Goal: Task Accomplishment & Management: Manage account settings

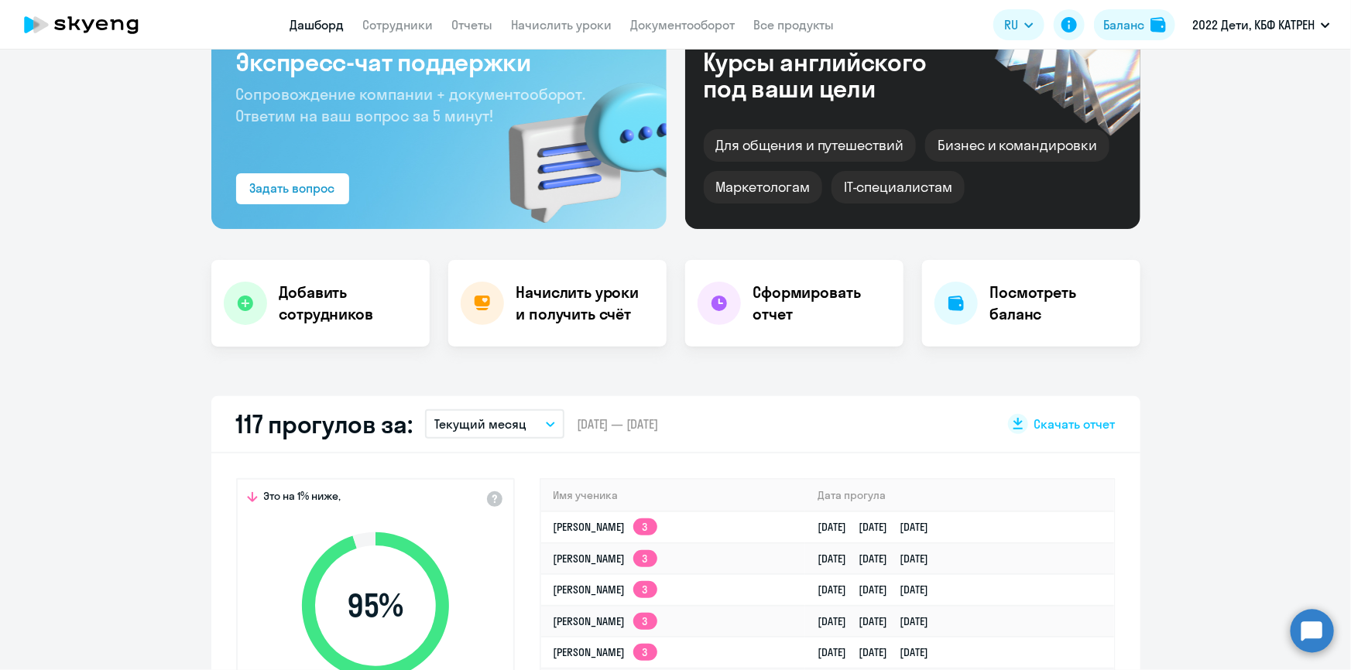
scroll to position [281, 0]
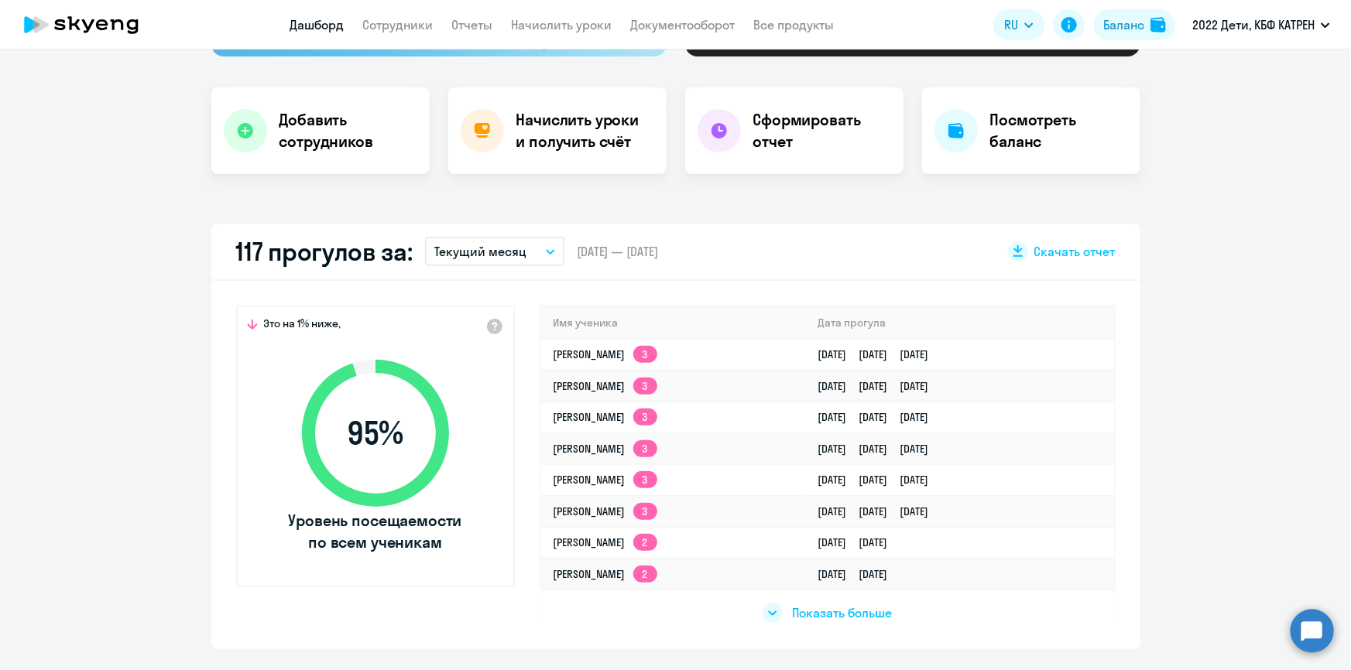
click at [800, 614] on span "Показать больше" at bounding box center [842, 613] width 100 height 17
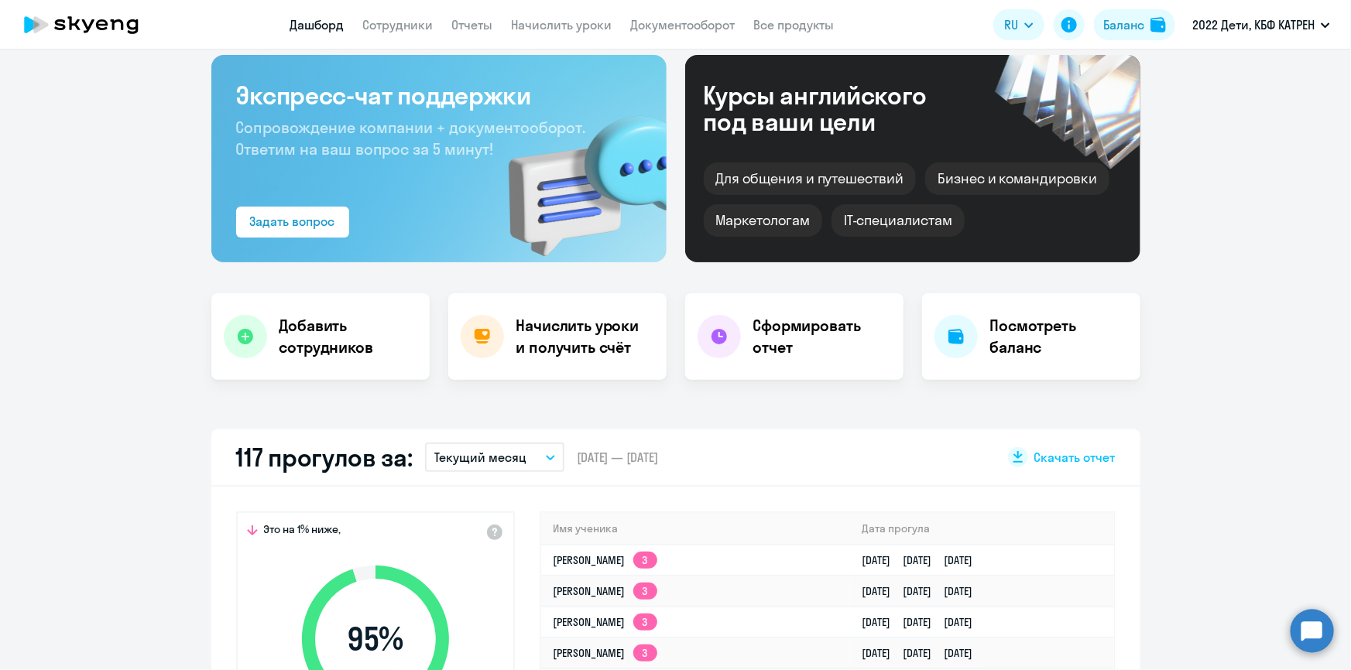
scroll to position [0, 0]
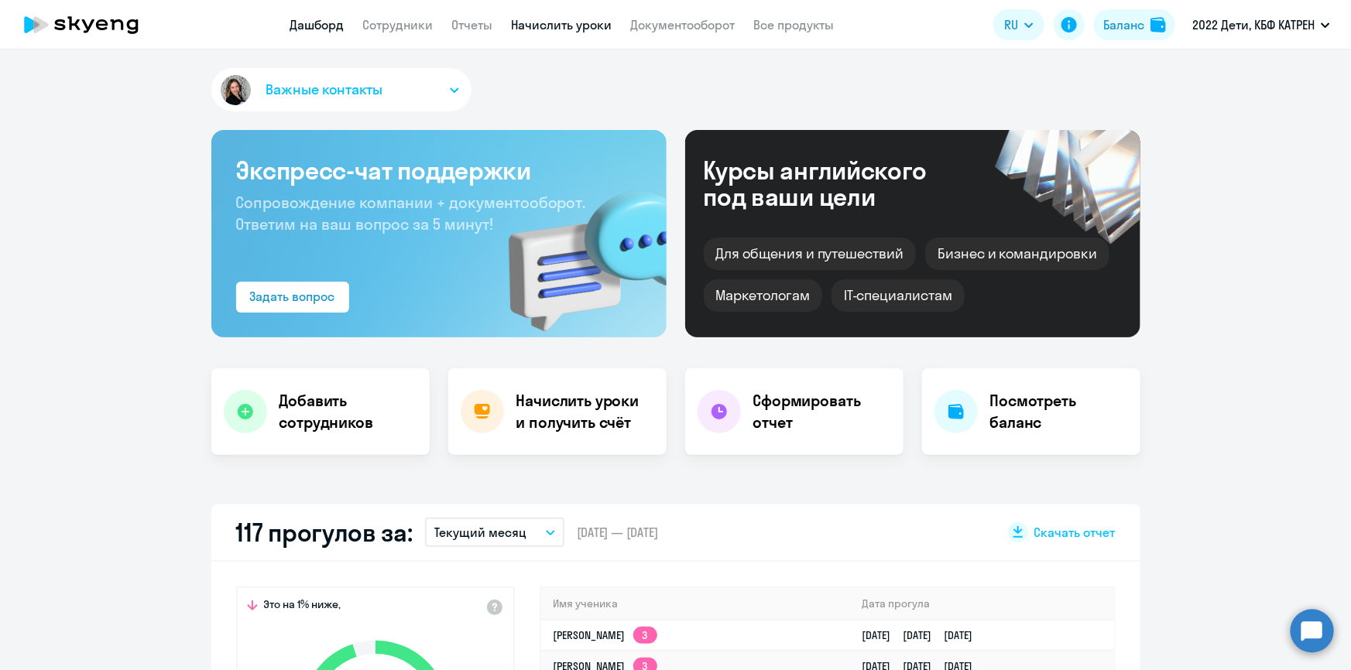
click at [573, 22] on link "Начислить уроки" at bounding box center [562, 24] width 101 height 15
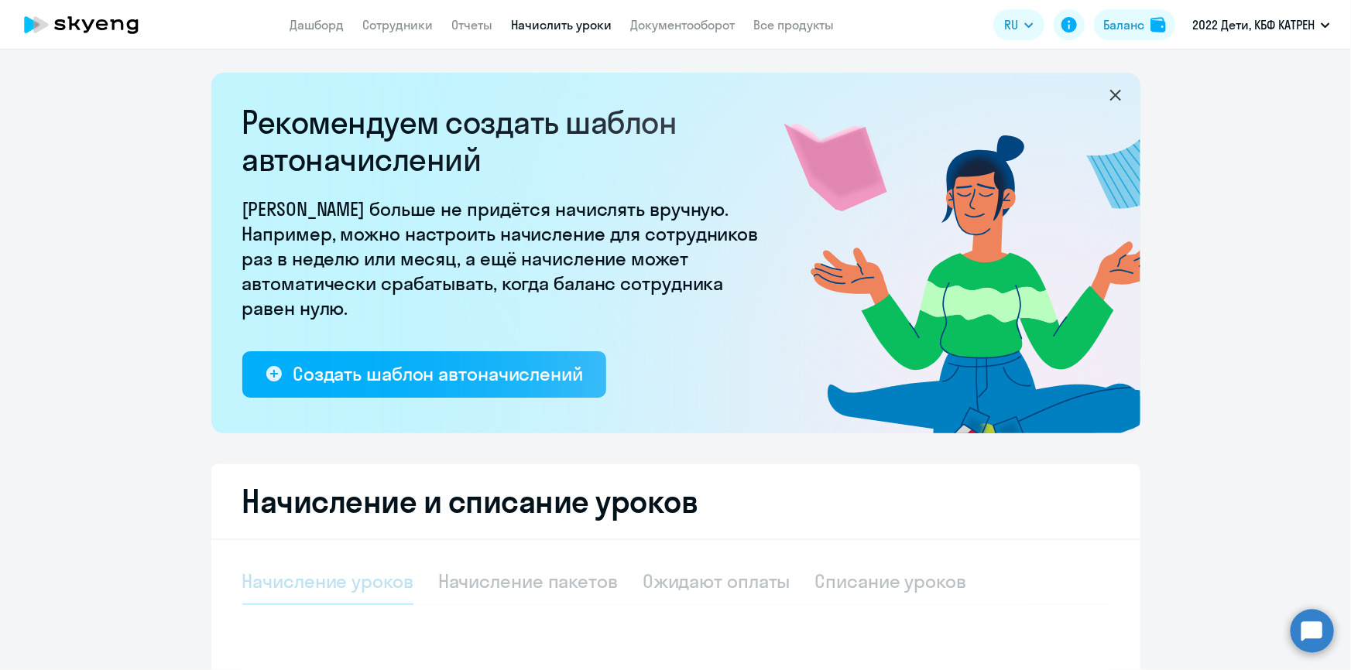
select select "10"
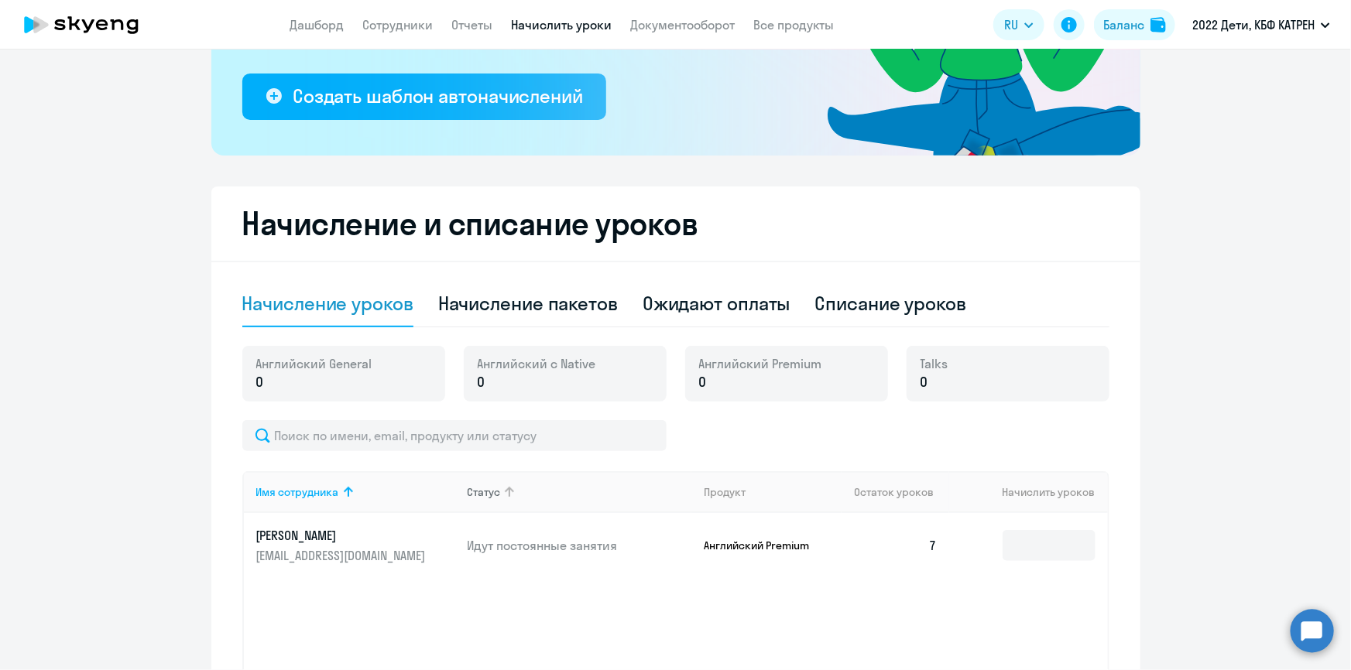
scroll to position [351, 0]
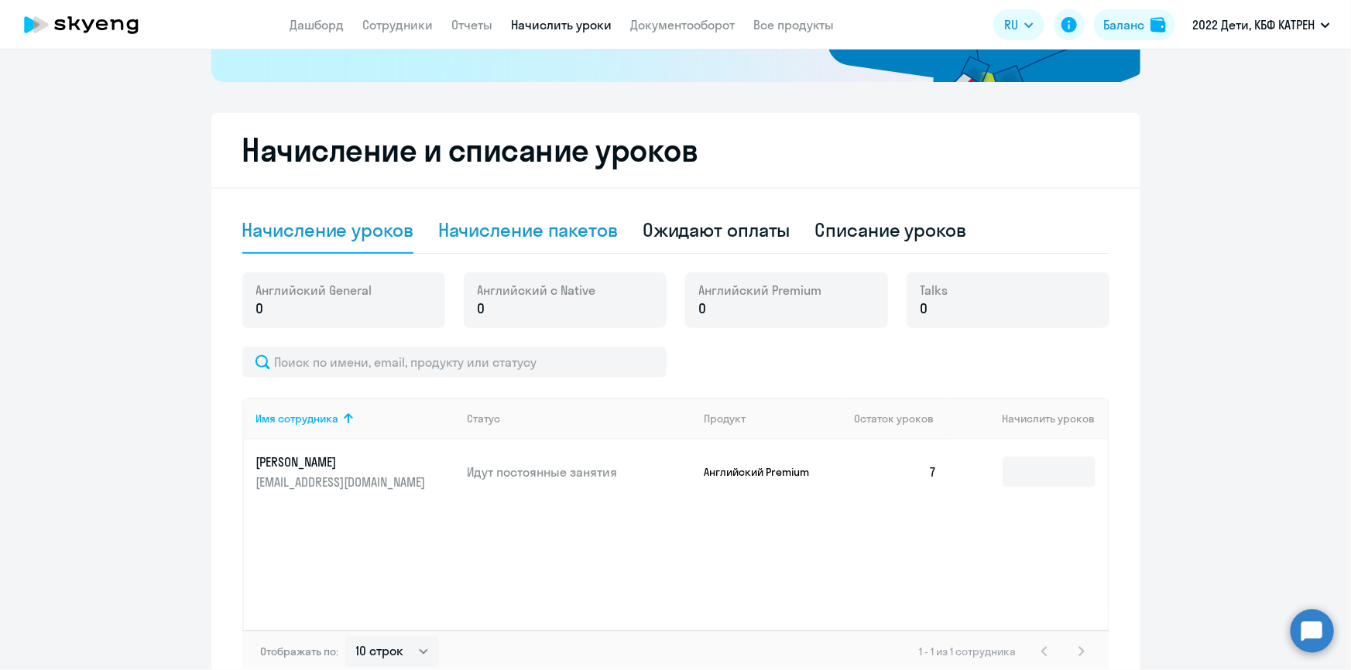
click at [553, 228] on div "Начисление пакетов" at bounding box center [528, 230] width 180 height 25
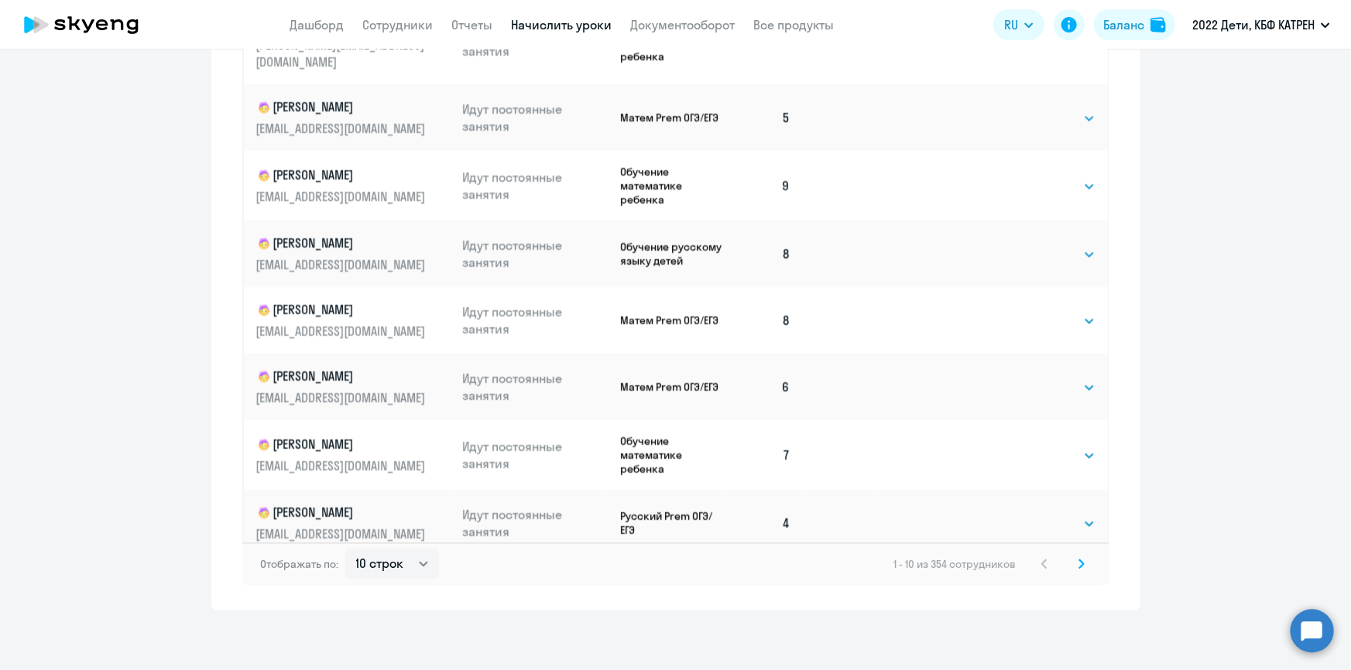
scroll to position [964, 0]
click at [418, 561] on select "10 строк 30 строк 50 строк" at bounding box center [392, 562] width 94 height 31
select select "50"
click at [345, 547] on select "10 строк 30 строк 50 строк" at bounding box center [392, 562] width 94 height 31
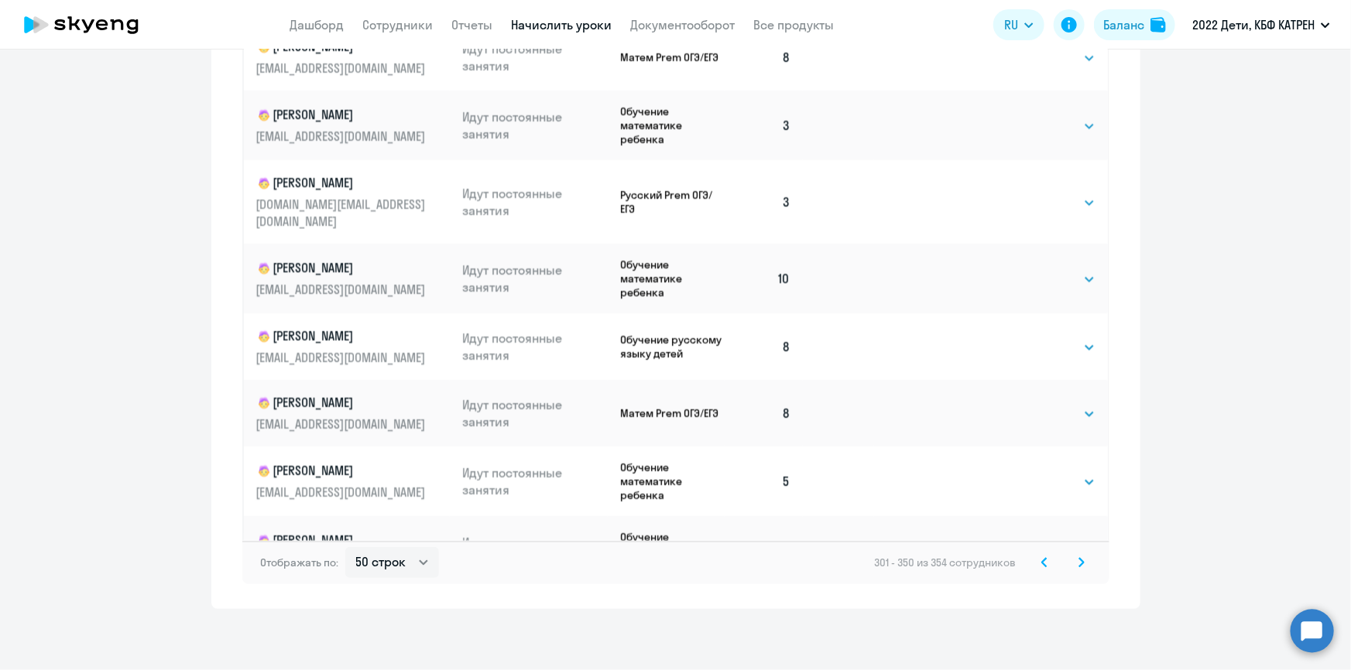
click at [1041, 565] on icon at bounding box center [1044, 562] width 6 height 11
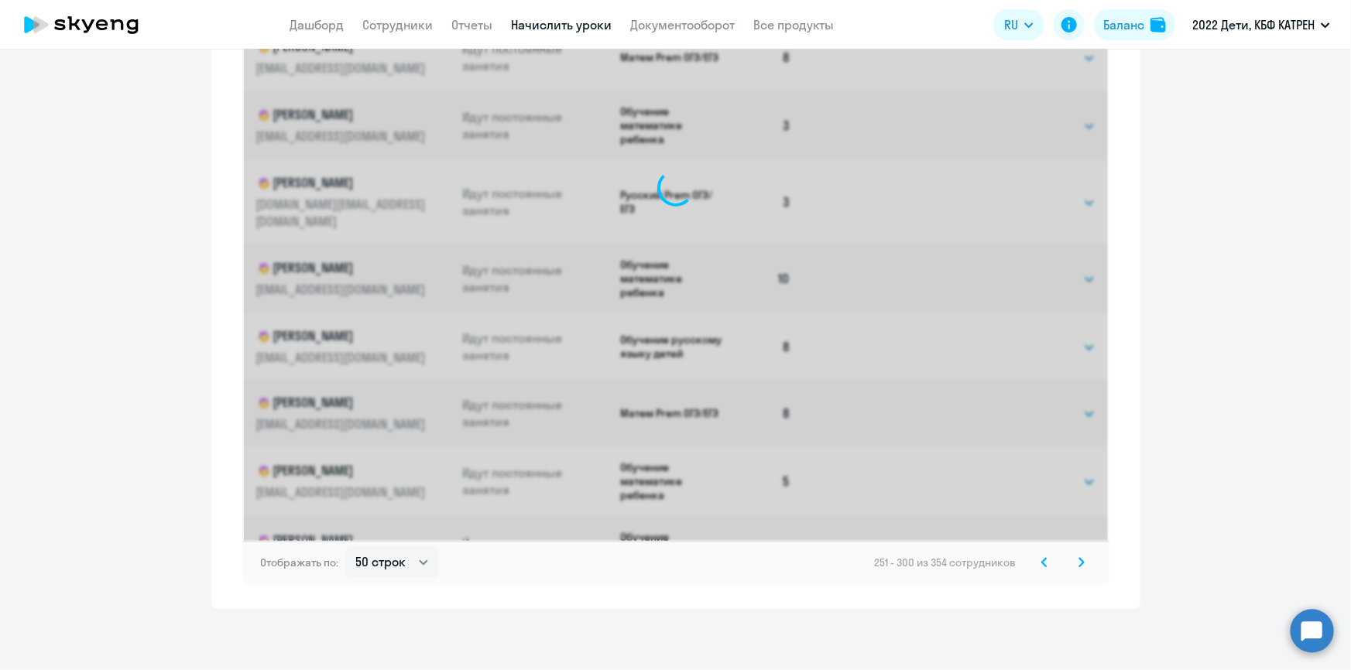
click at [1041, 565] on icon at bounding box center [1044, 562] width 6 height 11
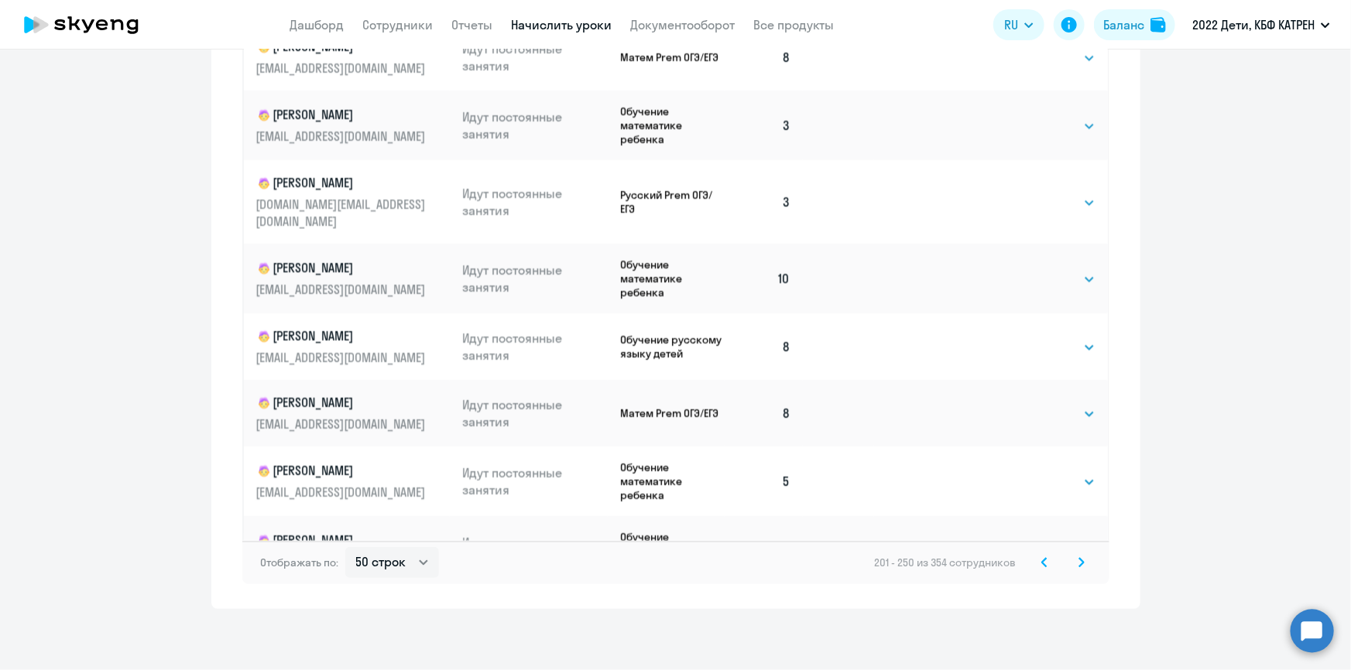
click at [1041, 565] on icon at bounding box center [1044, 562] width 6 height 11
click at [1036, 565] on div "1 - 50 из 354 сотрудников" at bounding box center [991, 562] width 199 height 19
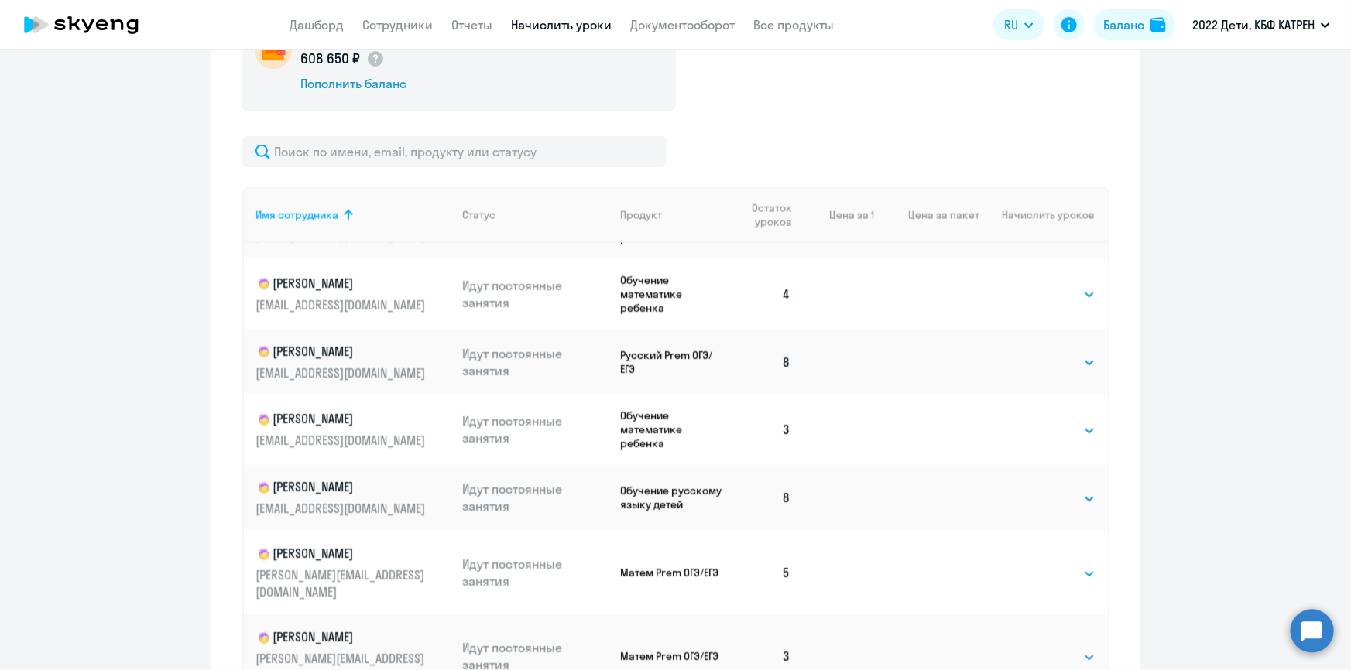
scroll to position [1337, 0]
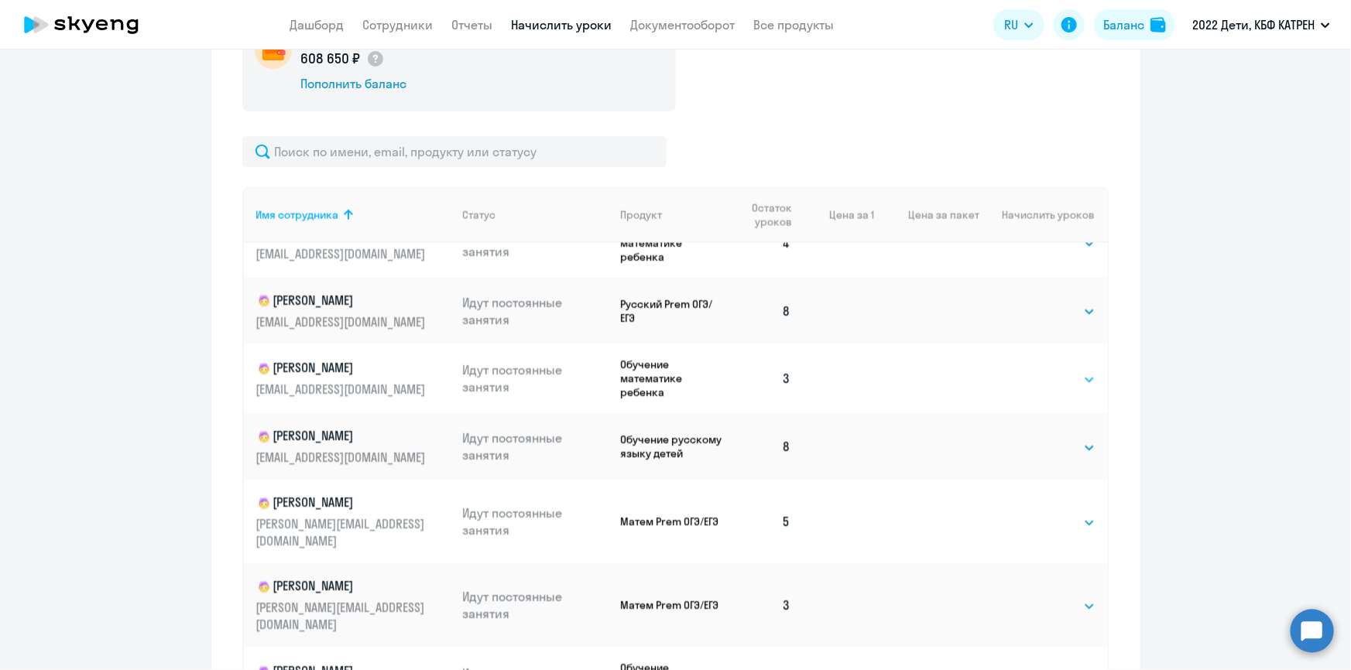
click at [1072, 371] on select "Выбрать 4 8 16 32 64 128" at bounding box center [1063, 380] width 63 height 19
select select "4"
click at [1032, 371] on select "Выбрать 4 8 16 32 64 128" at bounding box center [1063, 380] width 63 height 19
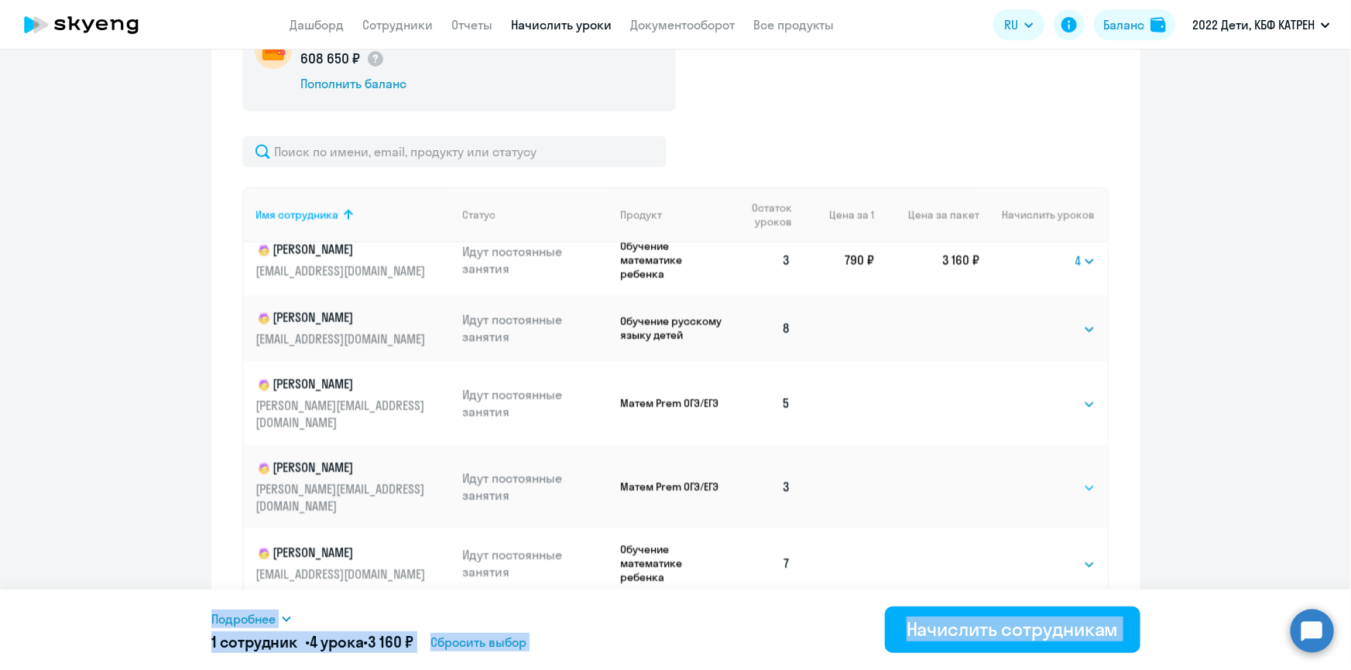
scroll to position [1478, 0]
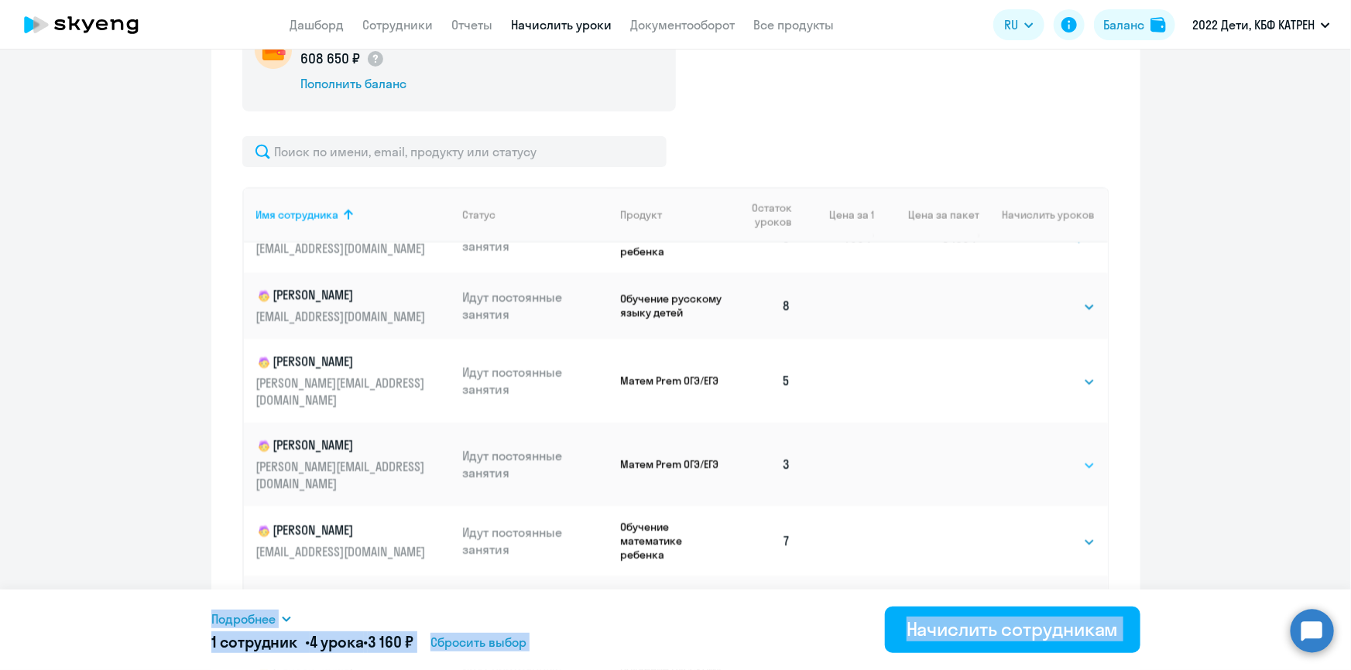
click at [1074, 457] on select "Выбрать 4 8 16 32 64 128" at bounding box center [1063, 466] width 63 height 19
select select "4"
click at [1032, 457] on select "Выбрать 4 8 16 32 64 128" at bounding box center [1063, 466] width 63 height 19
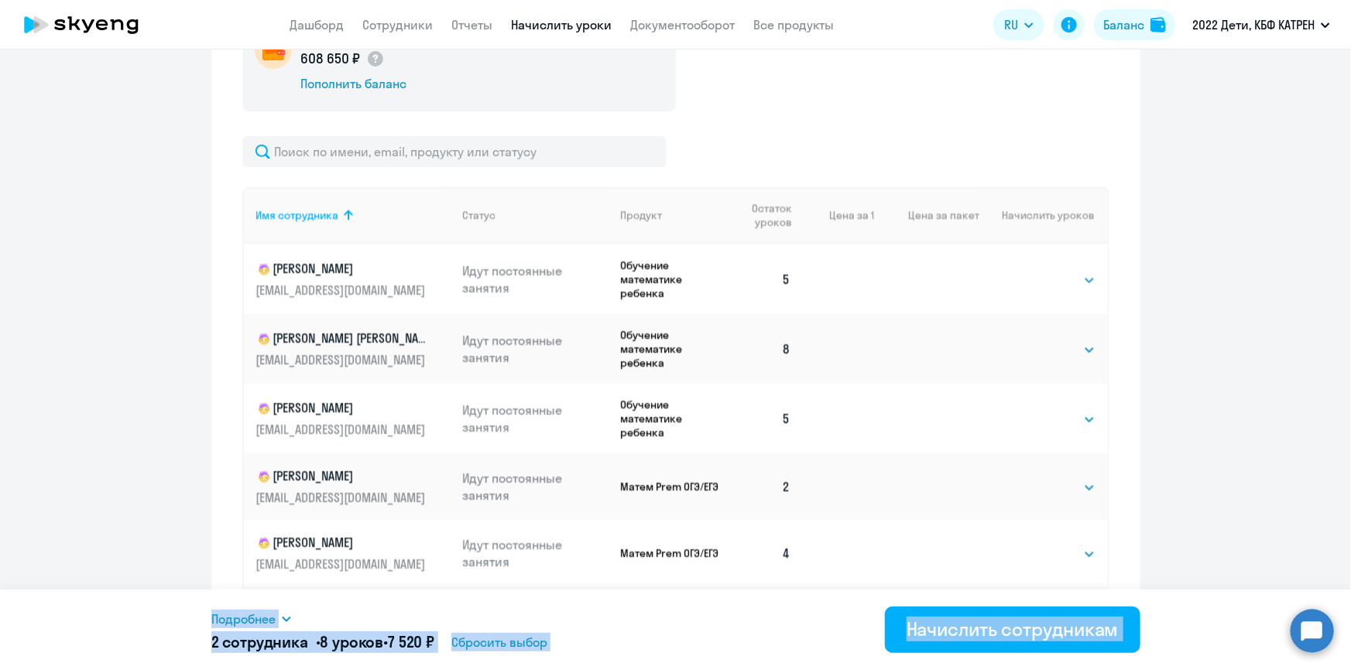
scroll to position [2603, 0]
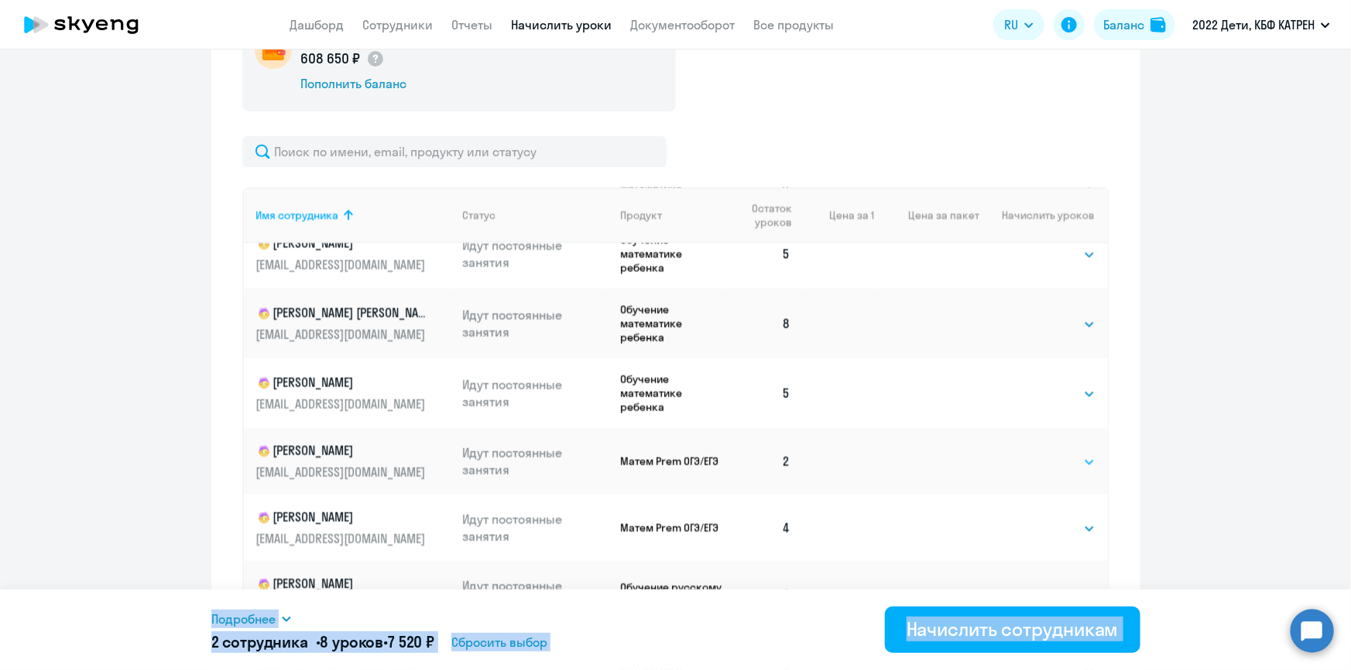
click at [1064, 453] on select "Выбрать 4 8 16 32 64 128" at bounding box center [1063, 462] width 63 height 19
select select "4"
click at [1032, 453] on select "Выбрать 4 8 16 32 64 128" at bounding box center [1063, 462] width 63 height 19
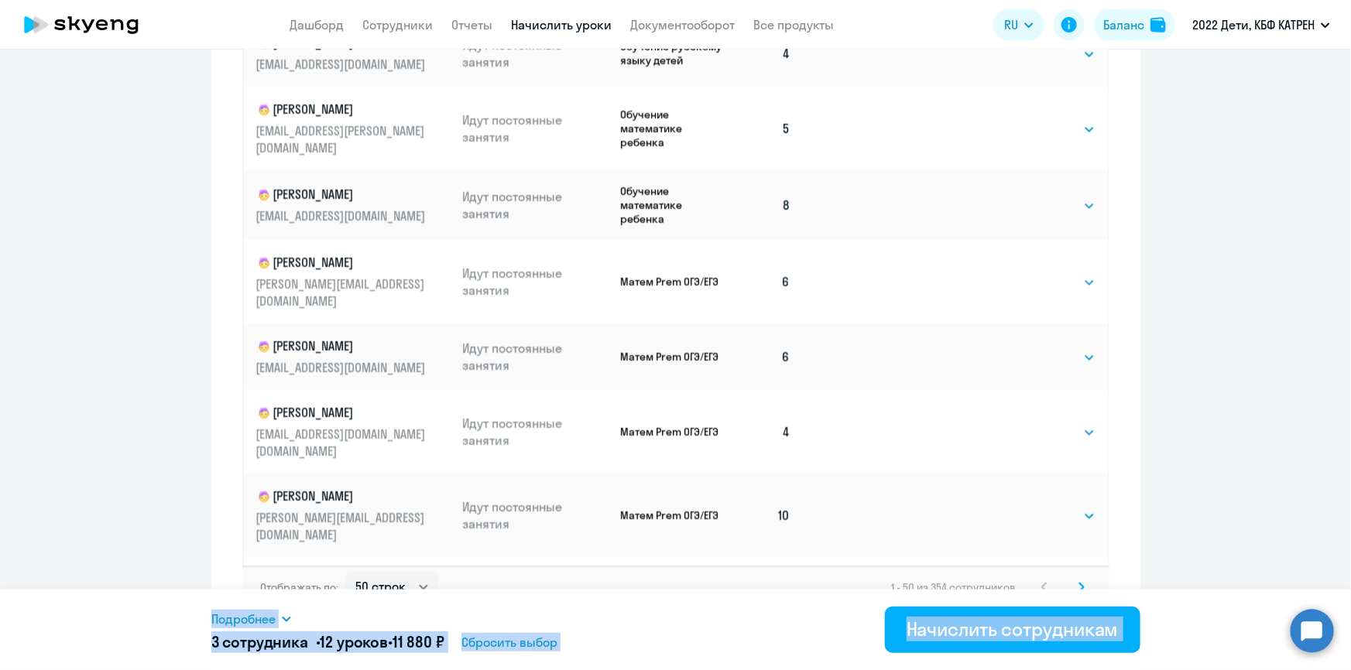
scroll to position [964, 0]
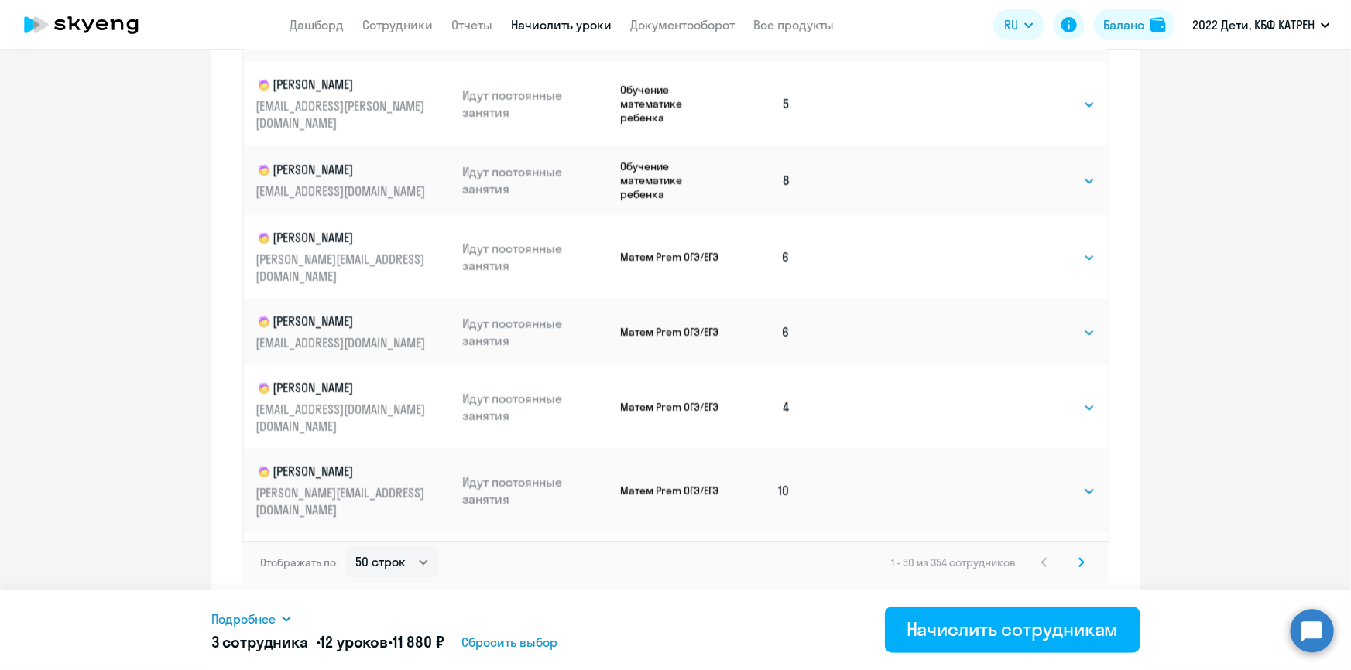
click at [1078, 564] on icon at bounding box center [1081, 562] width 6 height 11
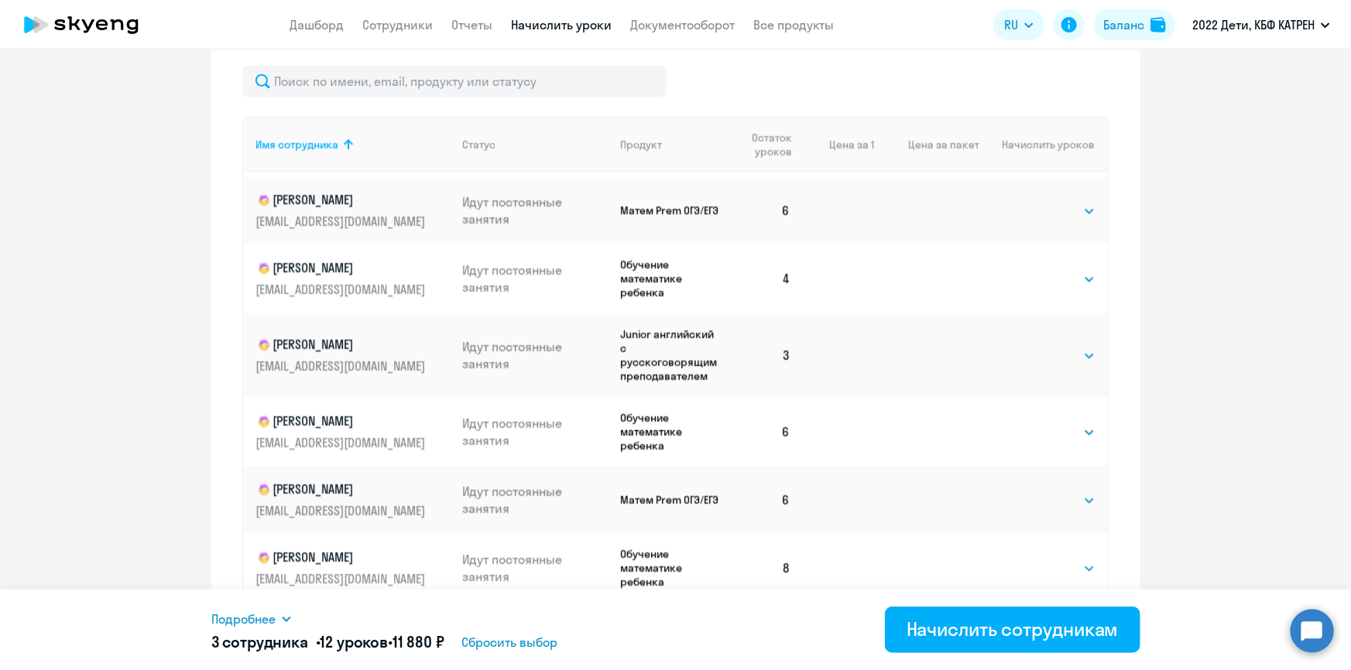
scroll to position [492, 0]
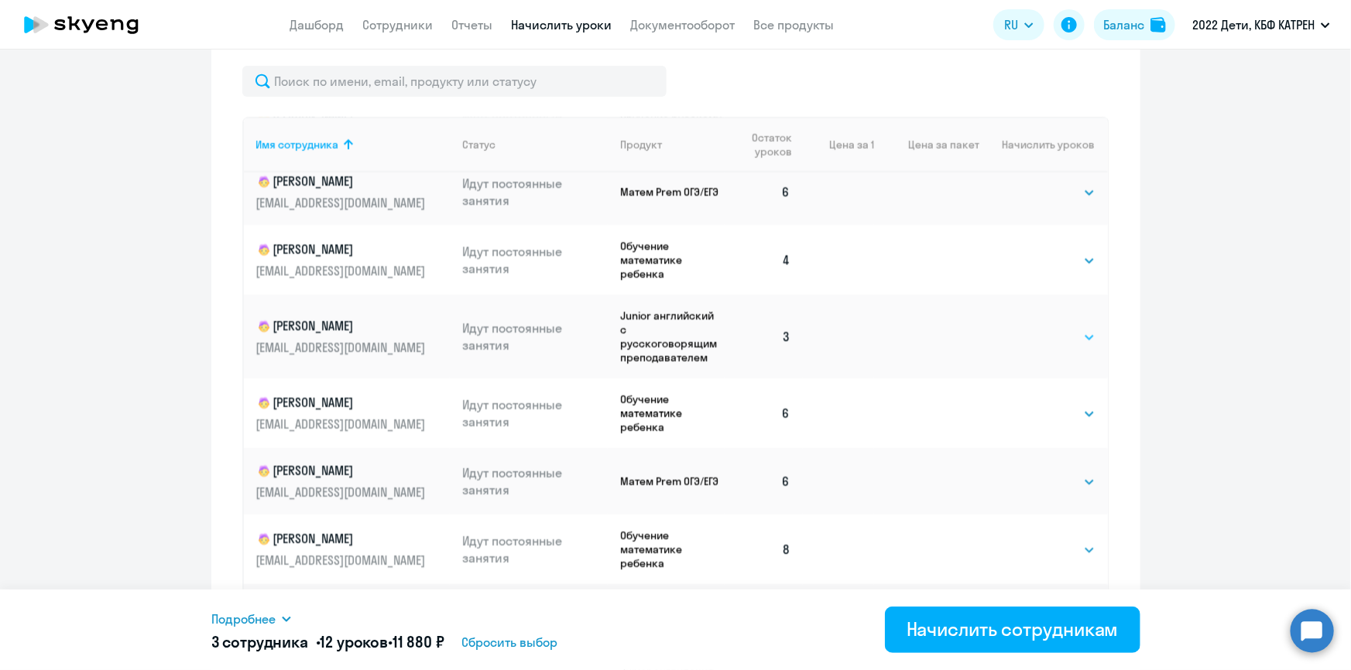
click at [1070, 344] on select "Выбрать 4 8 16 32 64 128" at bounding box center [1063, 337] width 63 height 19
select select "4"
click at [1032, 331] on select "Выбрать 4 8 16 32 64 128" at bounding box center [1063, 337] width 63 height 19
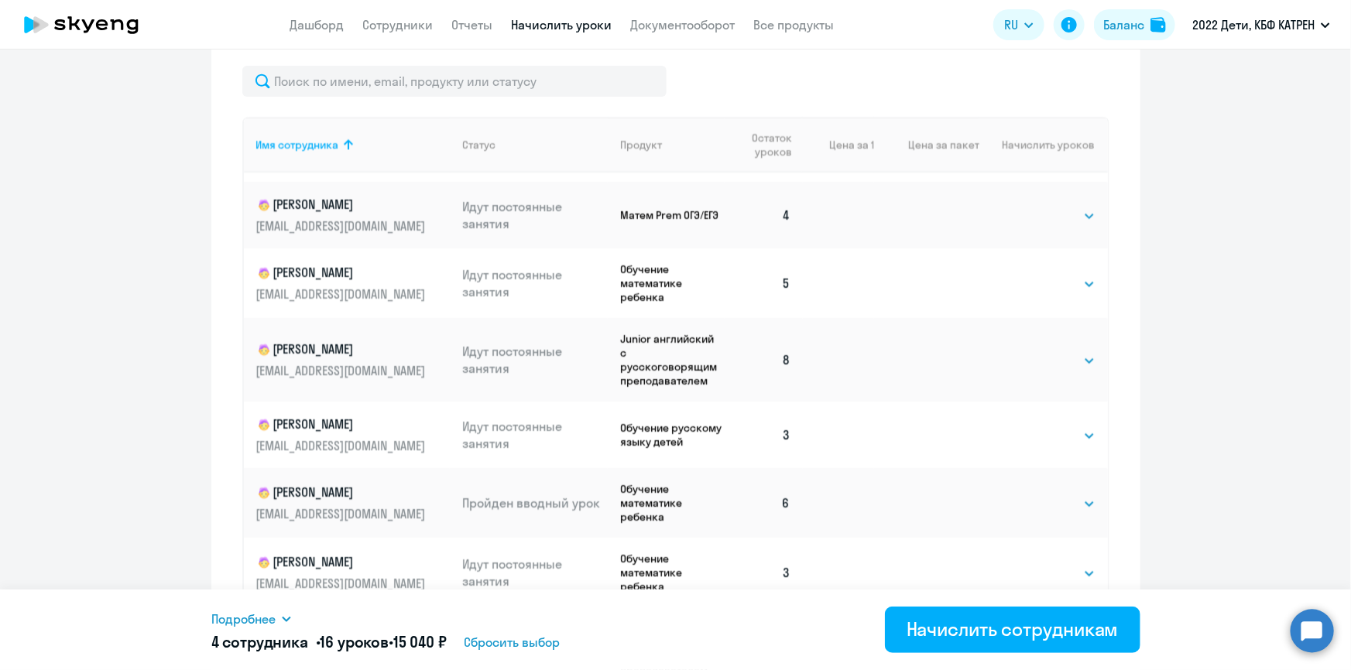
scroll to position [2603, 0]
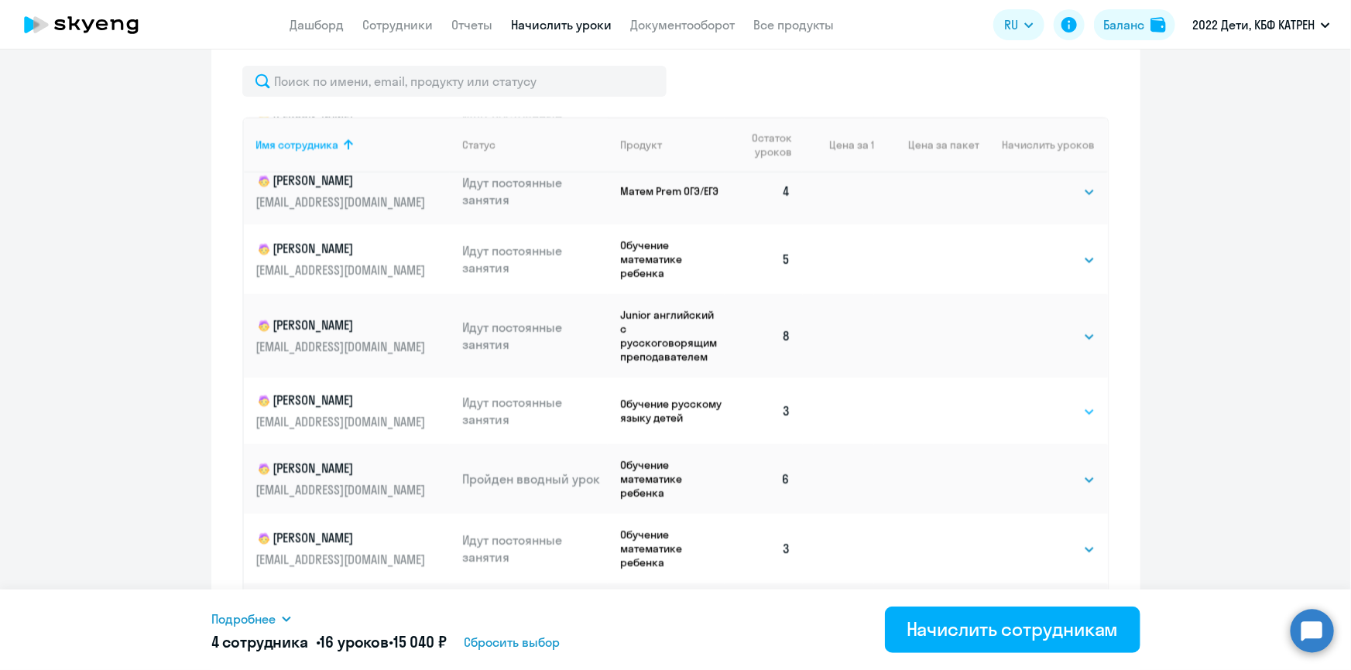
click at [1070, 421] on select "Выбрать 4 8 16 32 64 128" at bounding box center [1063, 412] width 63 height 19
select select "4"
click at [1032, 421] on select "Выбрать 4 8 16 32 64 128" at bounding box center [1063, 412] width 63 height 19
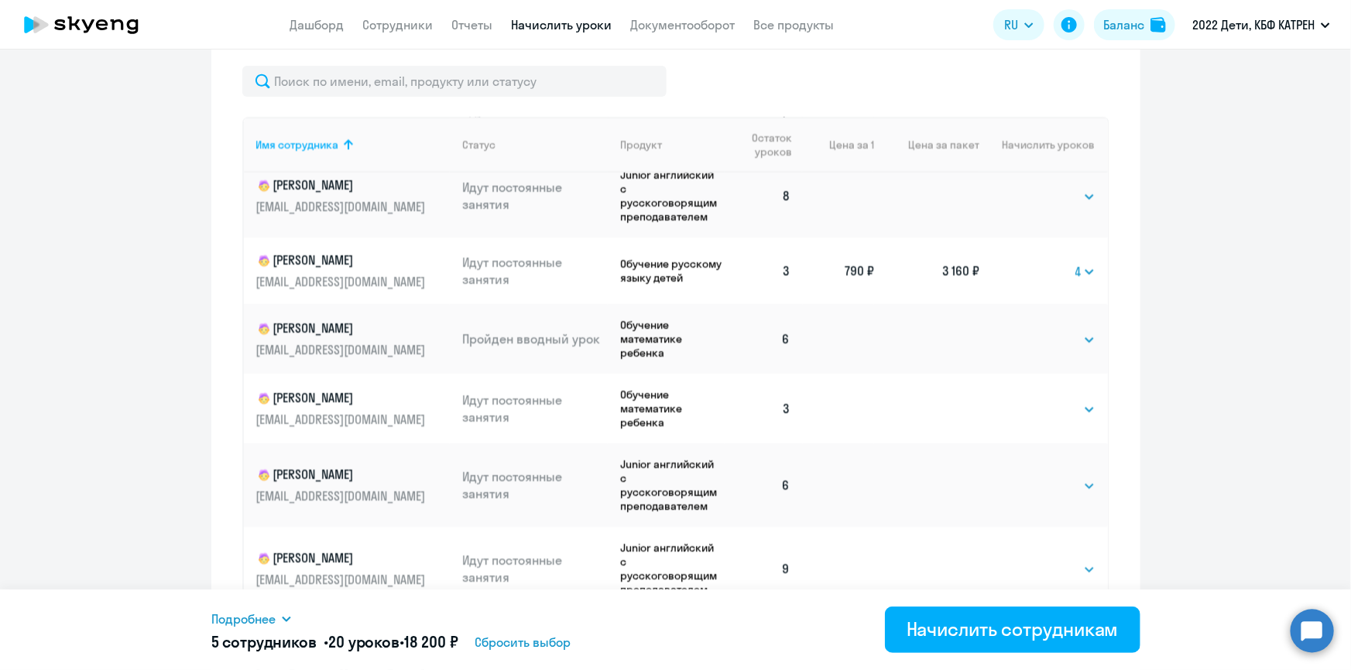
scroll to position [2744, 0]
click at [1071, 418] on select "Выбрать 4 8 16 32 64 128" at bounding box center [1063, 408] width 63 height 19
select select "4"
click at [1032, 418] on select "Выбрать 4 8 16 32 64 128" at bounding box center [1063, 408] width 63 height 19
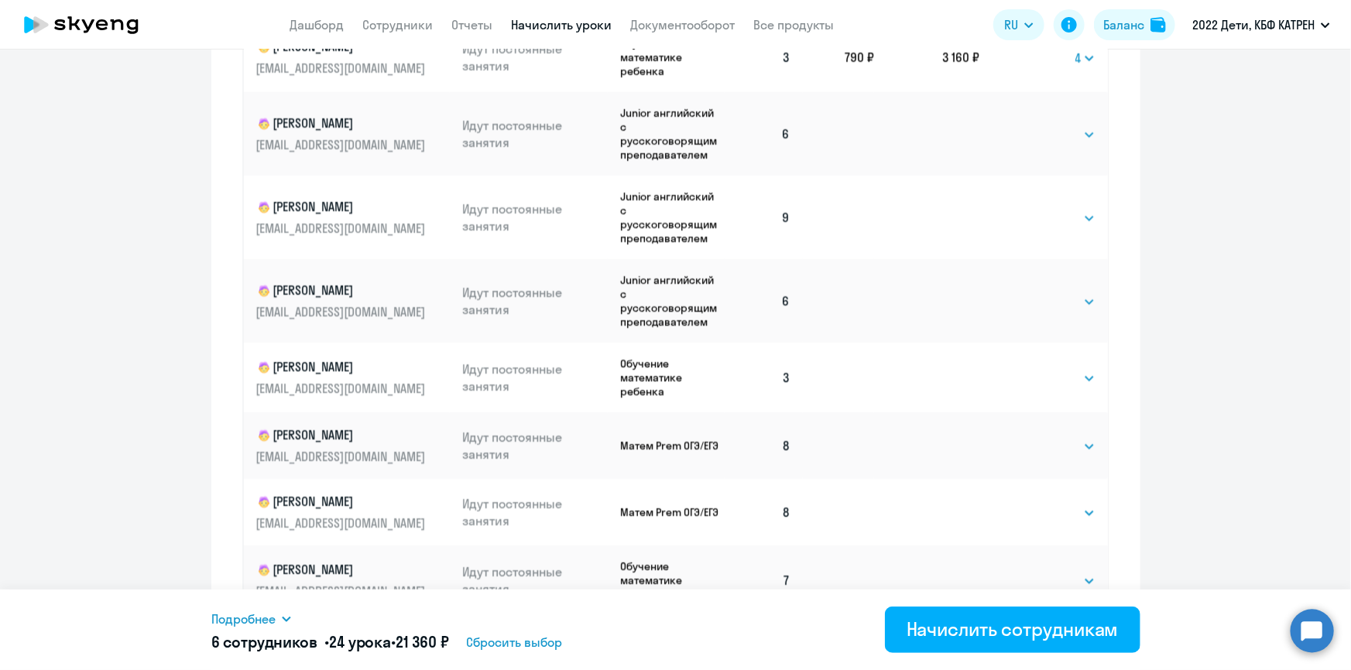
scroll to position [893, 0]
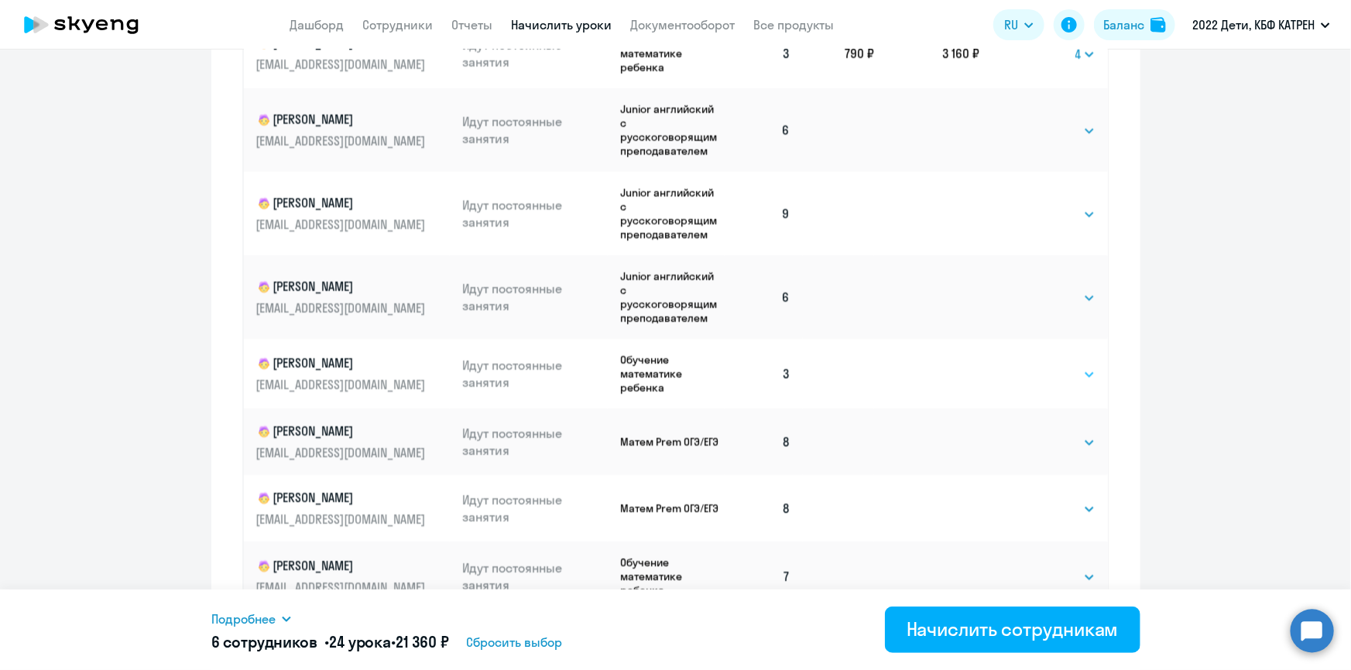
click at [1075, 369] on select "Выбрать 4 8 16 32 64 128" at bounding box center [1063, 374] width 63 height 19
select select "4"
click at [1032, 365] on select "Выбрать 4 8 16 32 64 128" at bounding box center [1063, 374] width 63 height 19
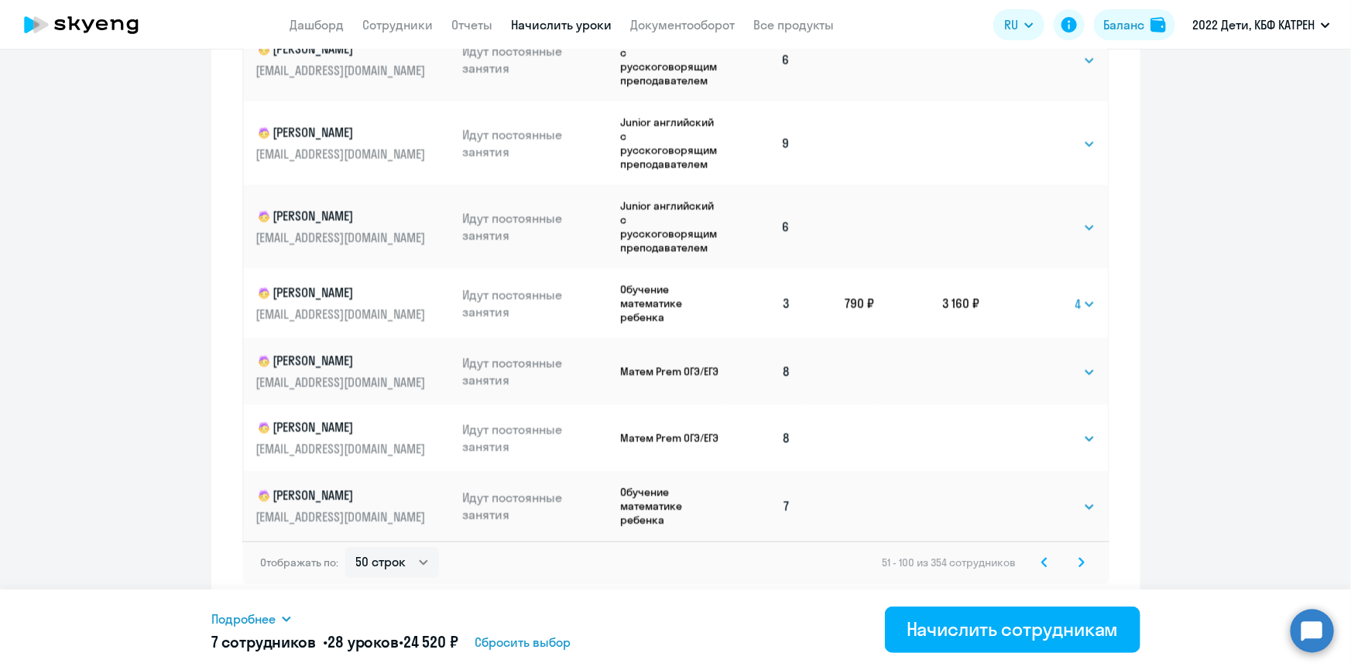
click at [1078, 563] on icon at bounding box center [1081, 562] width 6 height 11
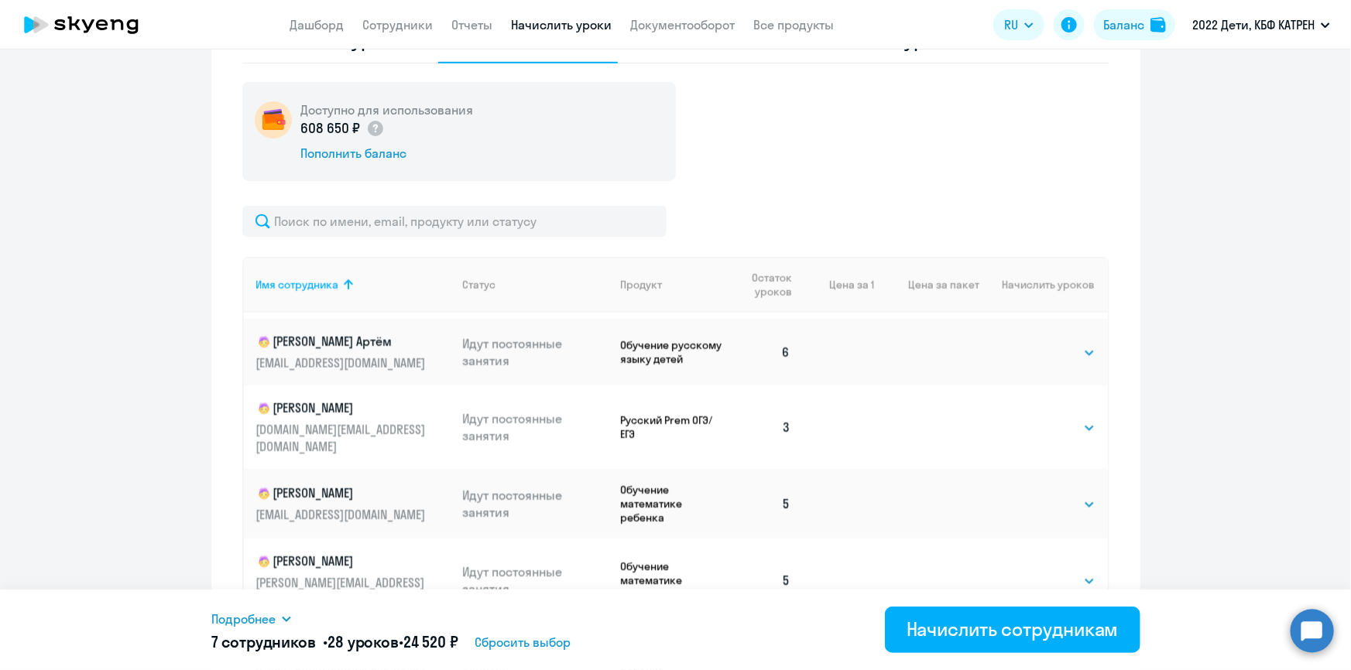
scroll to position [492, 0]
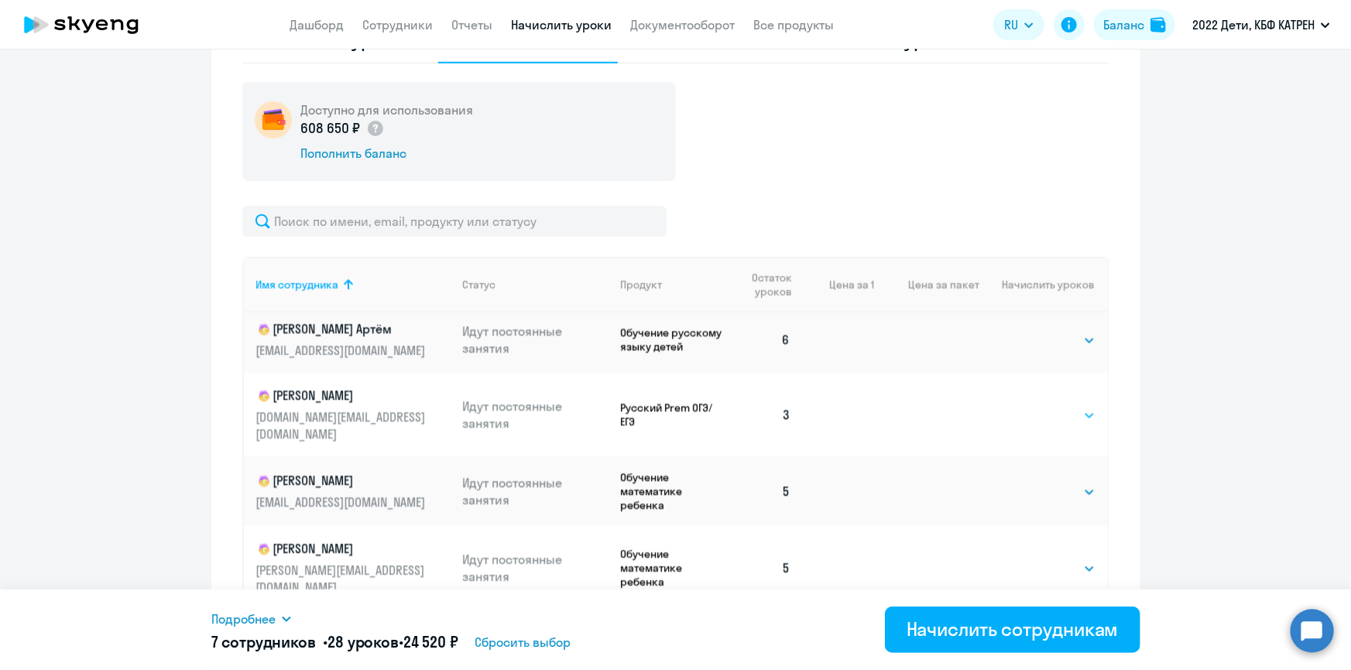
click at [1073, 406] on select "Выбрать 4 8 16 32 64 128" at bounding box center [1063, 415] width 63 height 19
select select "4"
click at [1032, 406] on select "Выбрать 4 8 16 32 64 128" at bounding box center [1063, 415] width 63 height 19
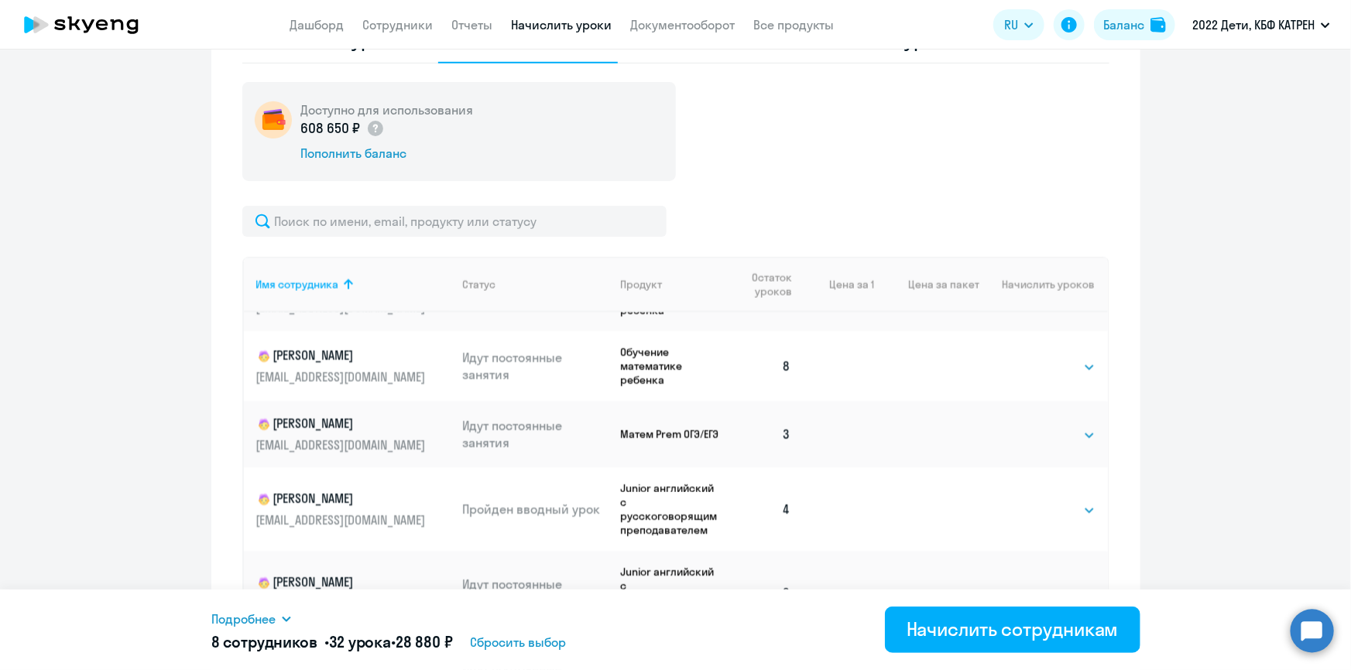
scroll to position [1548, 0]
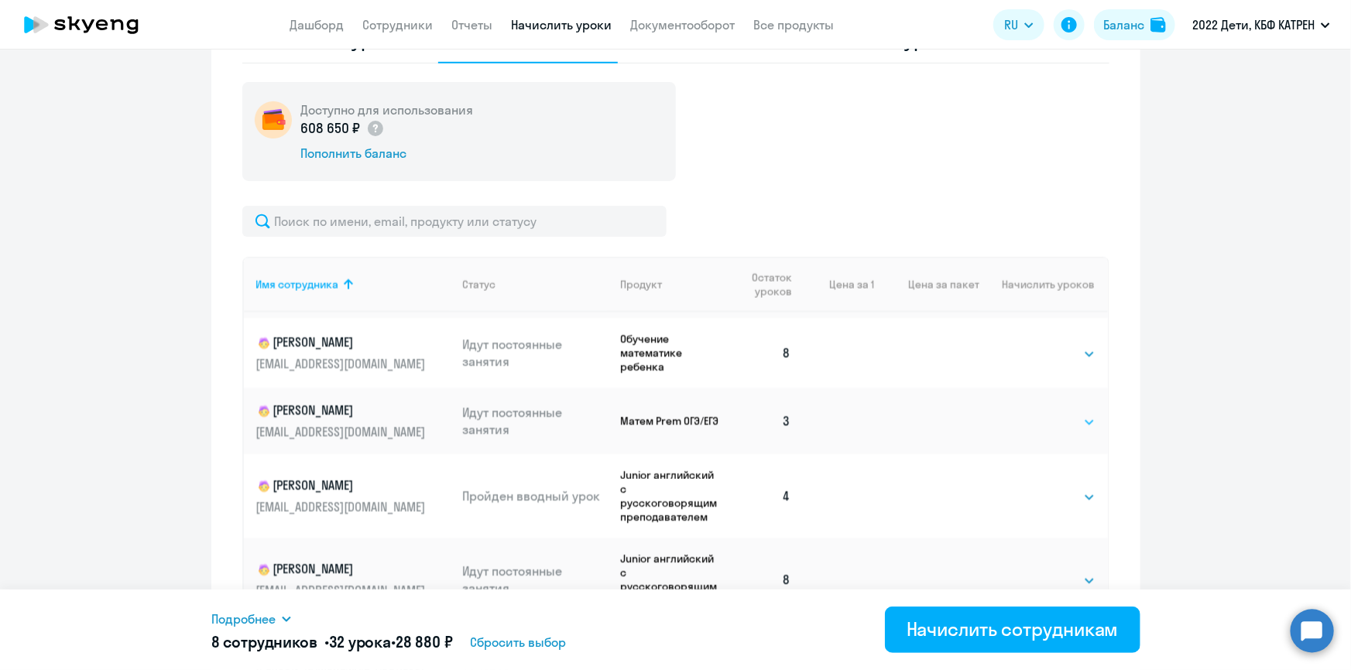
click at [1073, 413] on select "Выбрать 4 8 16 32 64 128" at bounding box center [1063, 422] width 63 height 19
select select "4"
click at [1032, 413] on select "Выбрать 4 8 16 32 64 128" at bounding box center [1063, 422] width 63 height 19
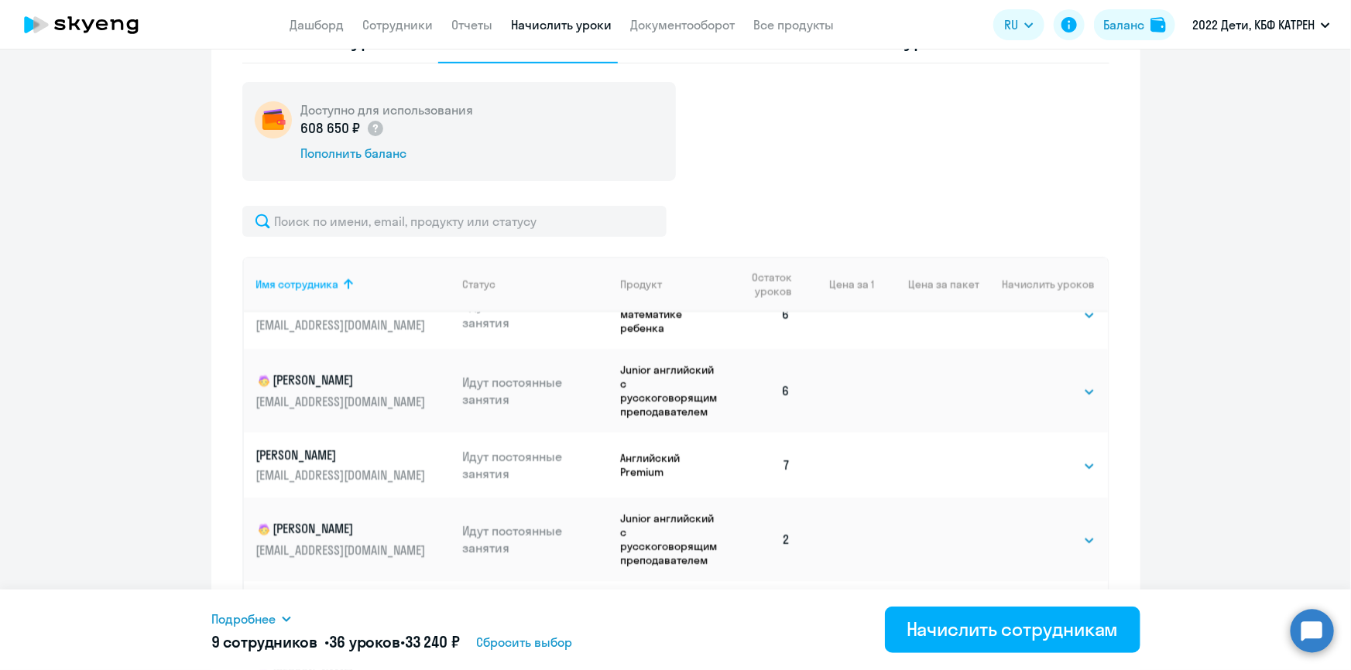
scroll to position [2111, 0]
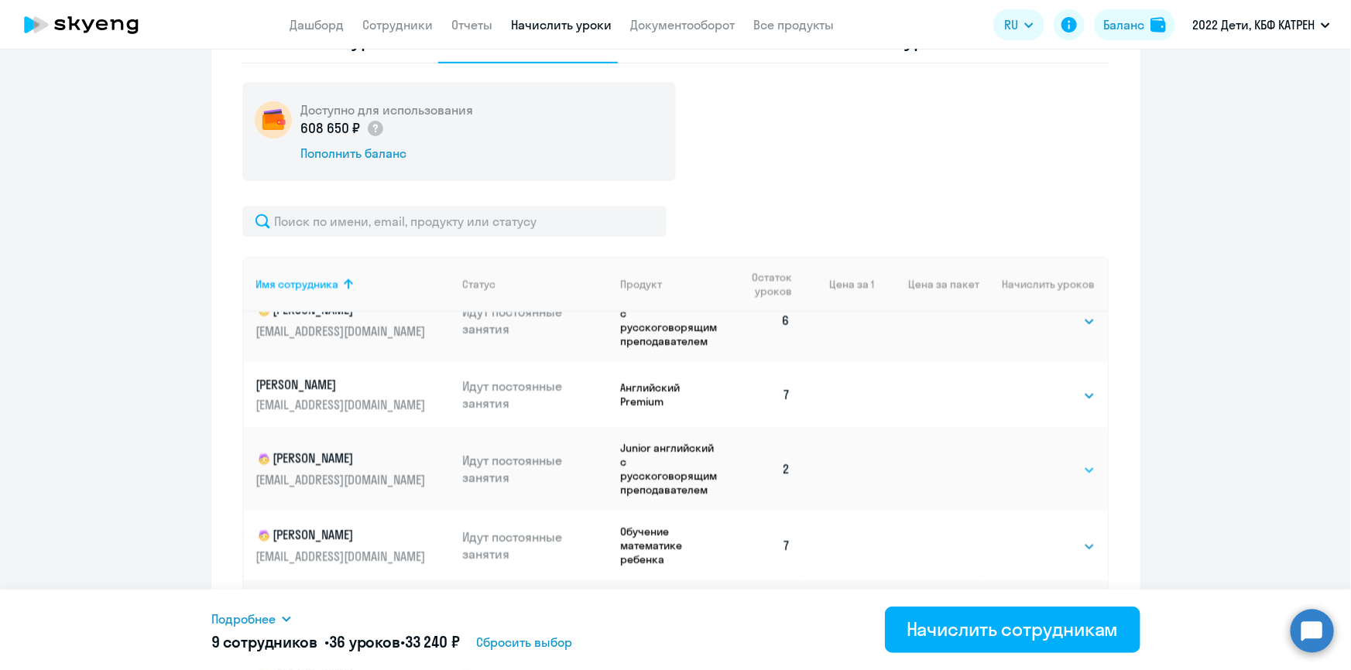
click at [1073, 461] on select "Выбрать 4 8 16 32 64 128" at bounding box center [1063, 470] width 63 height 19
select select "4"
click at [1032, 461] on select "Выбрать 4 8 16 32 64 128" at bounding box center [1063, 470] width 63 height 19
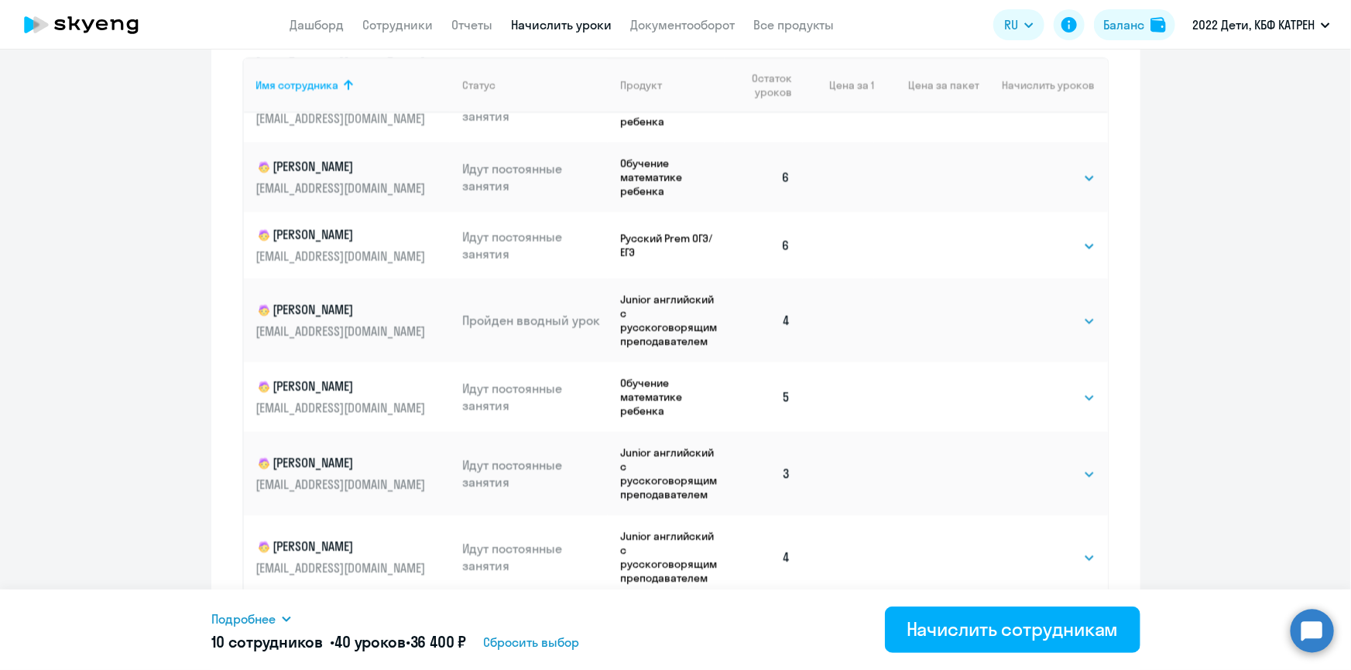
scroll to position [752, 0]
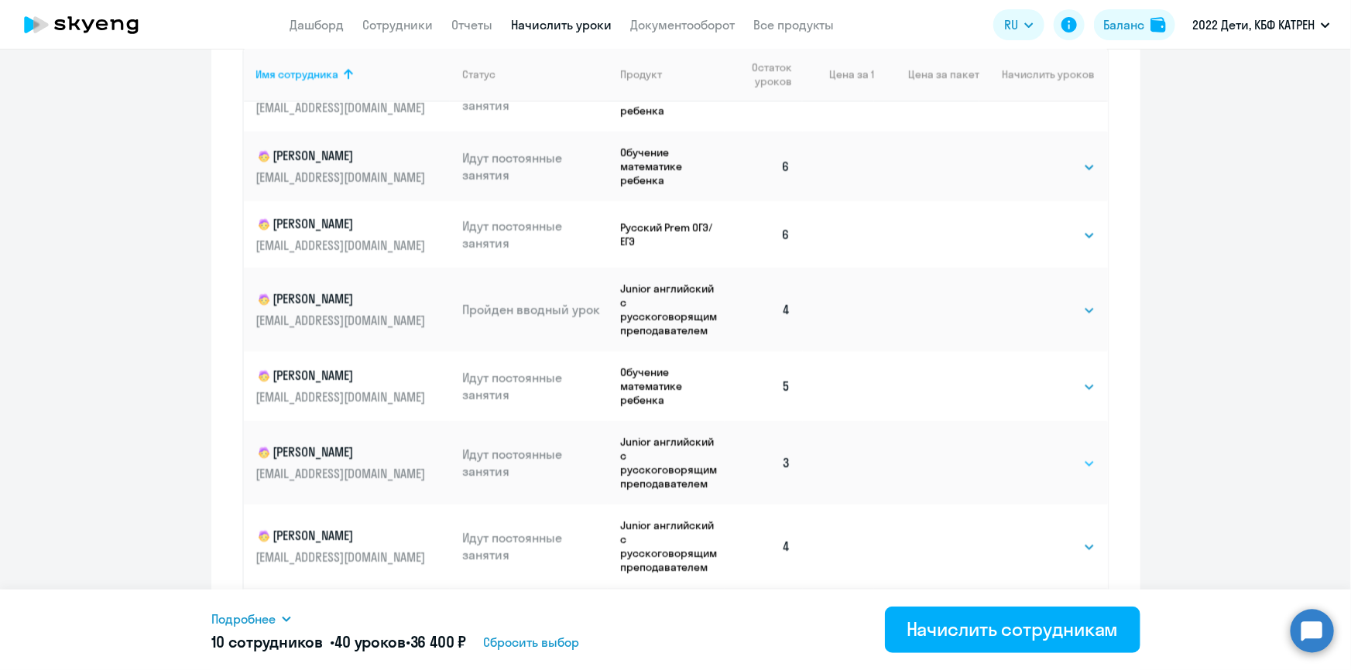
click at [1075, 454] on select "Выбрать 4 8 16 32 64 128" at bounding box center [1063, 463] width 63 height 19
select select "4"
click at [1032, 454] on select "Выбрать 4 8 16 32 64 128" at bounding box center [1063, 463] width 63 height 19
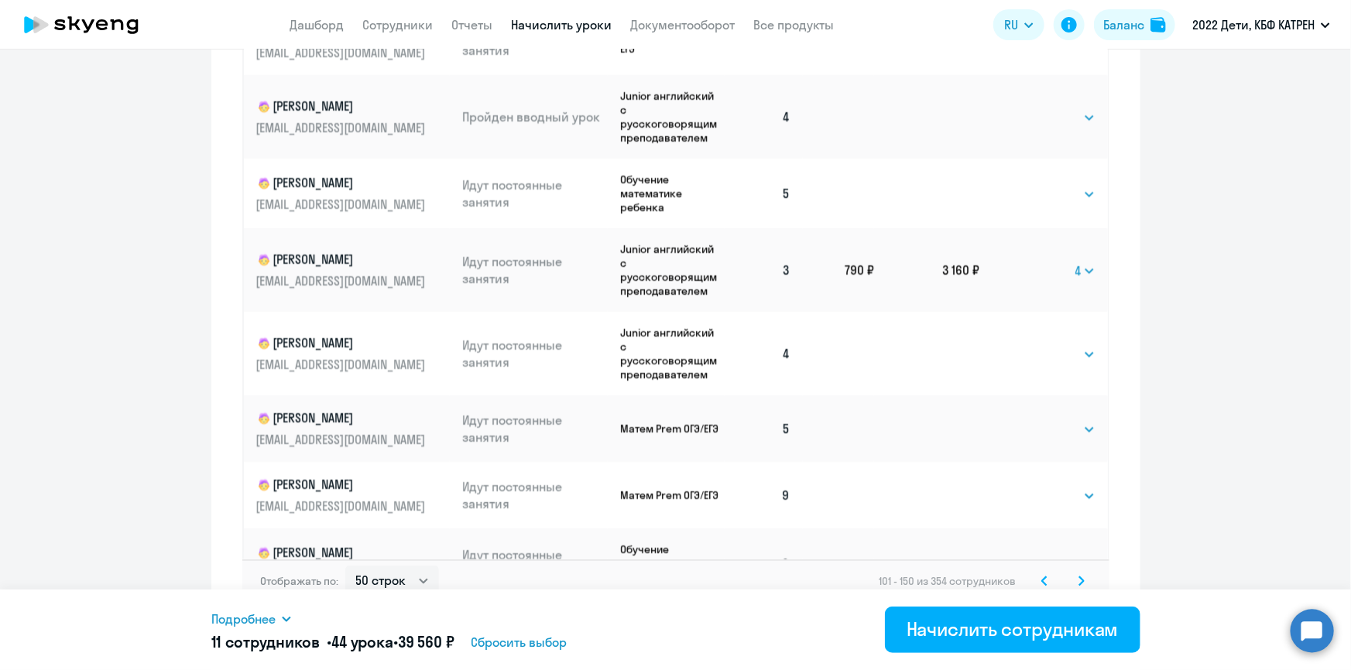
scroll to position [964, 0]
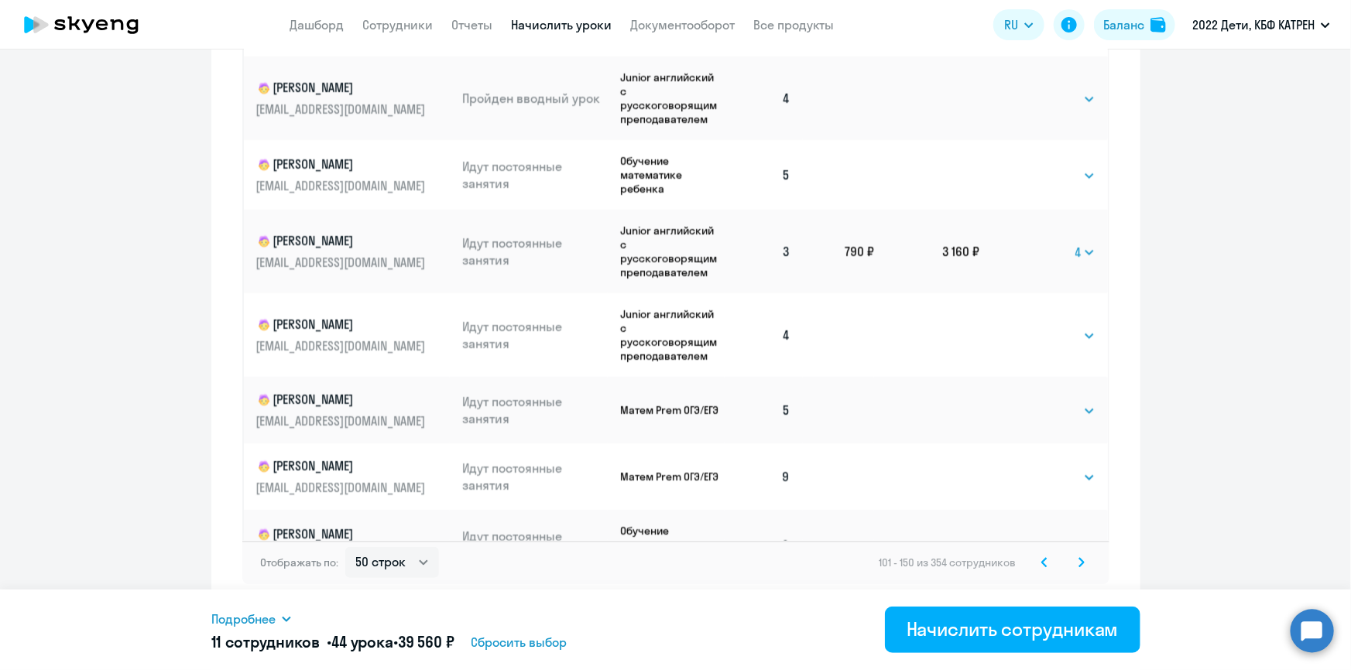
click at [1078, 567] on icon at bounding box center [1081, 562] width 6 height 11
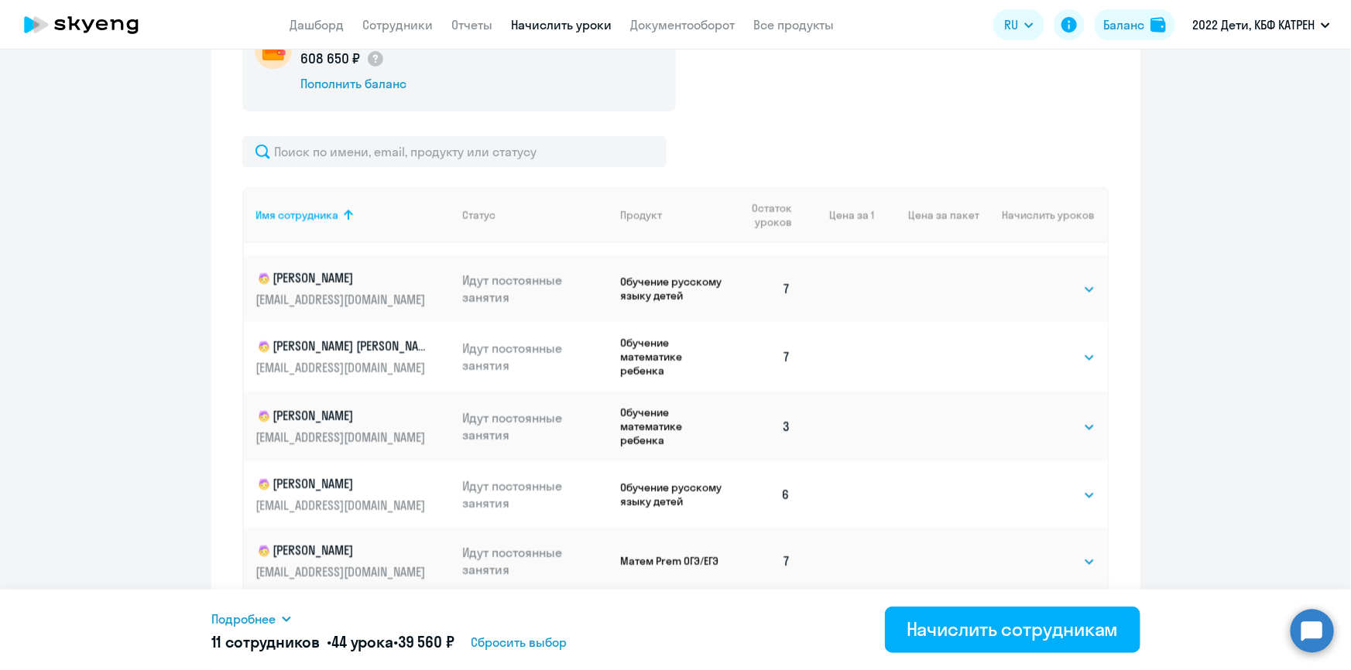
scroll to position [351, 0]
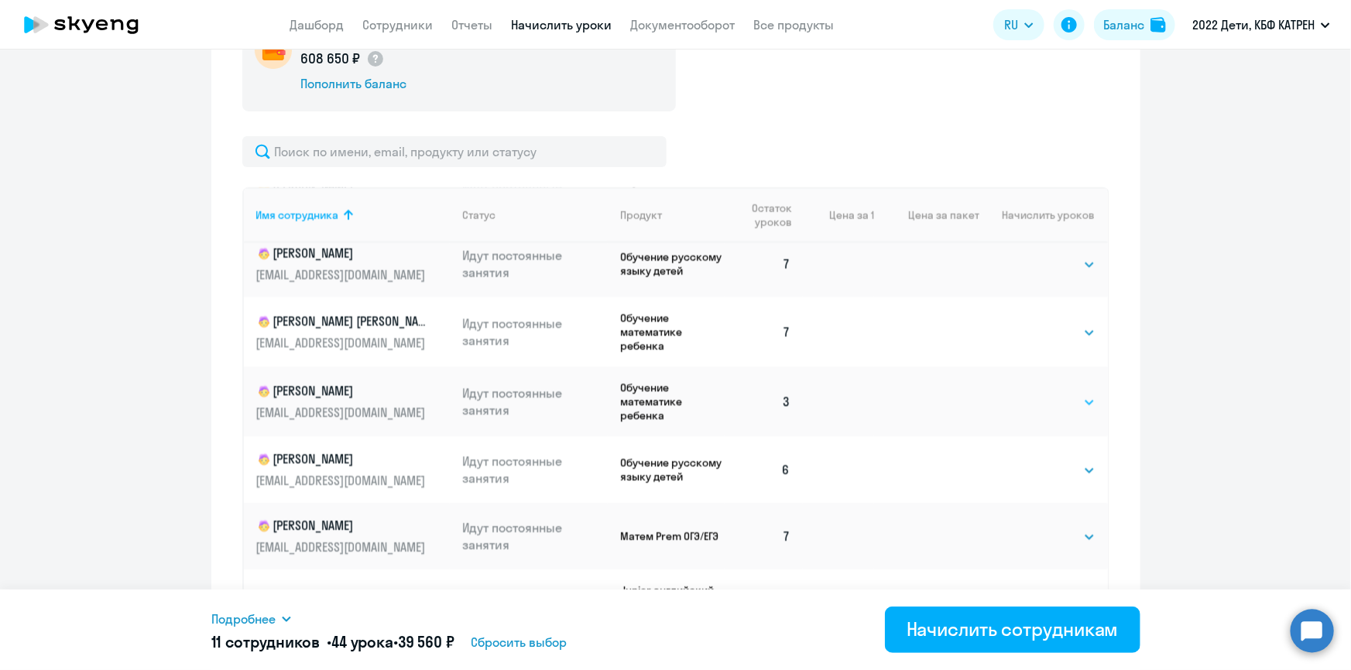
click at [1068, 400] on select "Выбрать 4 8 16 32 64 128" at bounding box center [1063, 402] width 63 height 19
select select "4"
click at [1032, 393] on select "Выбрать 4 8 16 32 64 128" at bounding box center [1063, 402] width 63 height 19
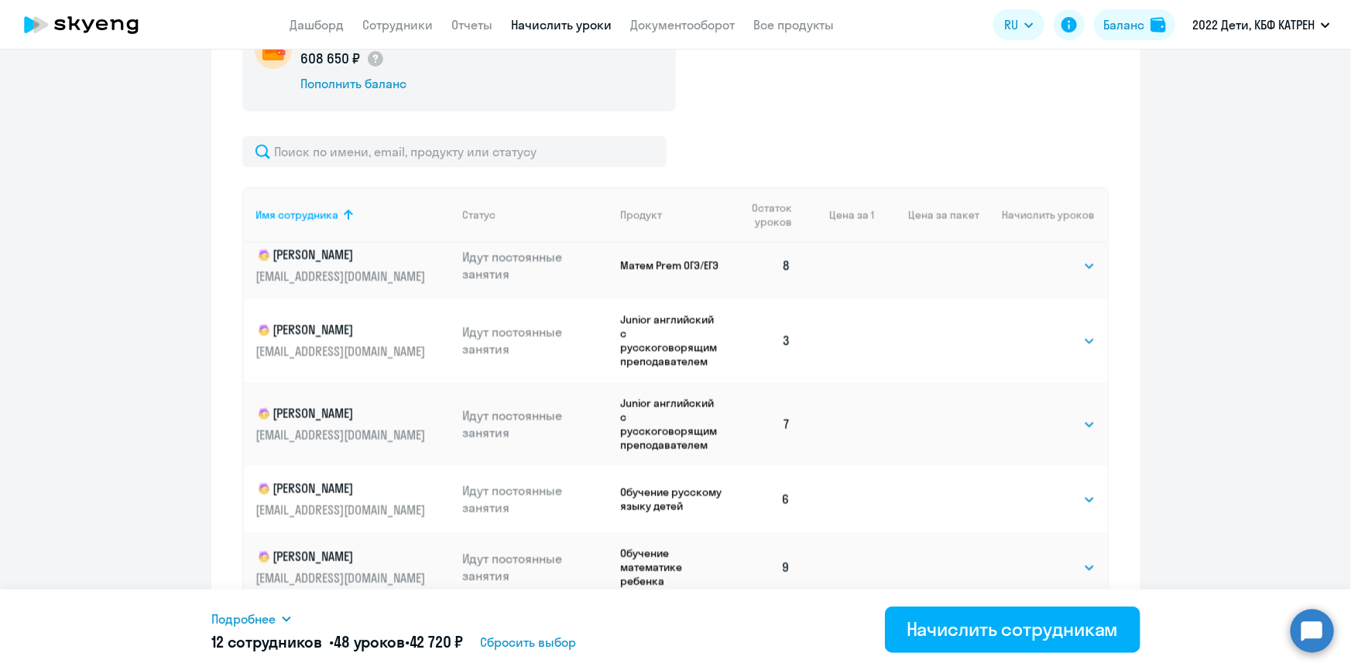
scroll to position [1055, 0]
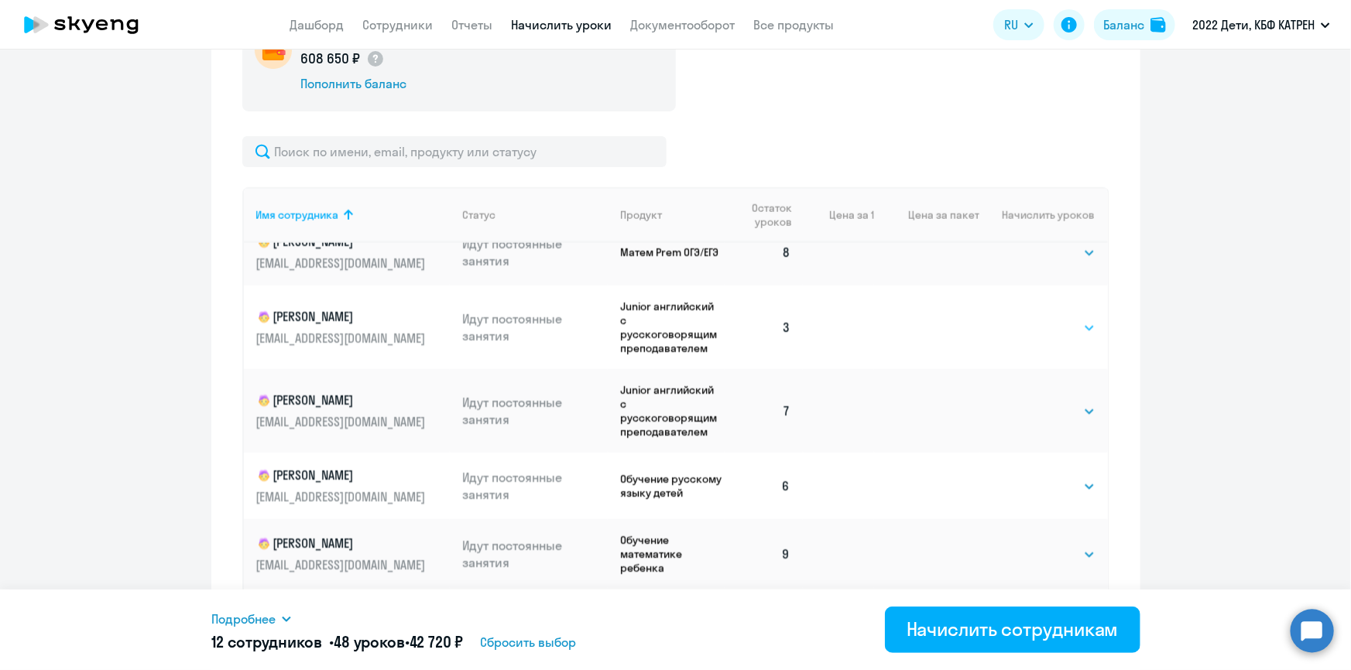
click at [1073, 332] on select "Выбрать 4 8 16 32 64 128" at bounding box center [1063, 328] width 63 height 19
select select "4"
click at [1032, 323] on select "Выбрать 4 8 16 32 64 128" at bounding box center [1063, 328] width 63 height 19
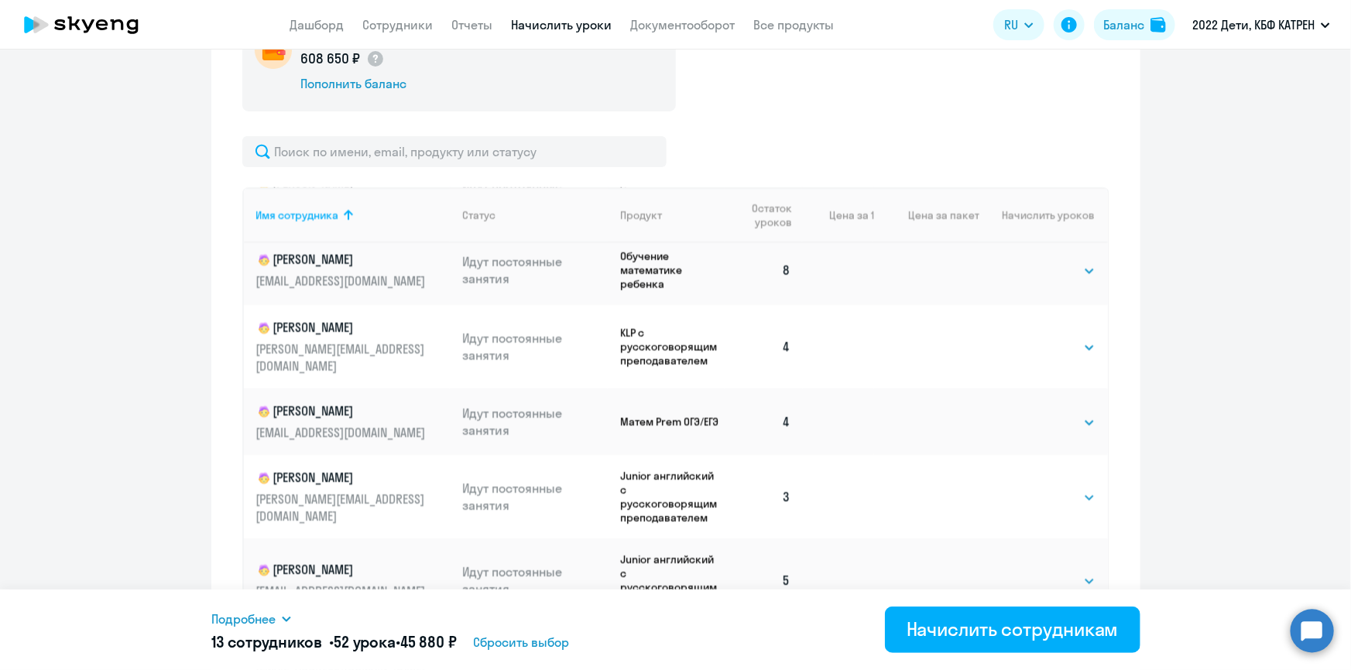
scroll to position [2814, 0]
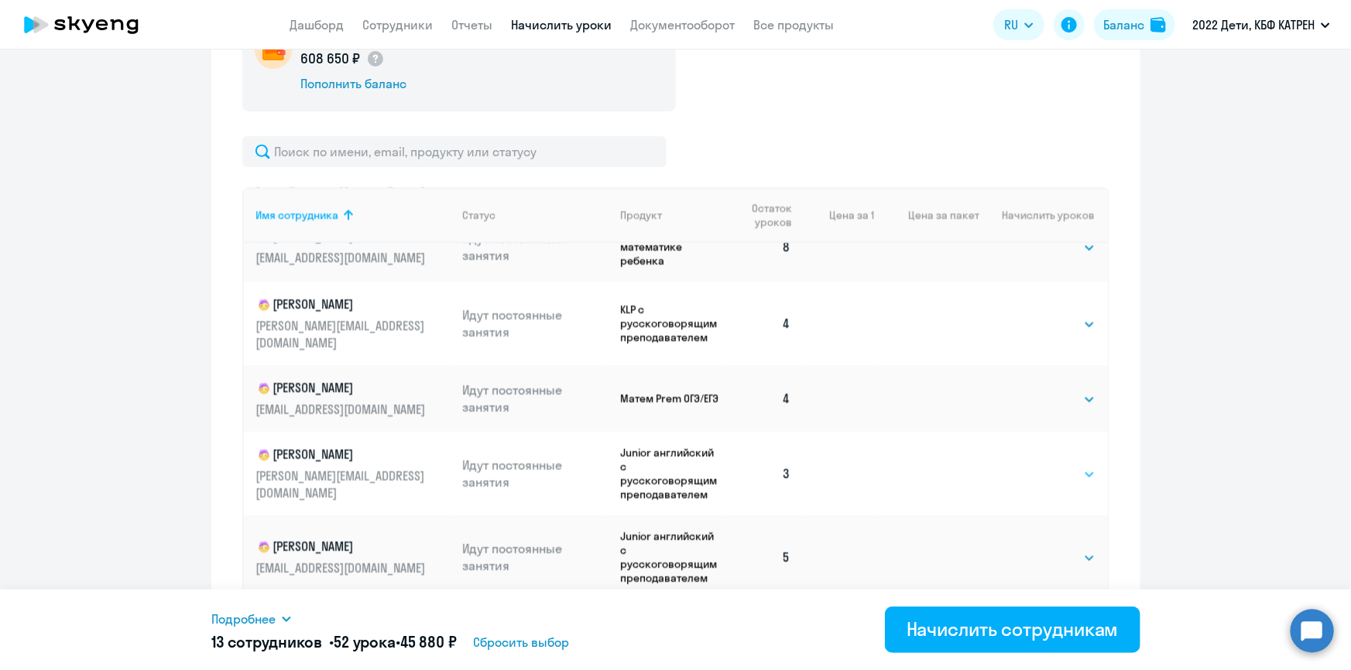
click at [1068, 465] on select "Выбрать 4 8 16 32 64 128" at bounding box center [1063, 474] width 63 height 19
select select "4"
click at [1032, 465] on select "Выбрать 4 8 16 32 64 128" at bounding box center [1063, 474] width 63 height 19
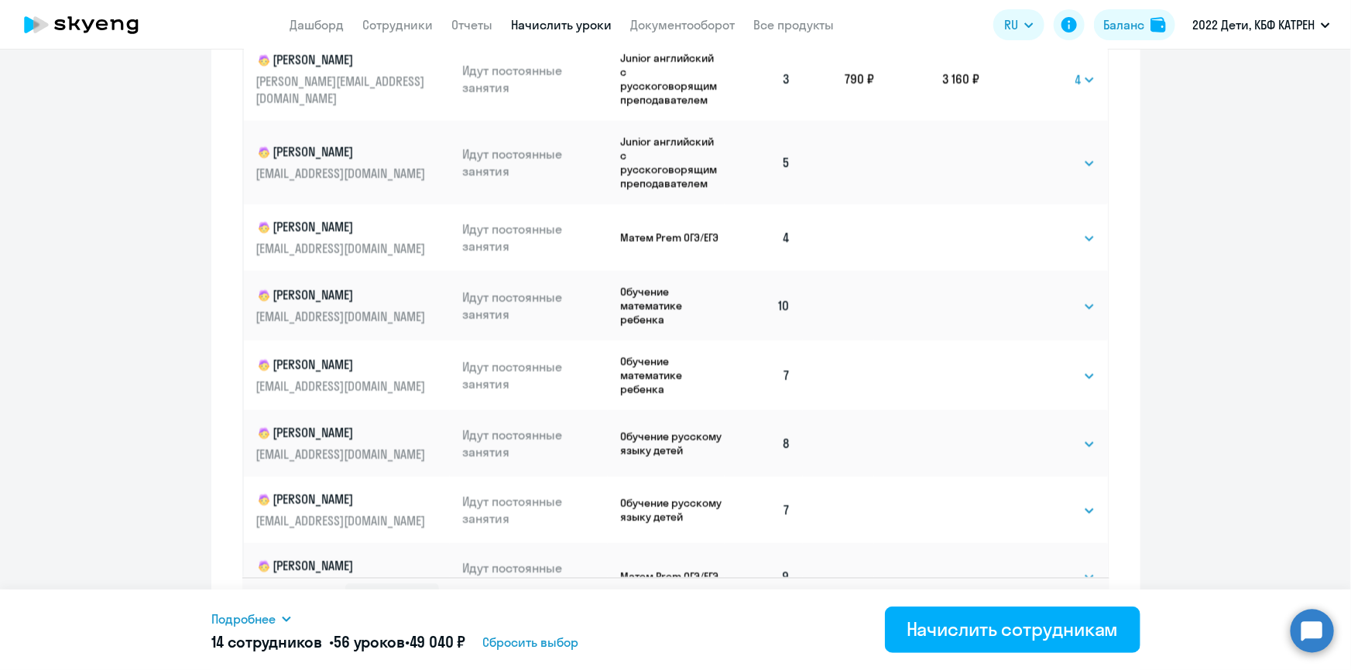
scroll to position [964, 0]
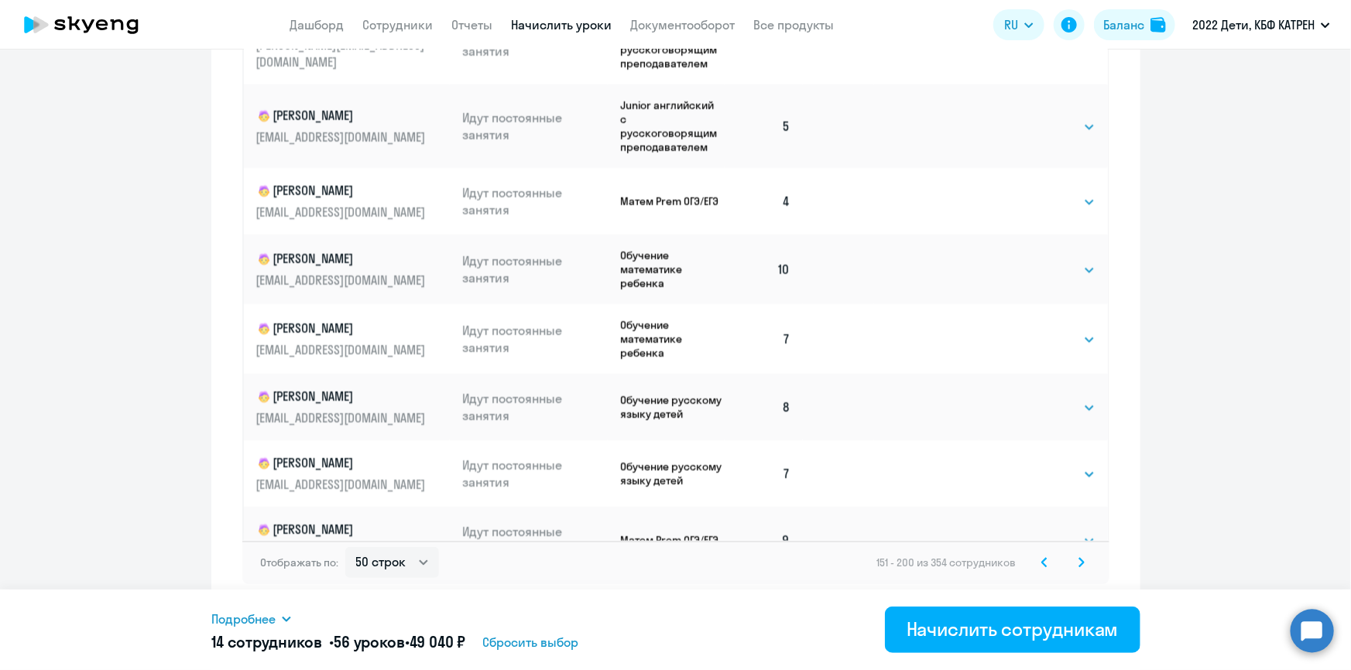
click at [1079, 560] on icon at bounding box center [1081, 562] width 5 height 9
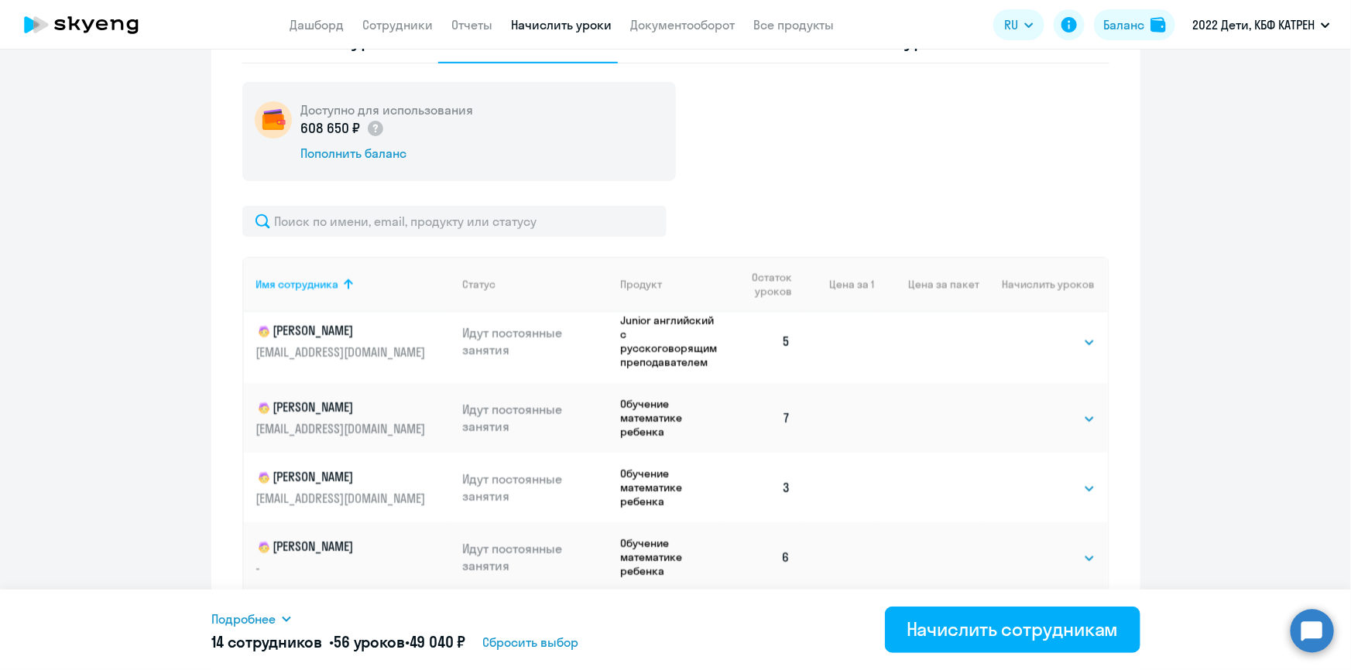
scroll to position [1970, 0]
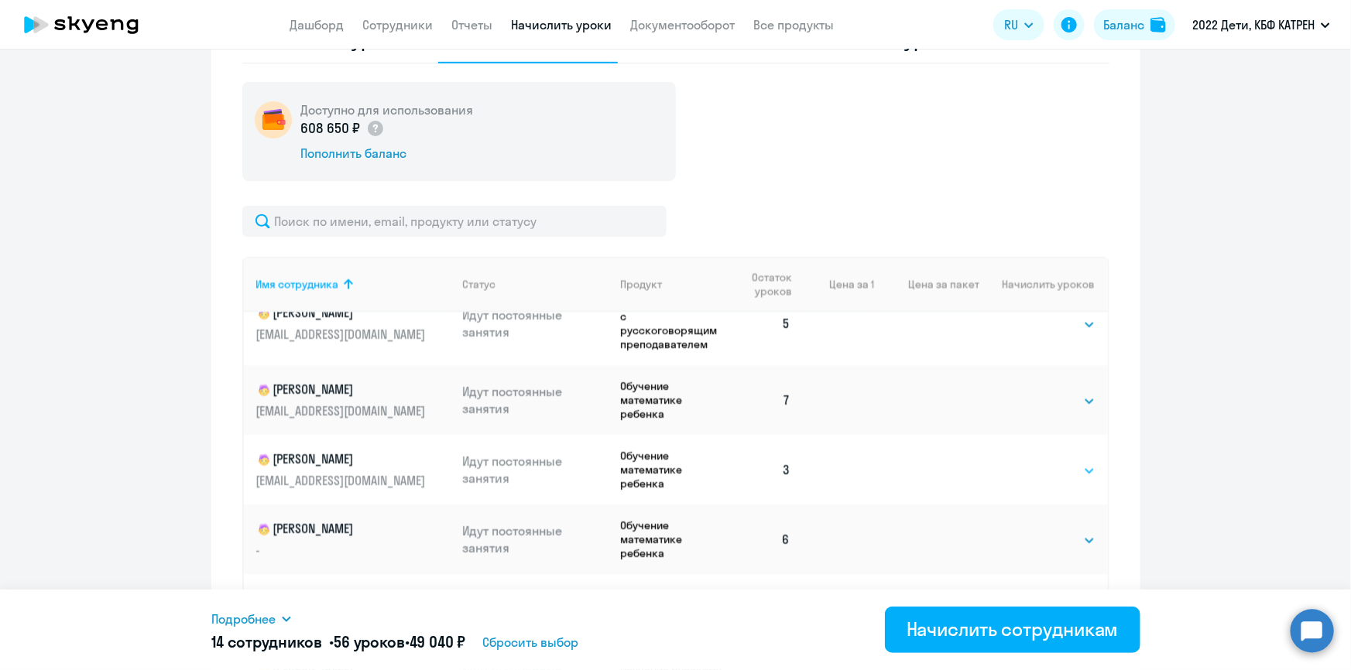
click at [1073, 462] on select "Выбрать 4 8 16 32 64 128" at bounding box center [1063, 471] width 63 height 19
select select "4"
click at [1032, 462] on select "Выбрать 4 8 16 32 64 128" at bounding box center [1063, 471] width 63 height 19
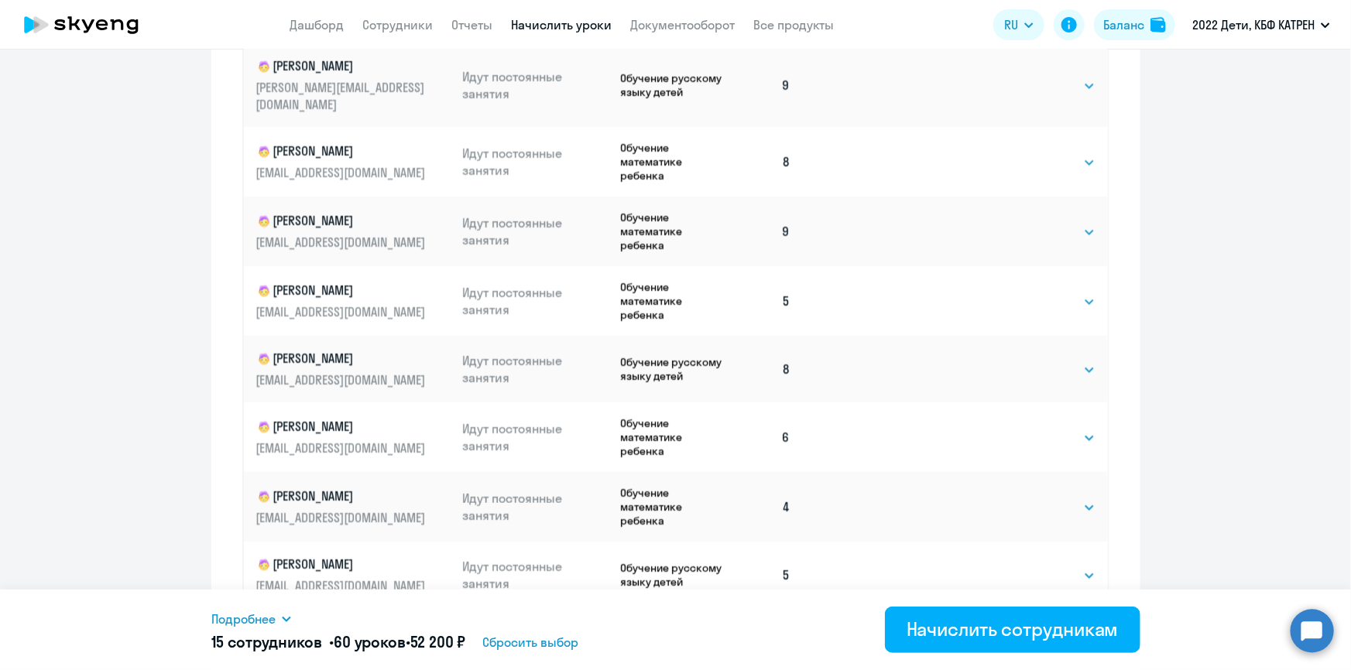
scroll to position [964, 0]
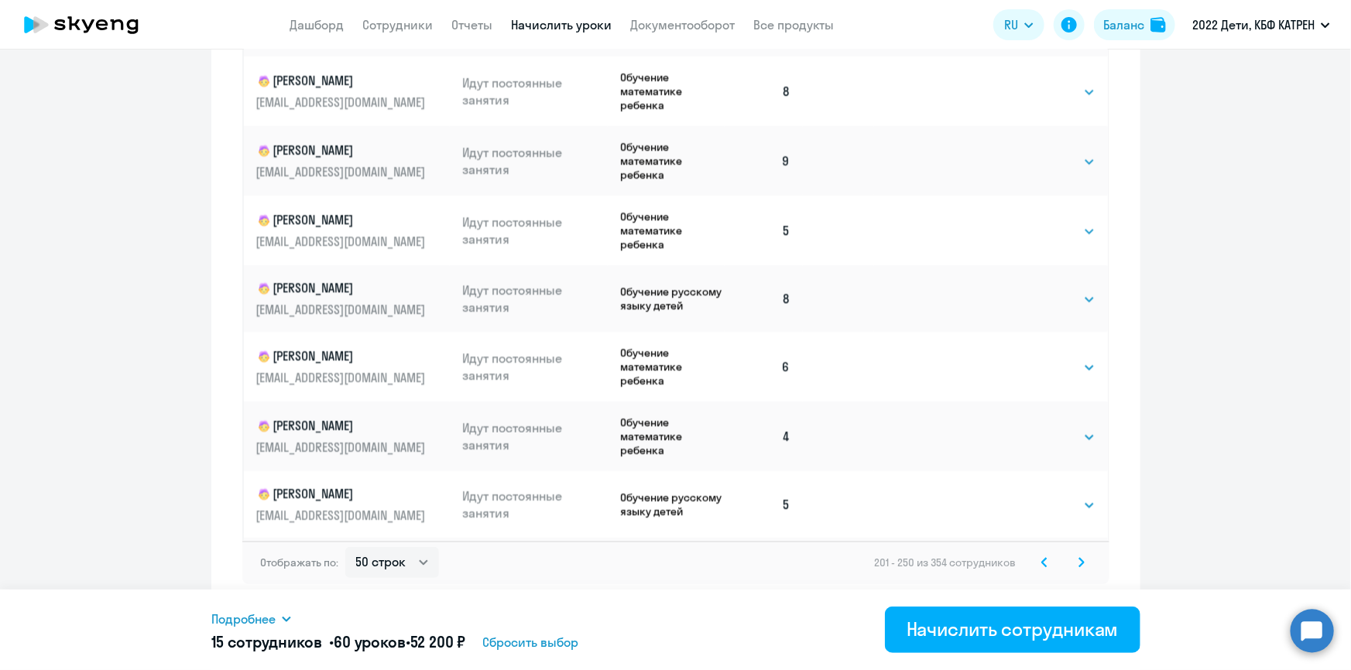
click at [1078, 563] on icon at bounding box center [1081, 562] width 6 height 11
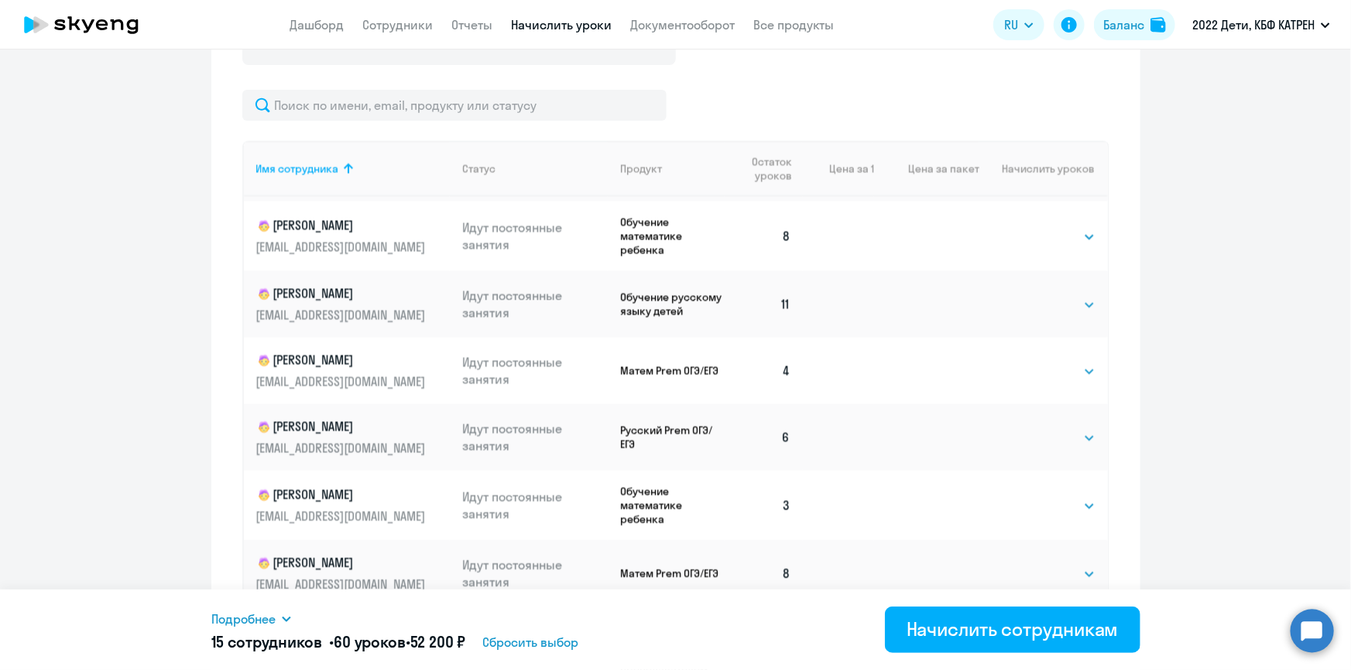
scroll to position [682, 0]
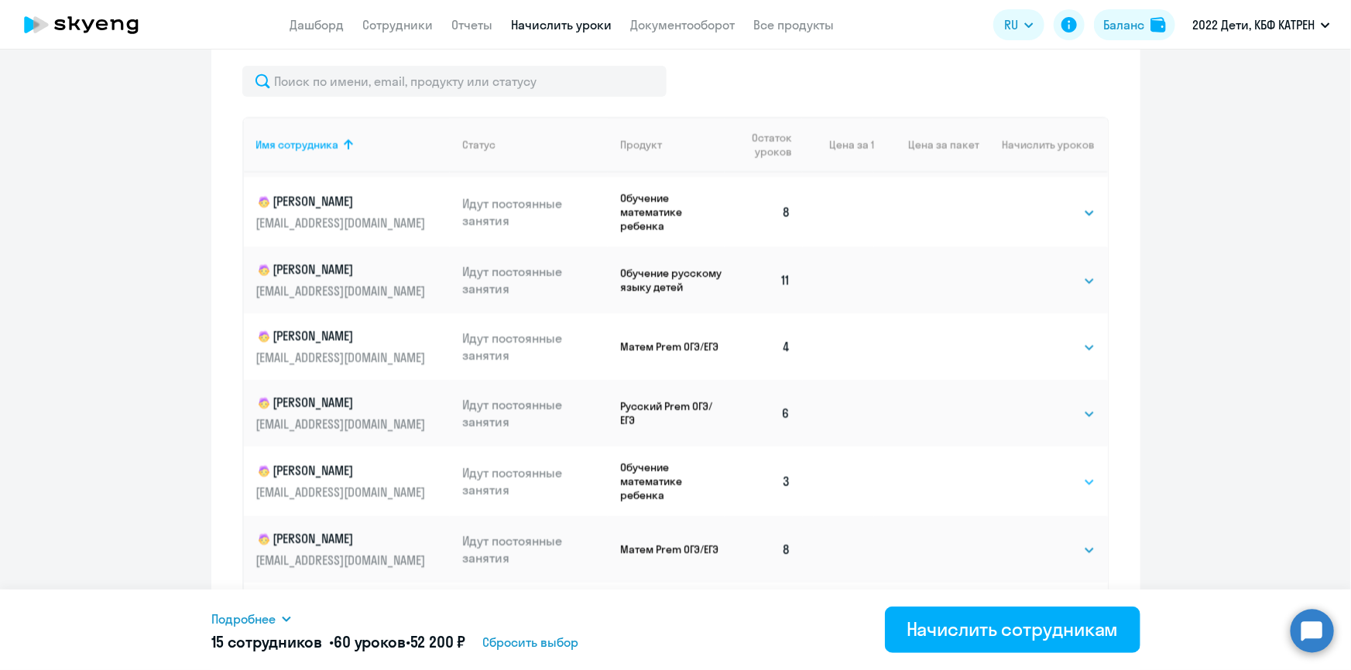
click at [1070, 473] on select "Выбрать 4 8 16 32 64 128" at bounding box center [1063, 482] width 63 height 19
select select "4"
click at [1032, 473] on select "Выбрать 4 8 16 32 64 128" at bounding box center [1063, 482] width 63 height 19
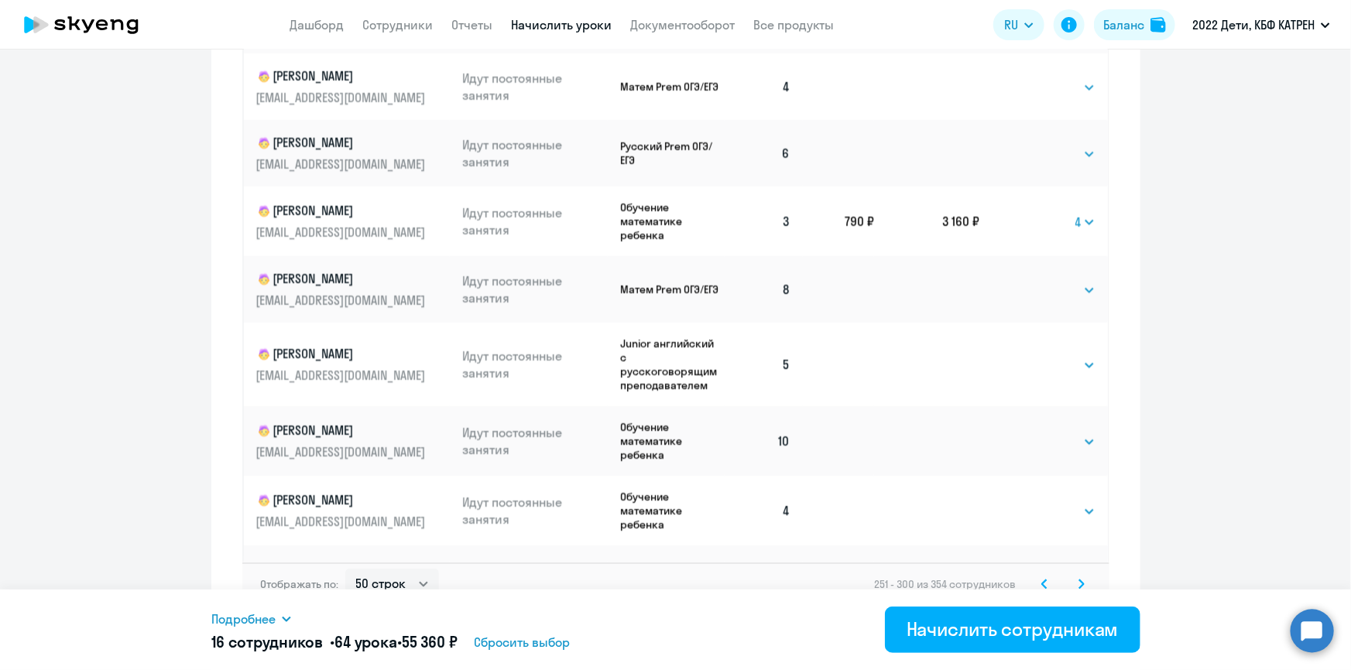
scroll to position [964, 0]
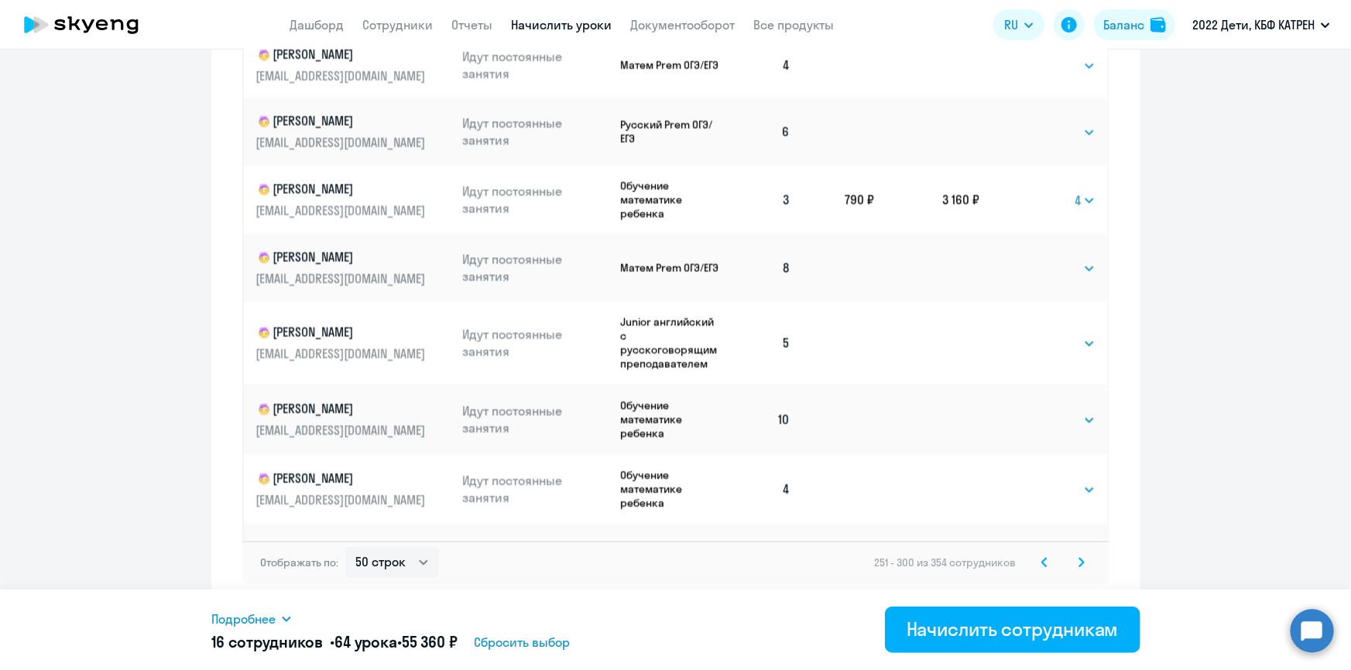
click at [1078, 560] on icon at bounding box center [1081, 562] width 6 height 11
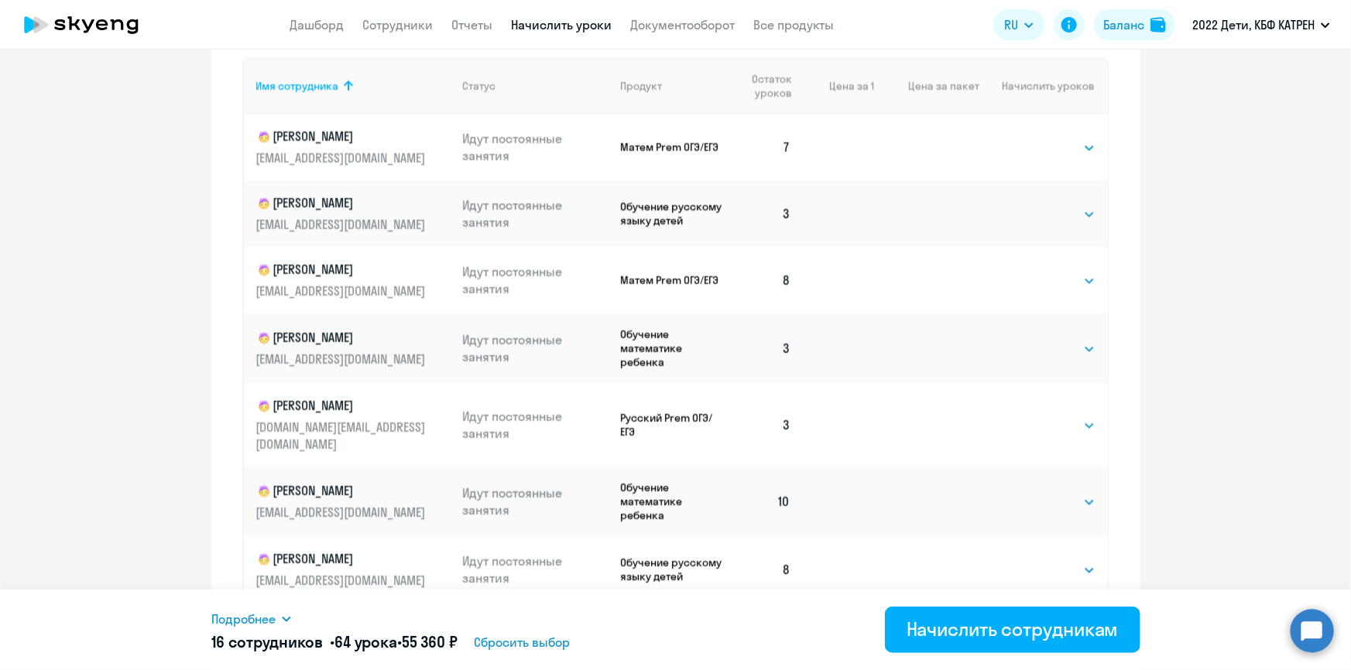
scroll to position [612, 0]
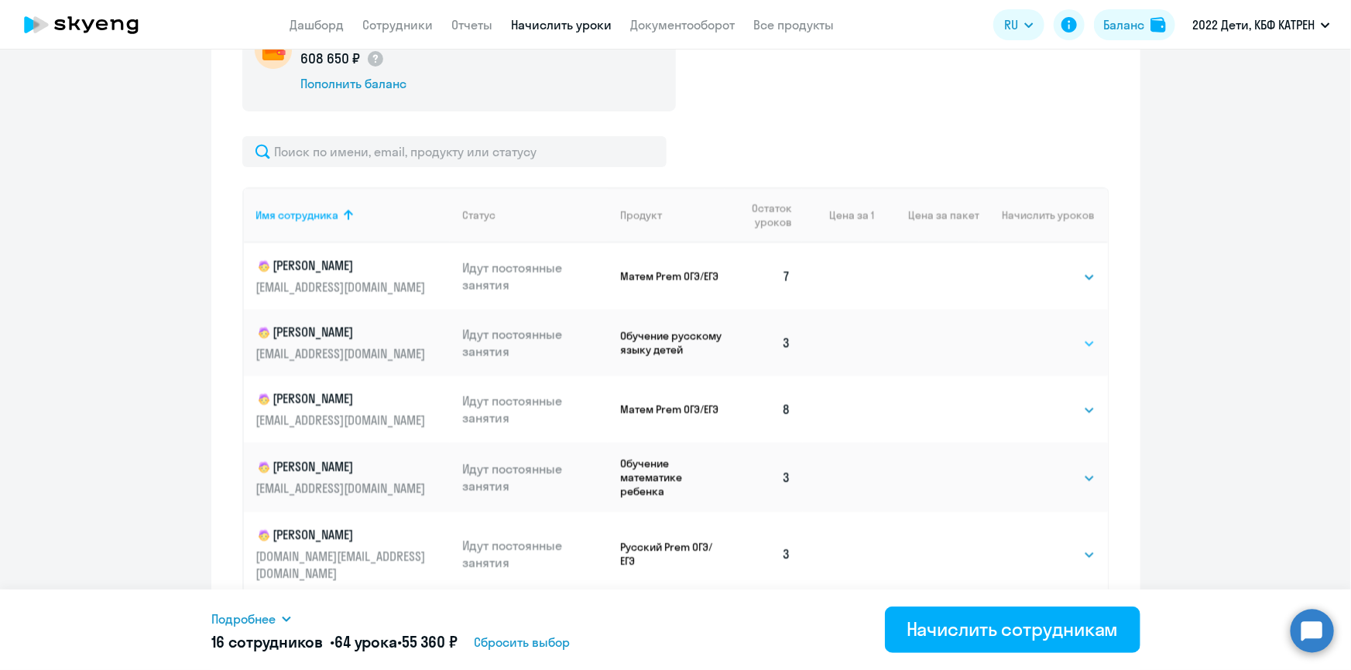
click at [1070, 341] on select "Выбрать 4 8 16 32 64 128" at bounding box center [1063, 343] width 63 height 19
select select "4"
click at [1032, 334] on select "Выбрать 4 8 16 32 64 128" at bounding box center [1063, 343] width 63 height 19
click at [1075, 478] on select "Выбрать 4 8 16 32 64 128" at bounding box center [1063, 478] width 63 height 19
select select "4"
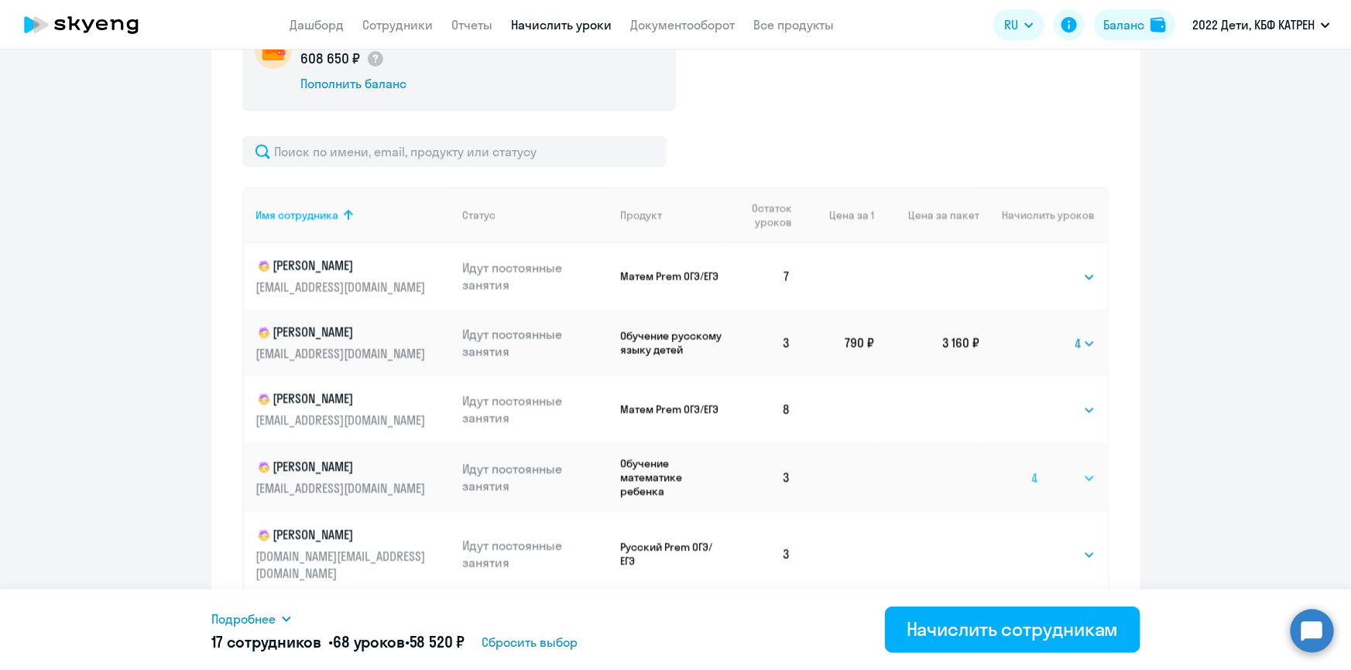
click at [1032, 470] on select "Выбрать 4 8 16 32 64 128" at bounding box center [1063, 478] width 63 height 19
click at [1074, 546] on select "Выбрать 4 8 16 32 64 128" at bounding box center [1063, 555] width 63 height 19
select select "4"
click at [1032, 546] on select "Выбрать 4 8 16 32 64 128" at bounding box center [1063, 555] width 63 height 19
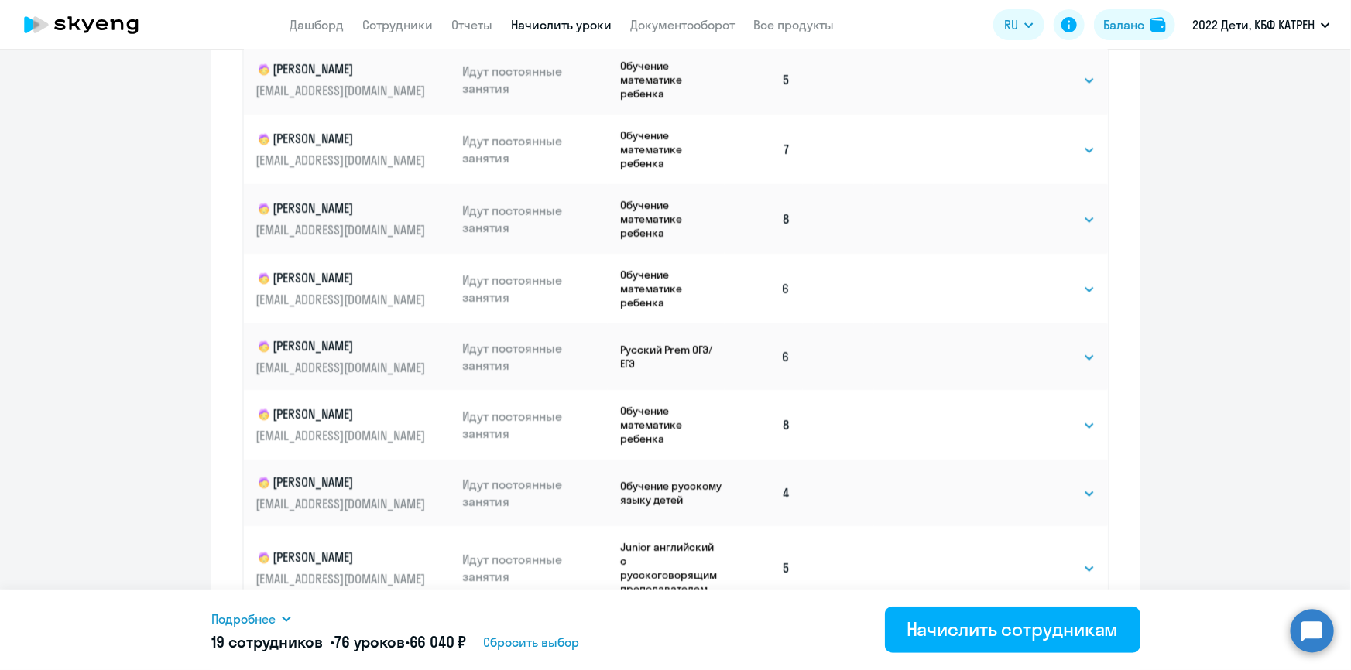
scroll to position [964, 0]
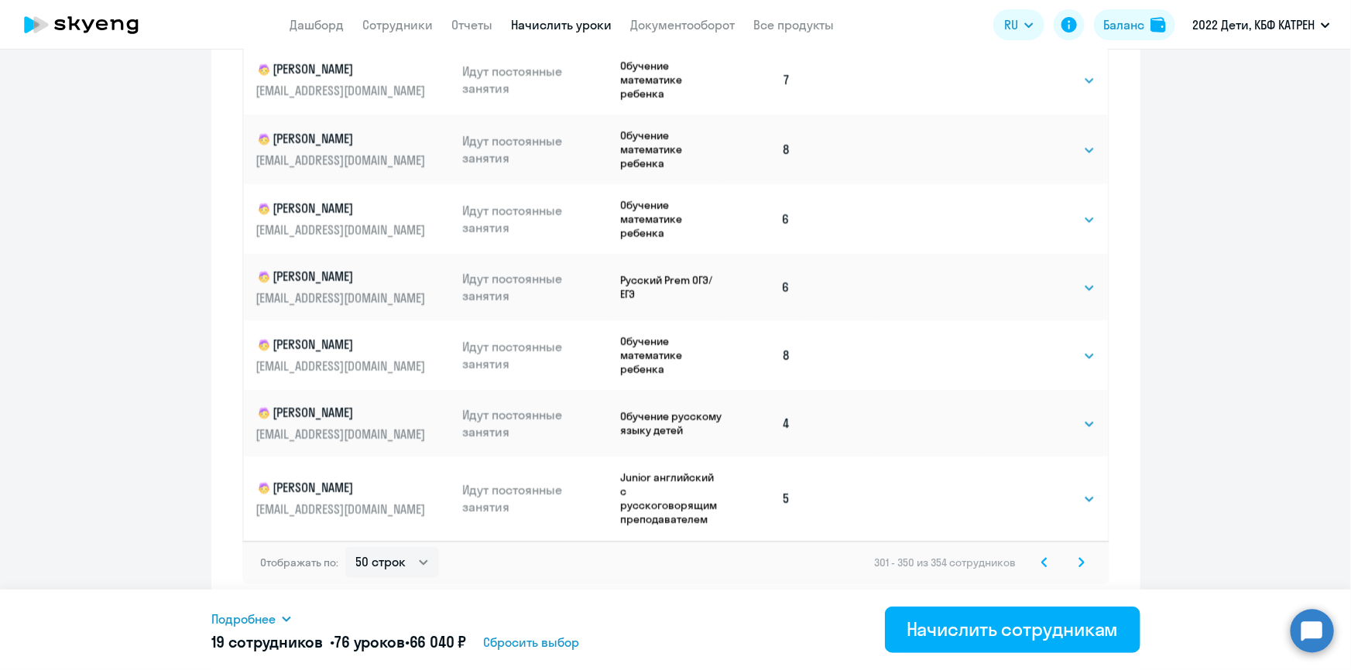
click at [1078, 562] on icon at bounding box center [1081, 562] width 6 height 11
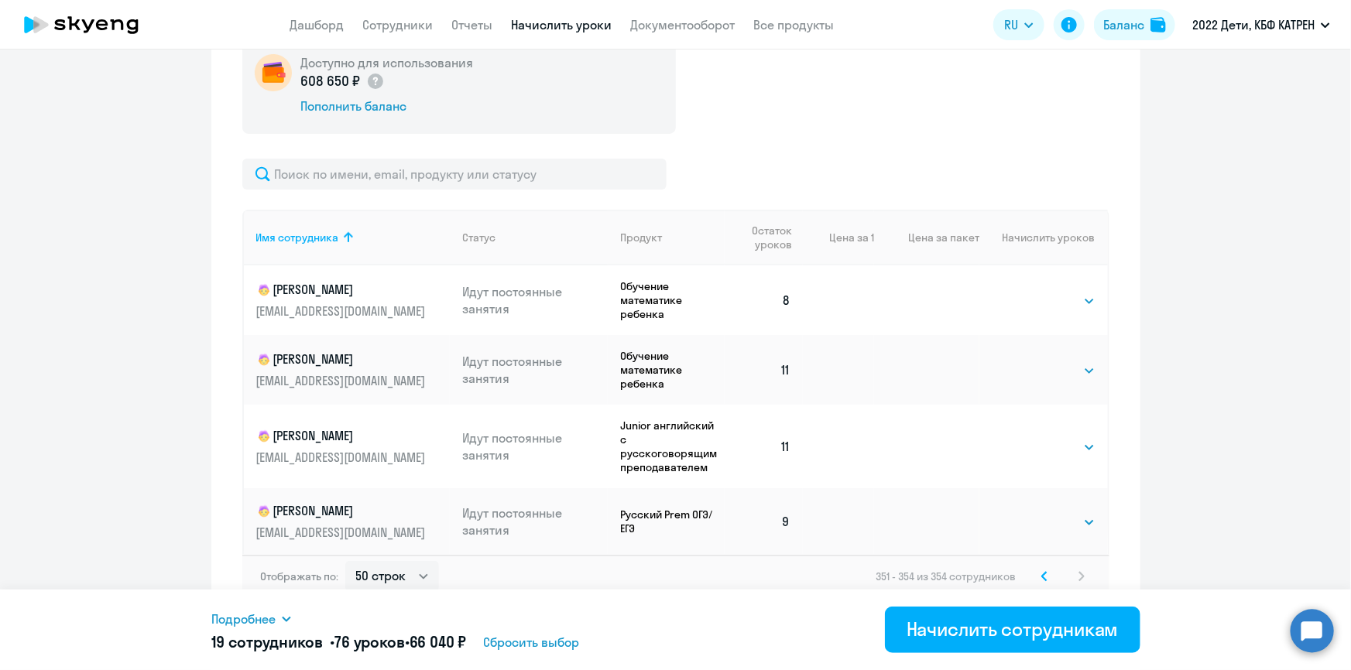
scroll to position [602, 0]
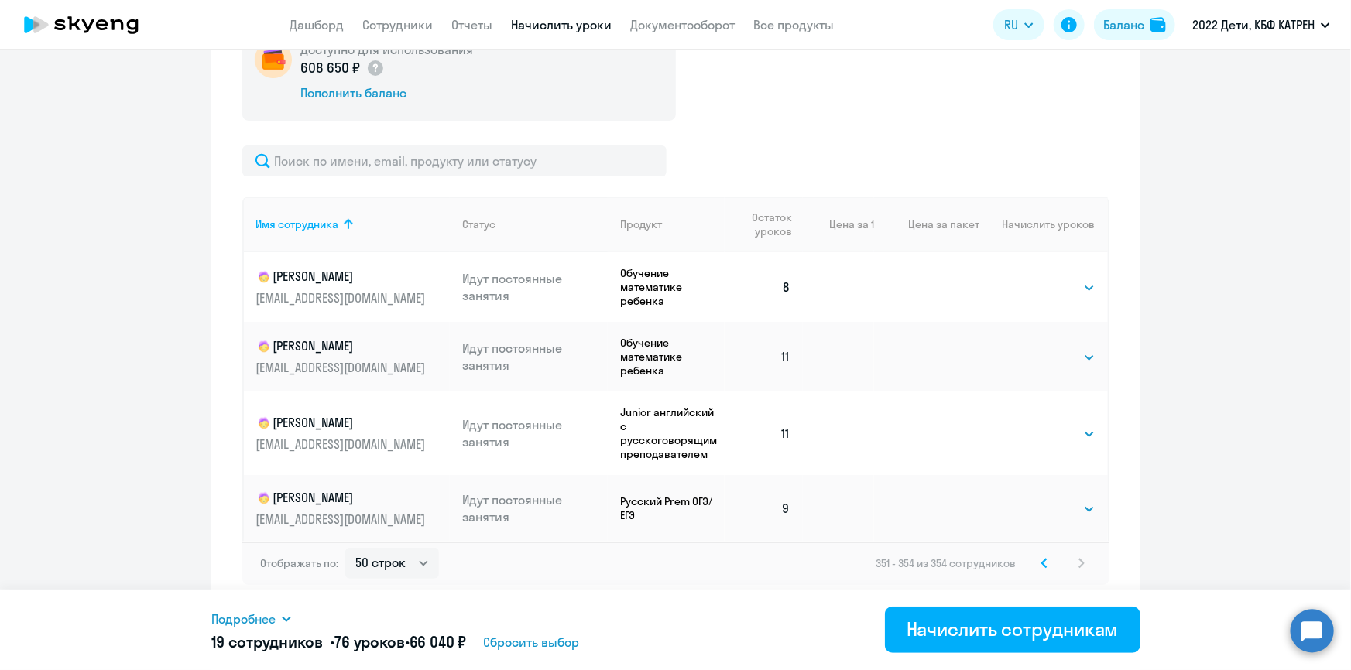
click at [1041, 565] on icon at bounding box center [1044, 563] width 6 height 11
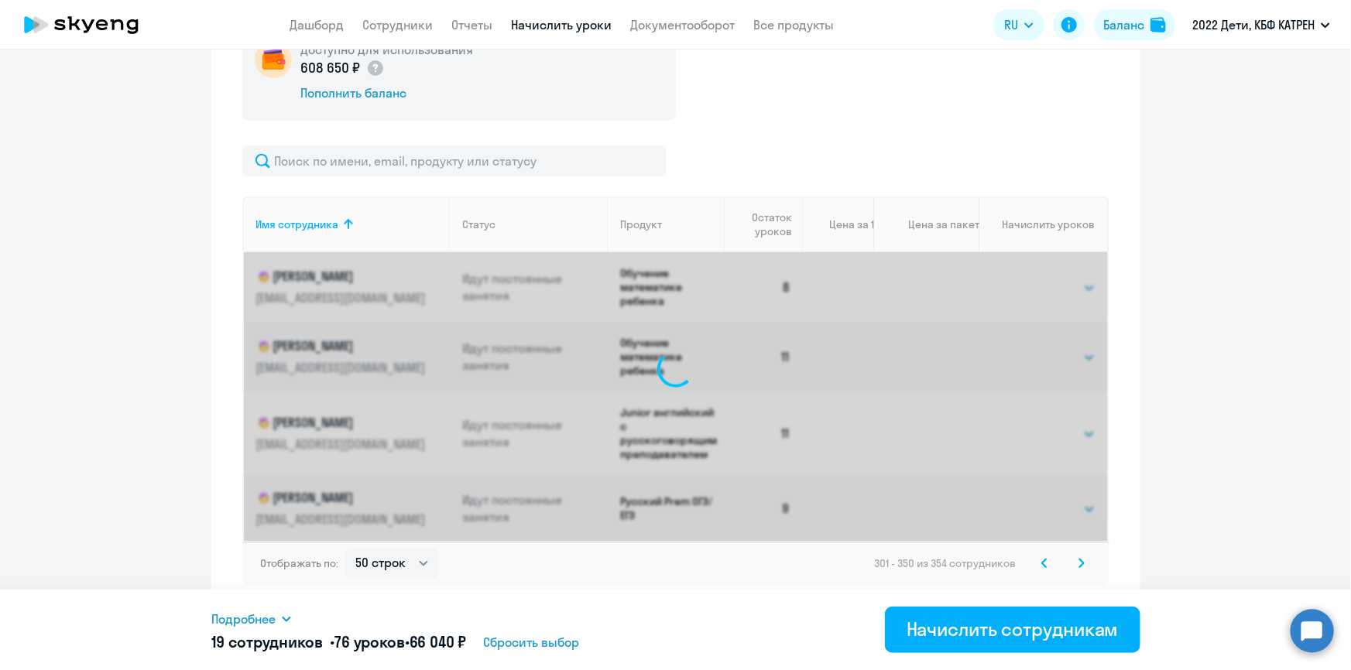
click at [1041, 565] on icon at bounding box center [1044, 563] width 6 height 11
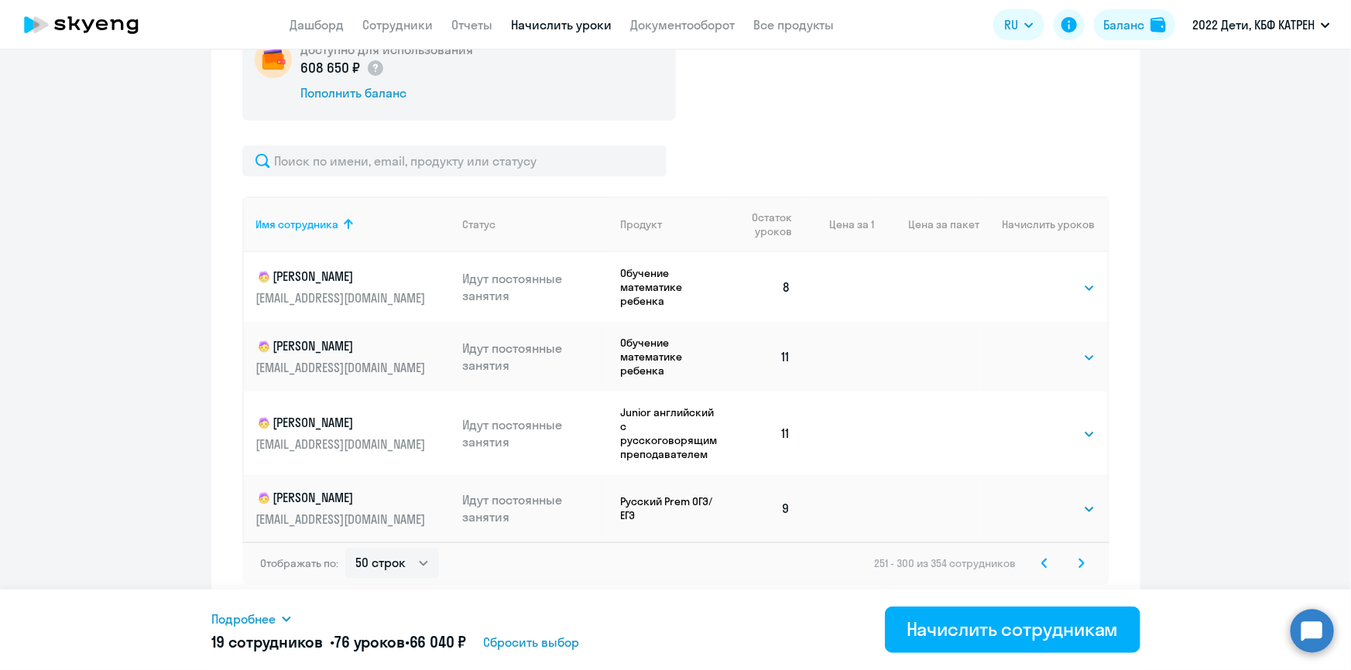
click at [1041, 565] on icon at bounding box center [1044, 563] width 6 height 11
click at [1042, 564] on icon at bounding box center [1044, 563] width 5 height 9
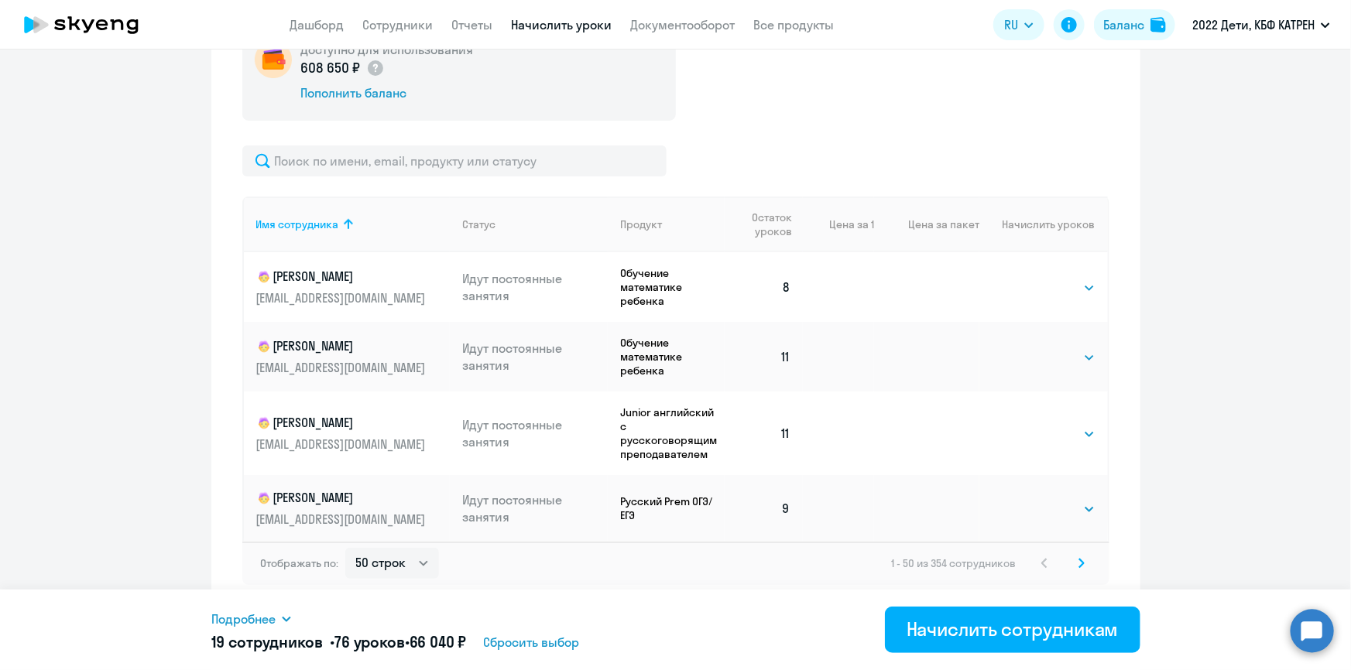
select select "4"
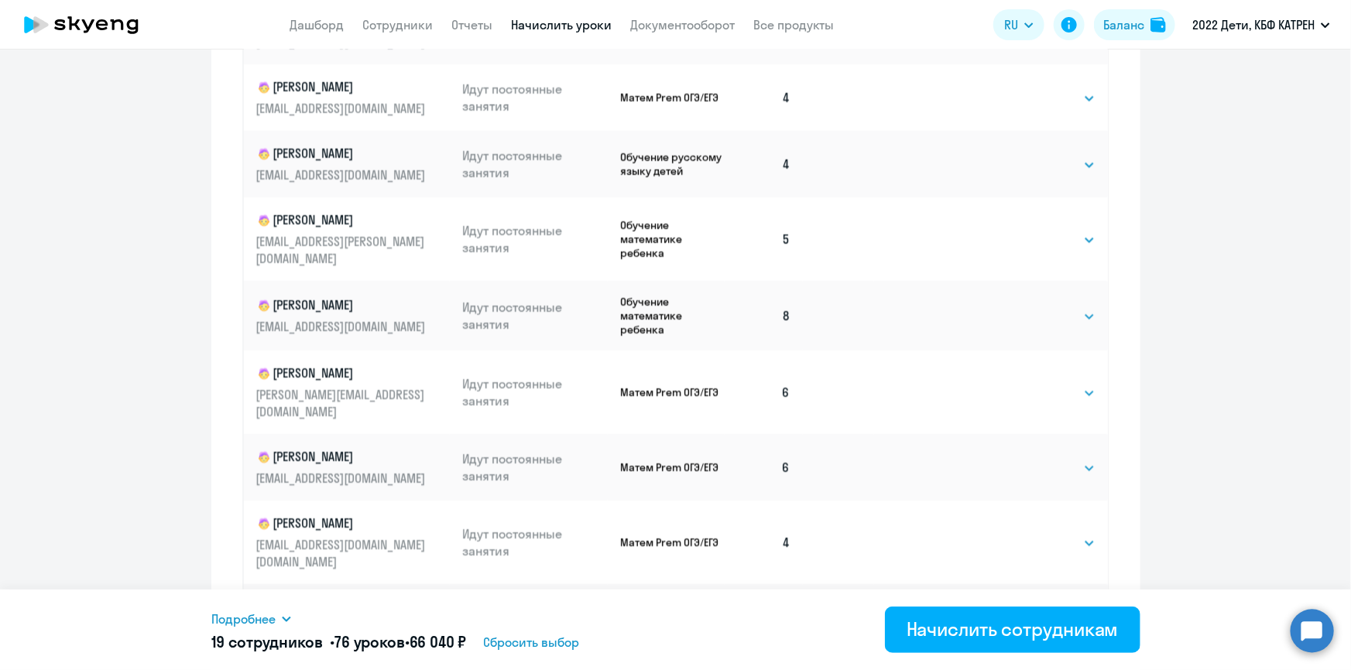
scroll to position [964, 0]
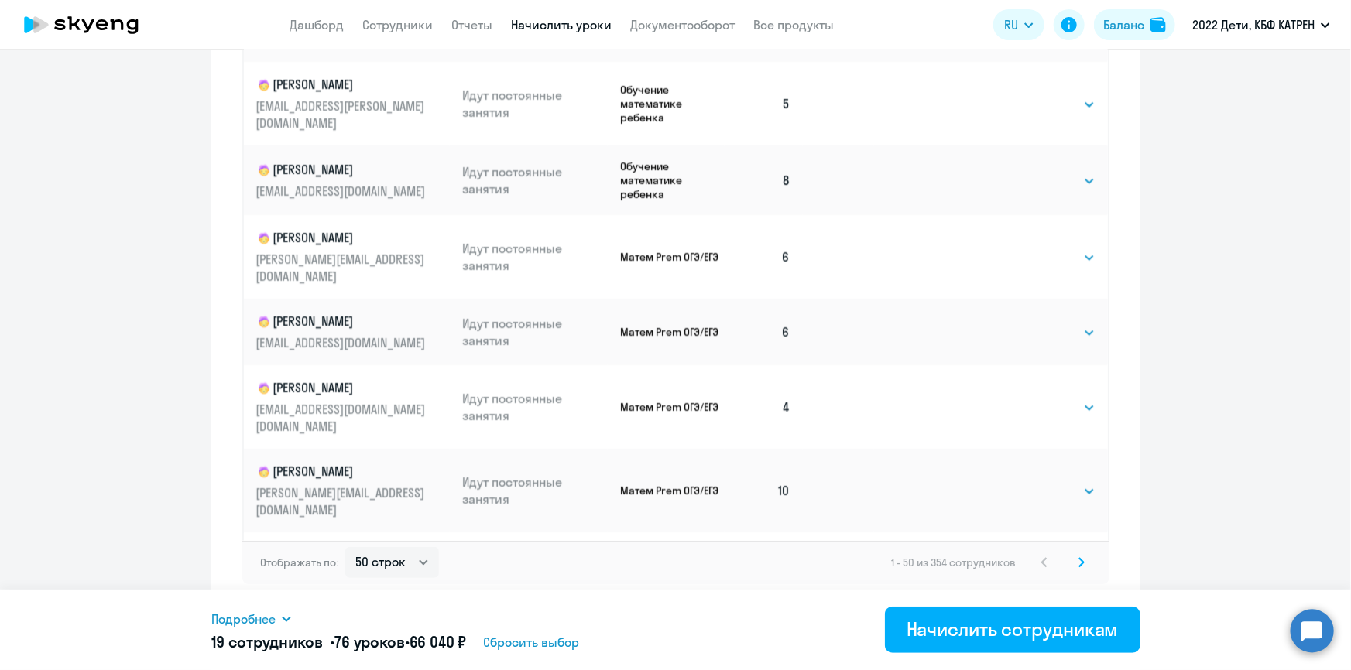
click at [1078, 563] on icon at bounding box center [1081, 562] width 6 height 11
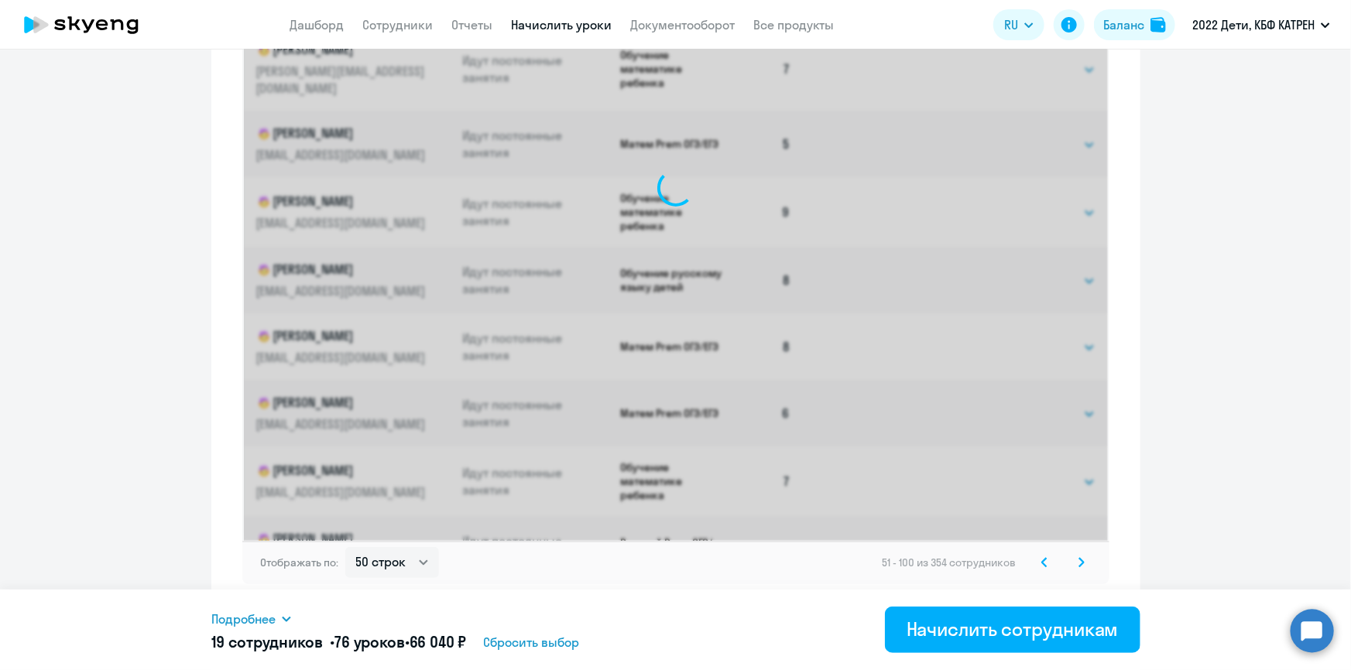
select select "4"
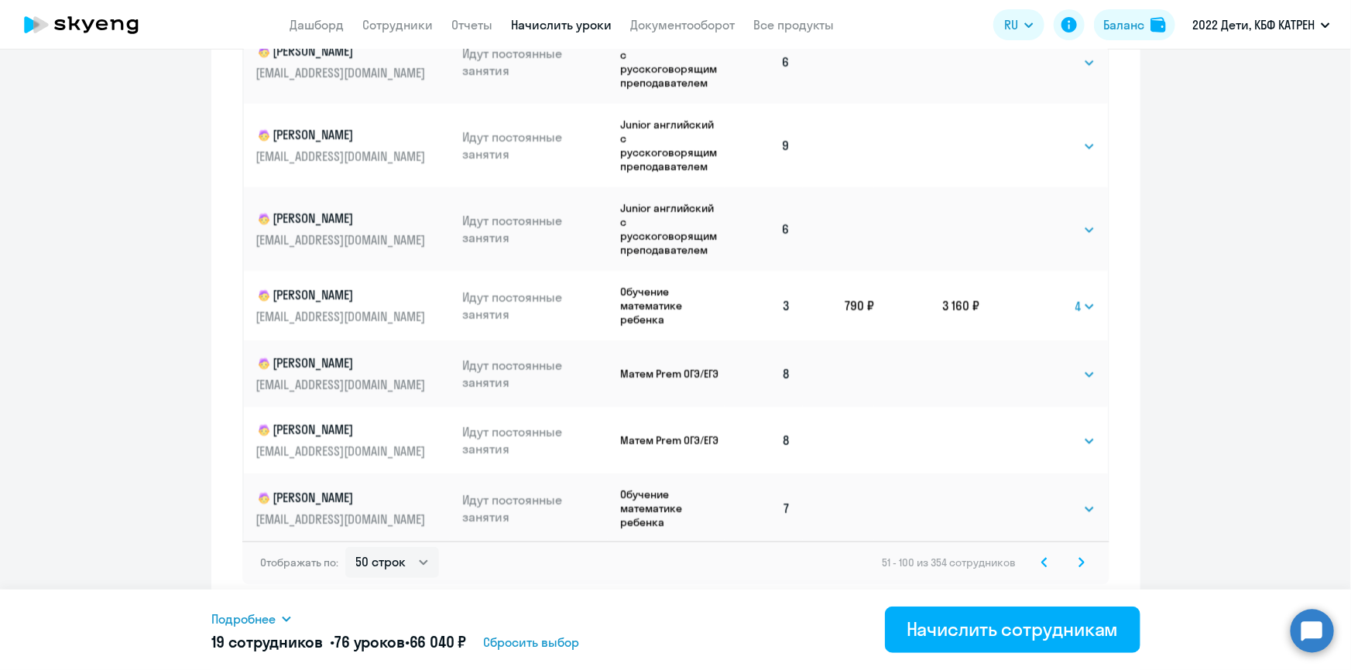
scroll to position [2910, 0]
click at [1079, 558] on icon at bounding box center [1081, 562] width 5 height 9
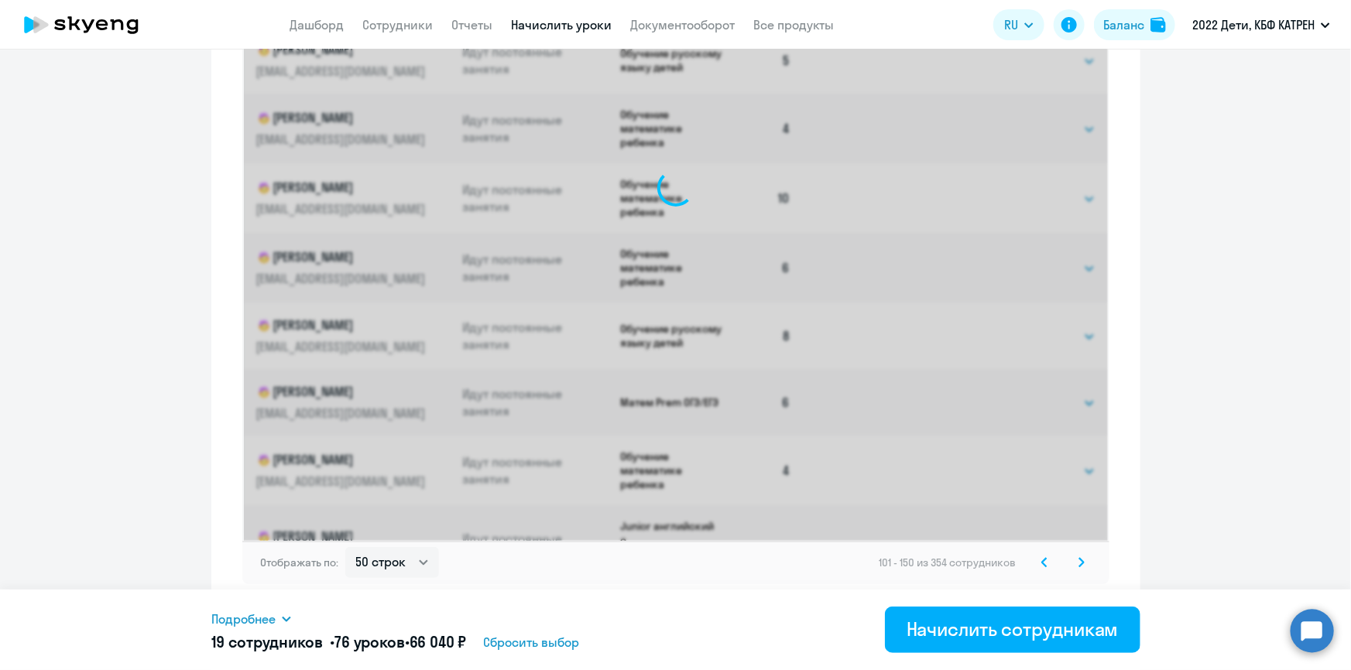
select select "4"
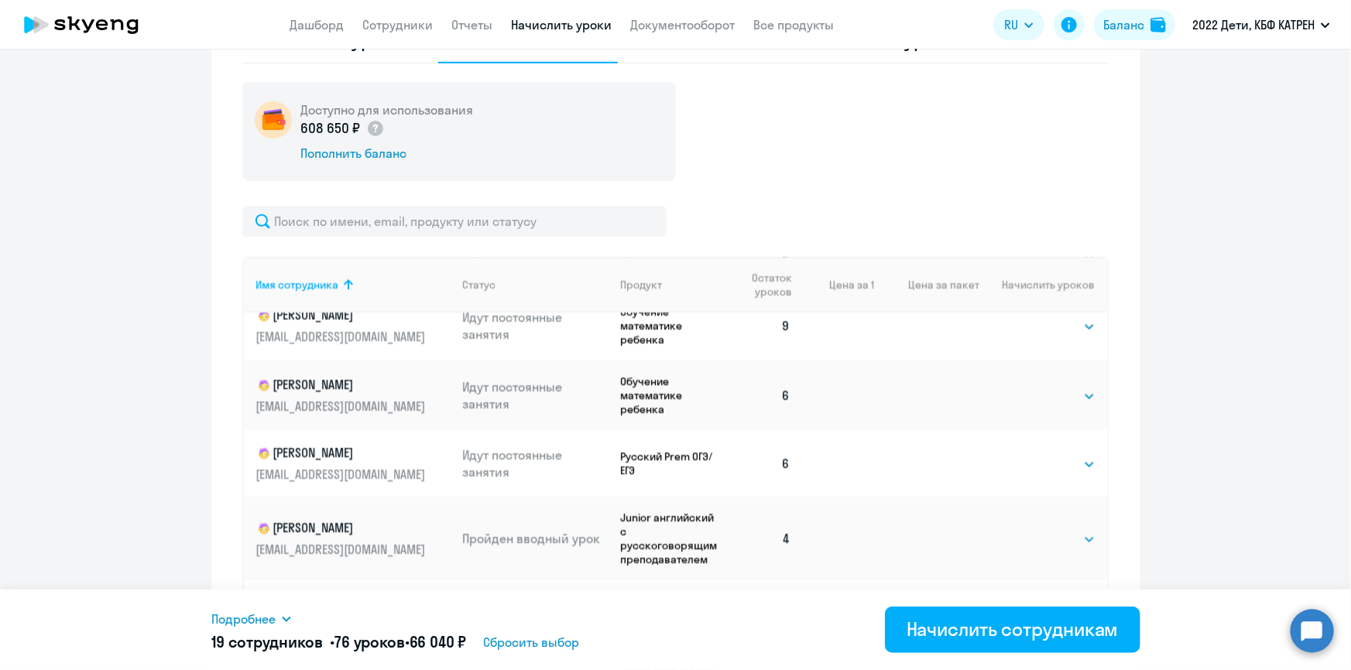
scroll to position [2885, 0]
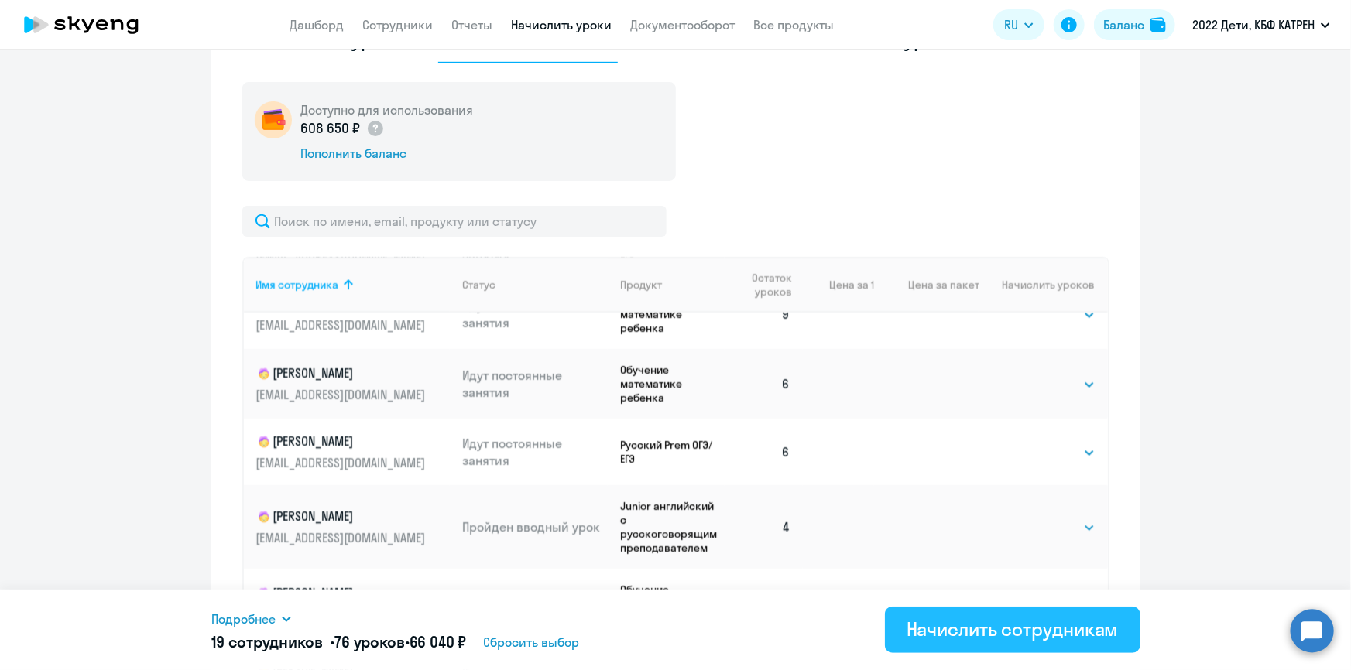
click at [1045, 632] on div "Начислить сотрудникам" at bounding box center [1012, 629] width 212 height 25
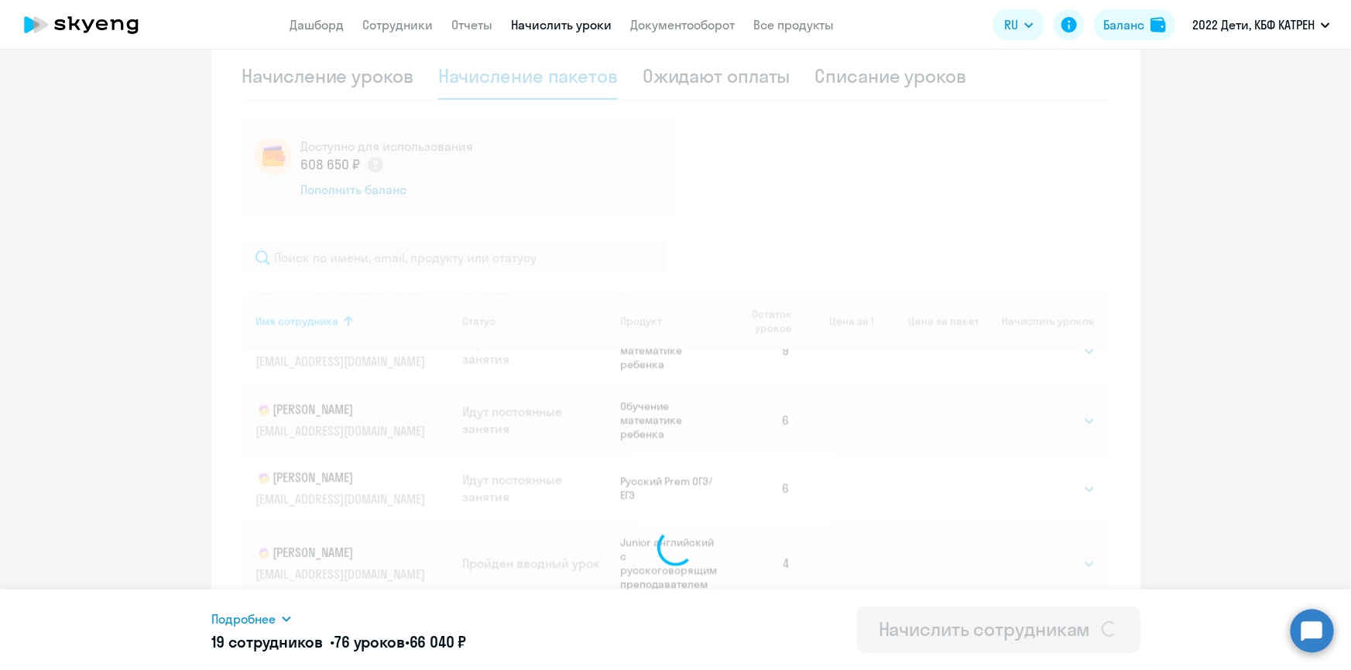
scroll to position [471, 0]
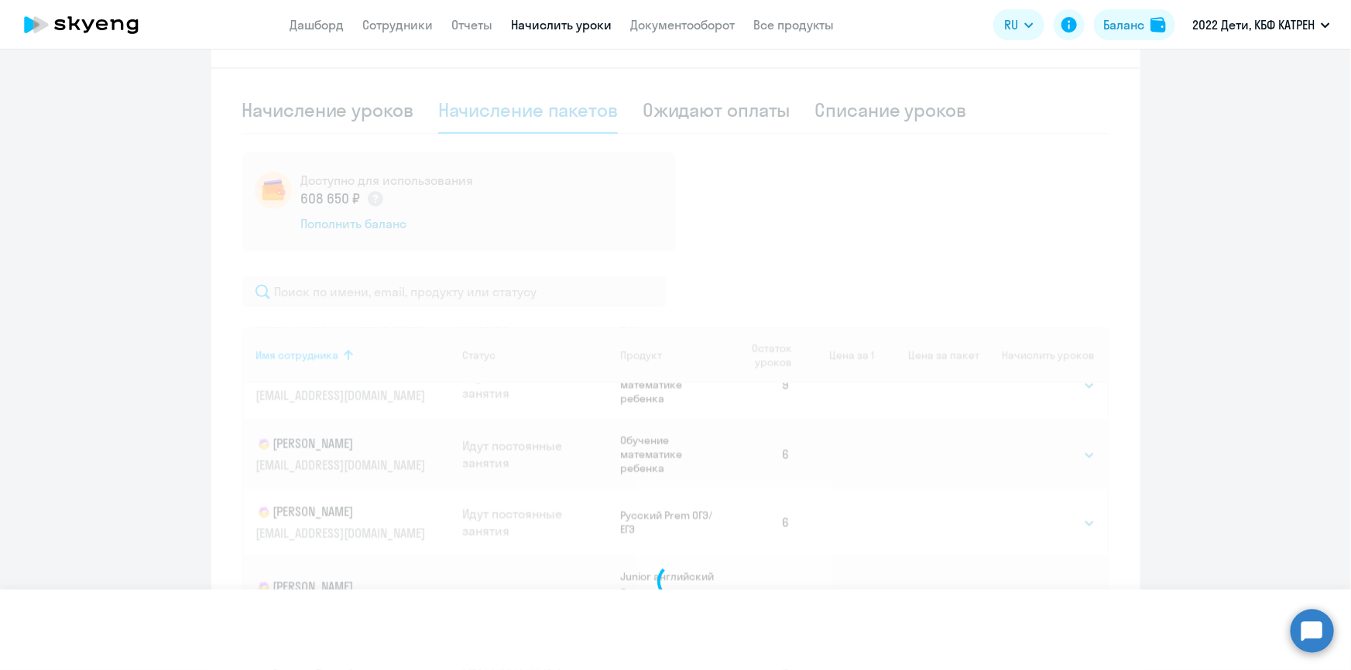
select select
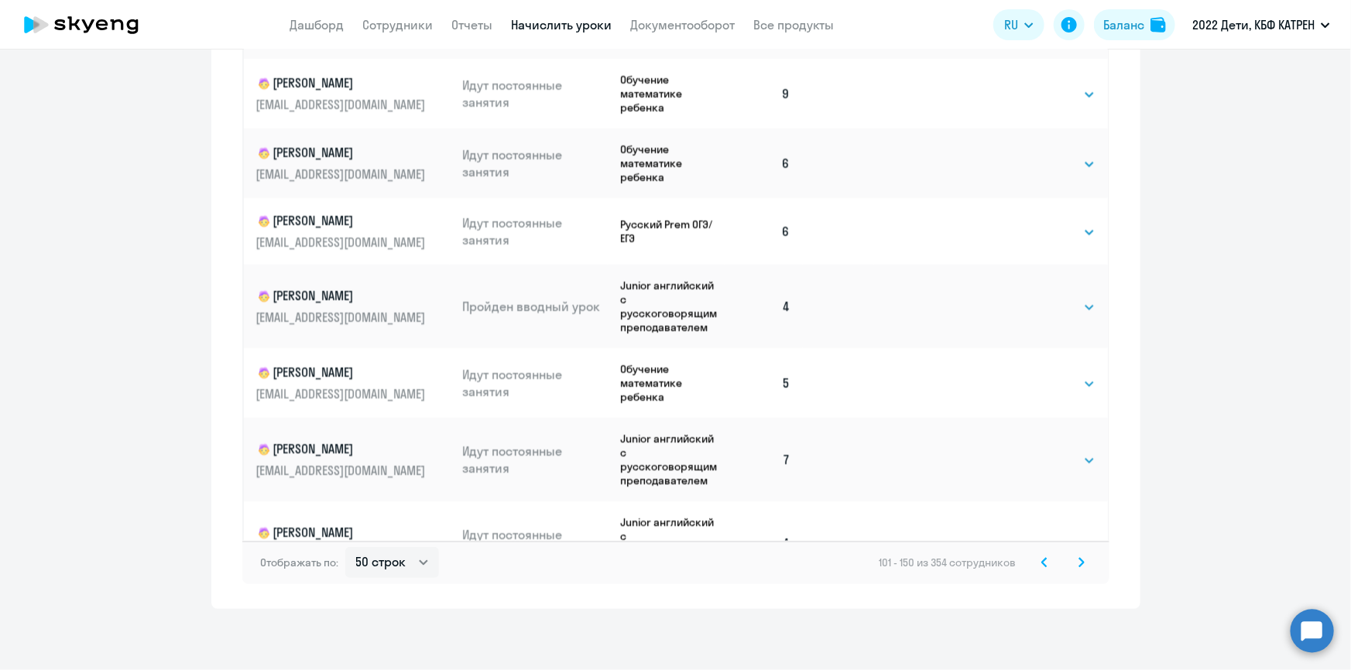
scroll to position [2469, 0]
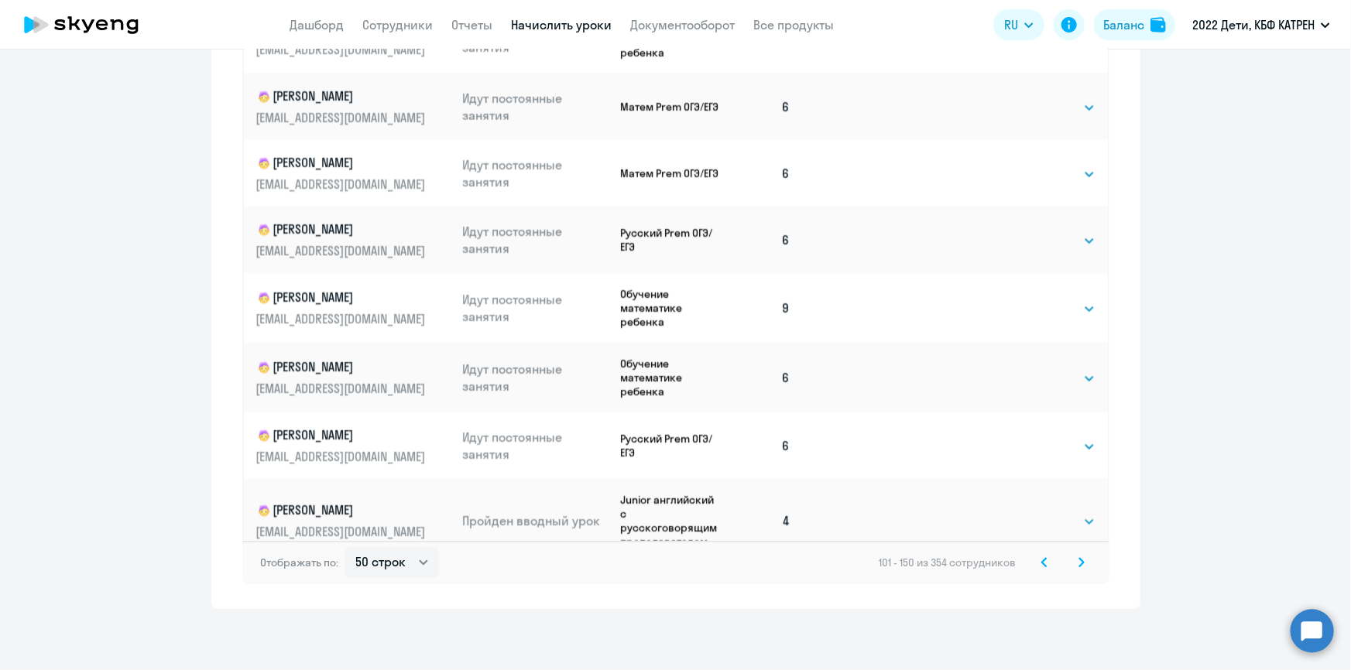
click at [1321, 640] on circle at bounding box center [1311, 630] width 43 height 43
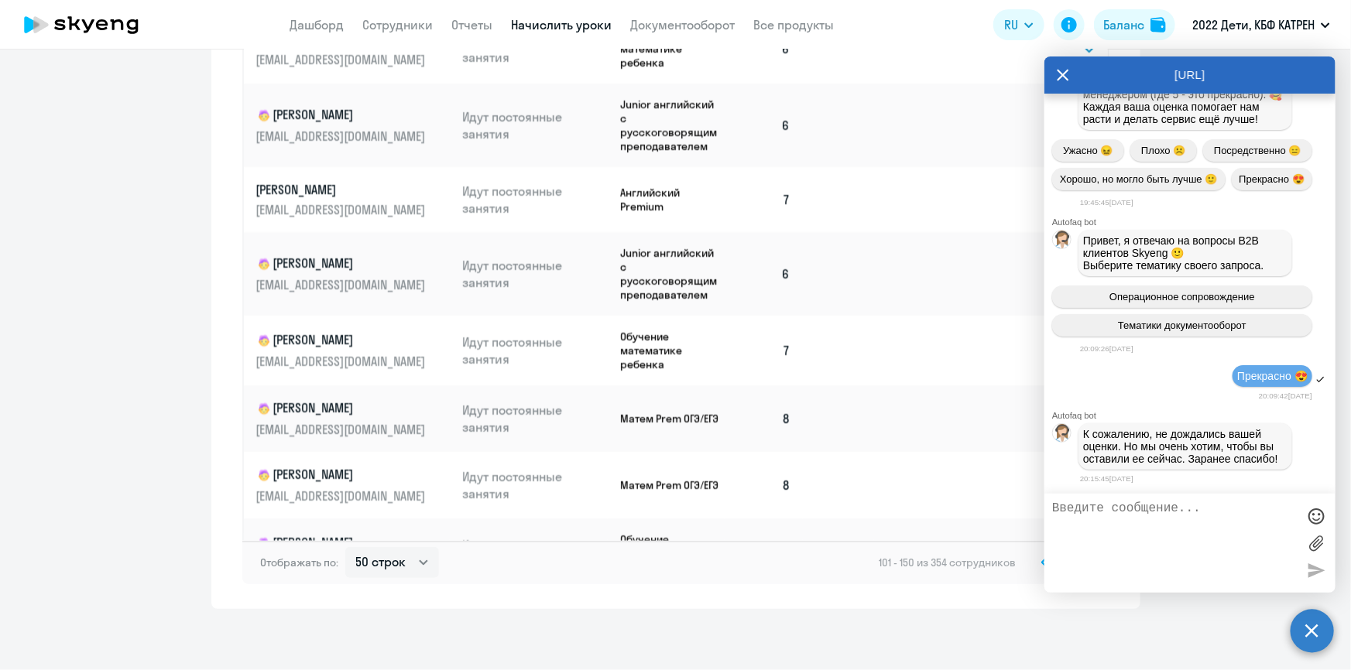
scroll to position [1766, 0]
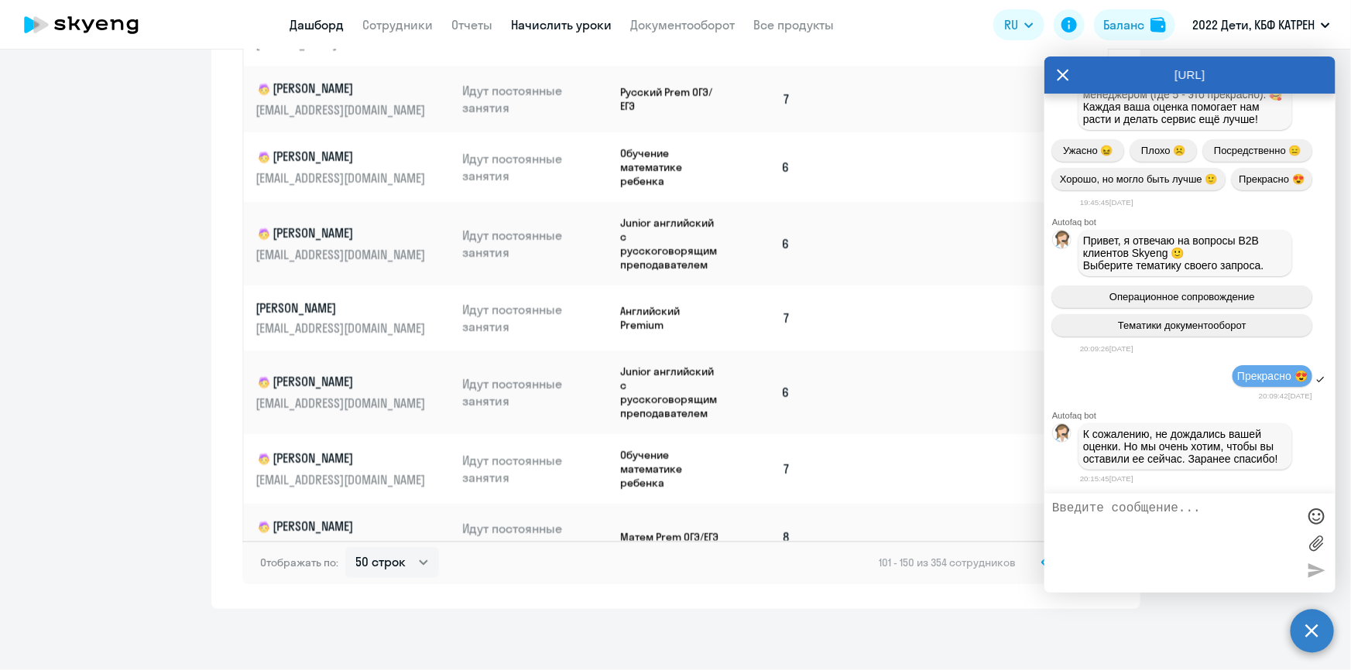
click at [317, 24] on link "Дашборд" at bounding box center [317, 24] width 54 height 15
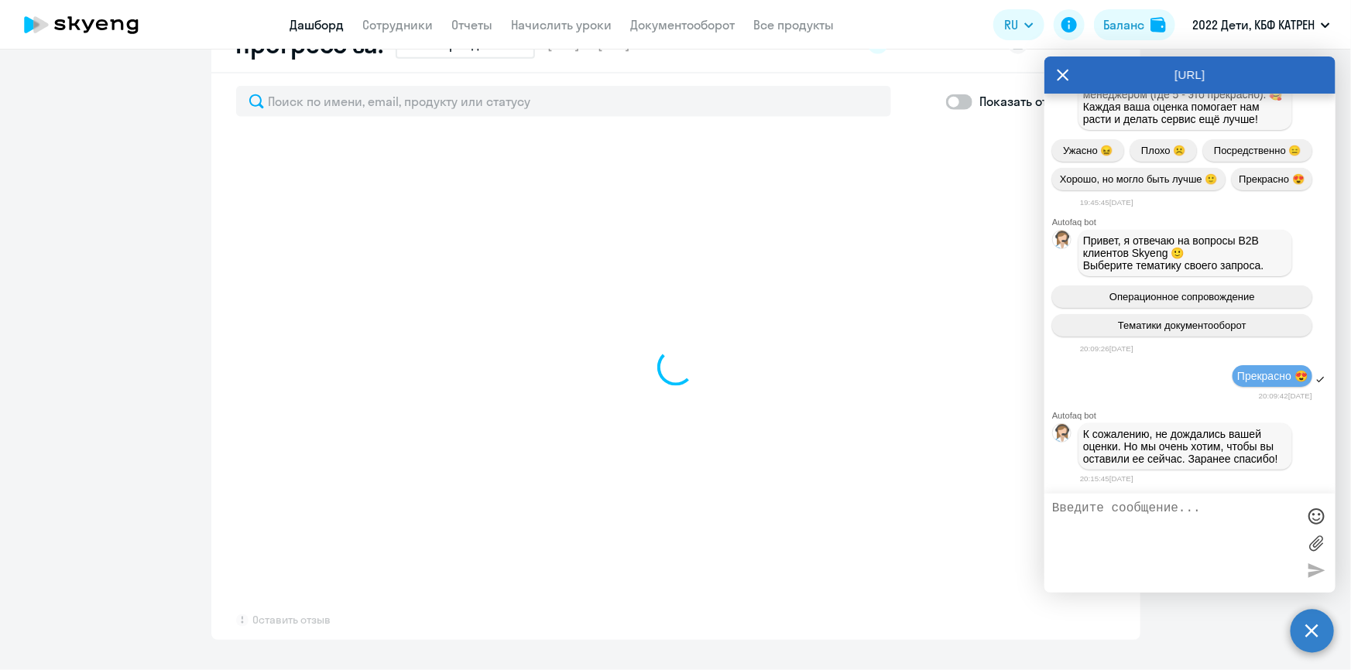
scroll to position [1000, 0]
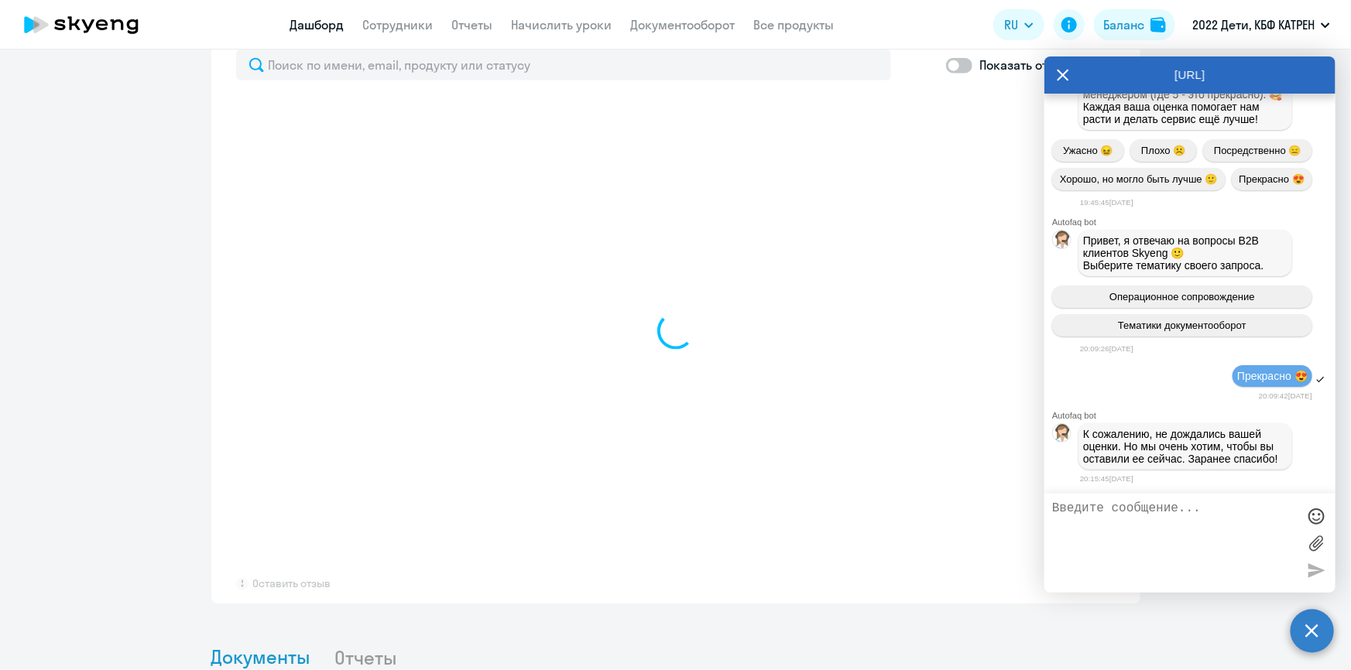
select select "30"
